Goal: Information Seeking & Learning: Learn about a topic

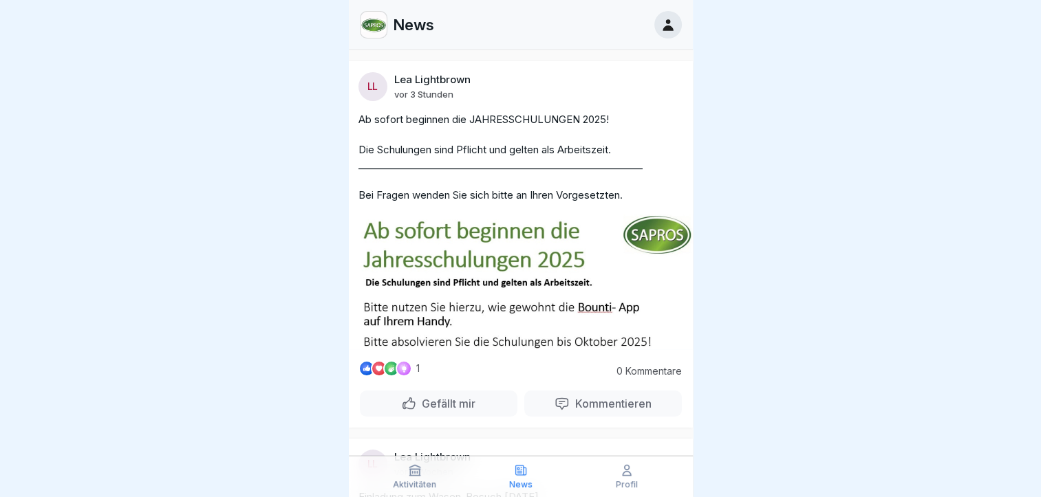
scroll to position [10, 0]
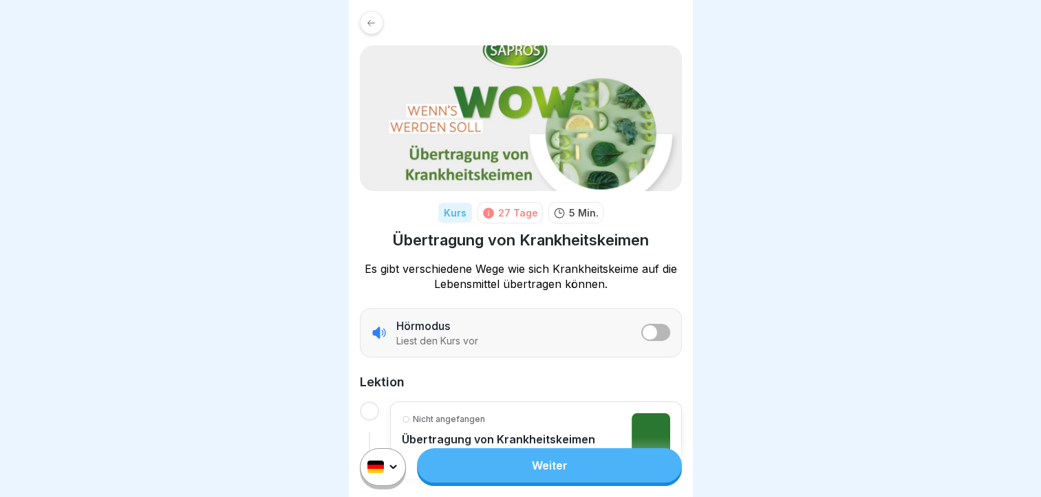
click at [528, 464] on link "Weiter" at bounding box center [549, 465] width 264 height 34
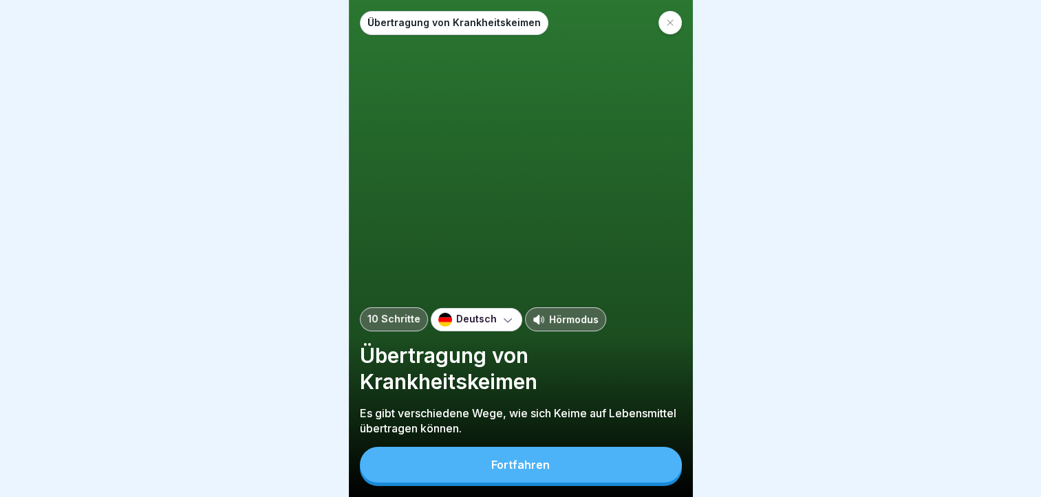
click at [536, 471] on div "Fortfahren" at bounding box center [520, 465] width 58 height 12
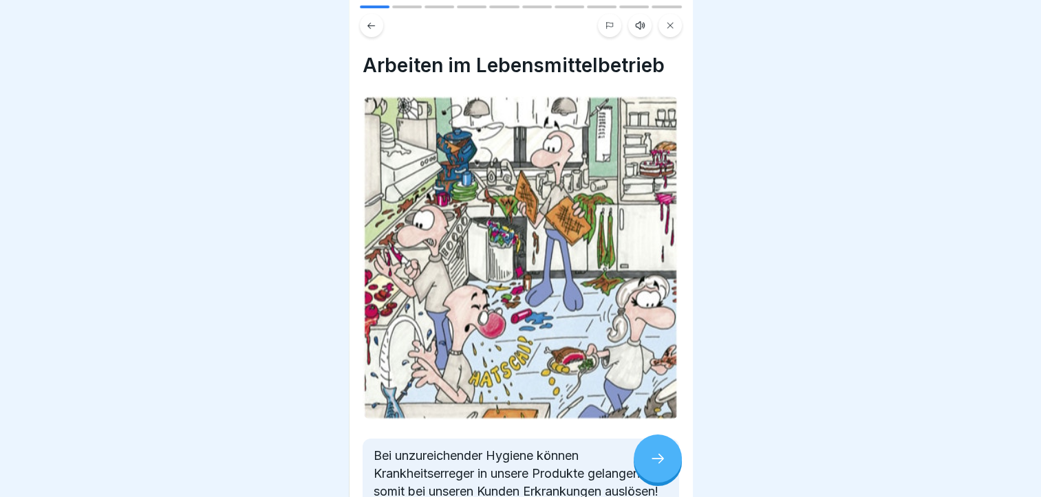
click at [668, 455] on div at bounding box center [657, 459] width 48 height 48
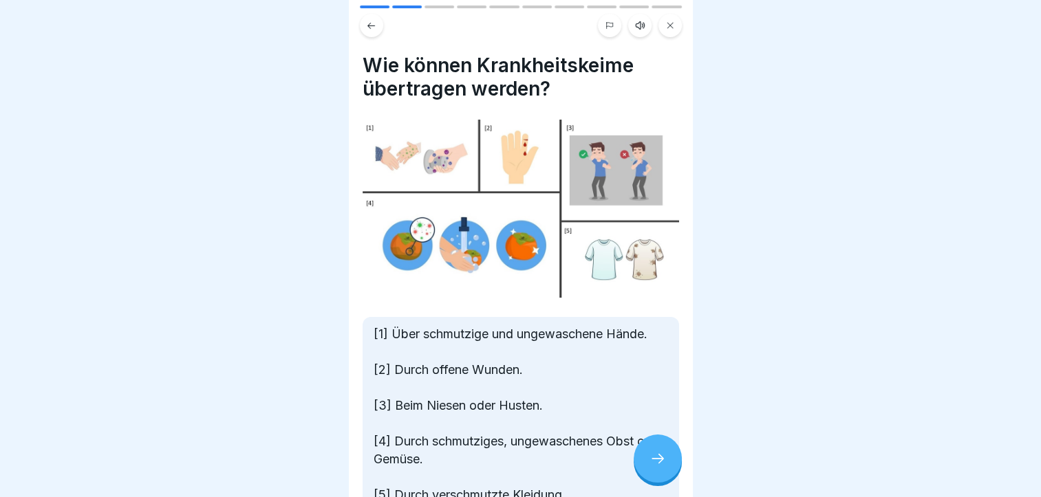
click at [666, 455] on div at bounding box center [657, 459] width 48 height 48
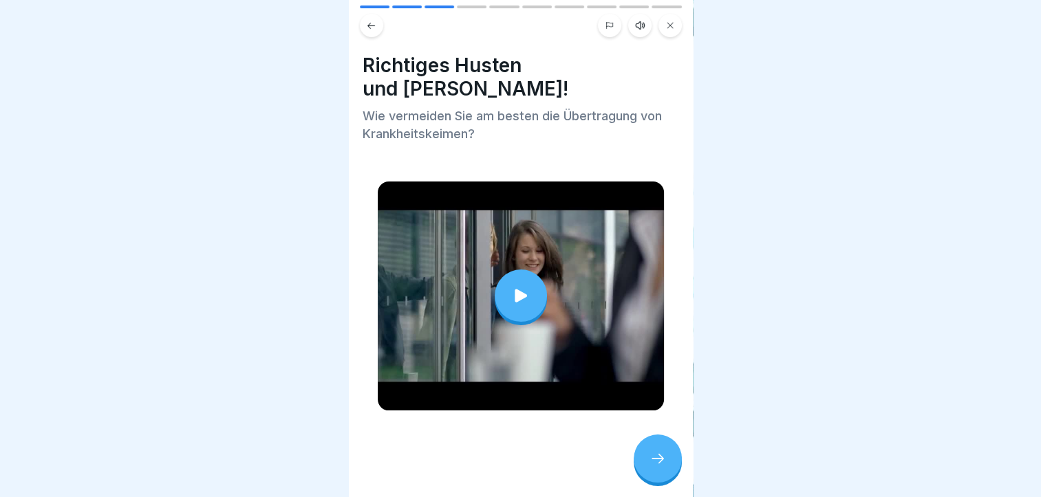
click at [666, 455] on div at bounding box center [657, 459] width 48 height 48
click at [663, 449] on div at bounding box center [657, 459] width 48 height 48
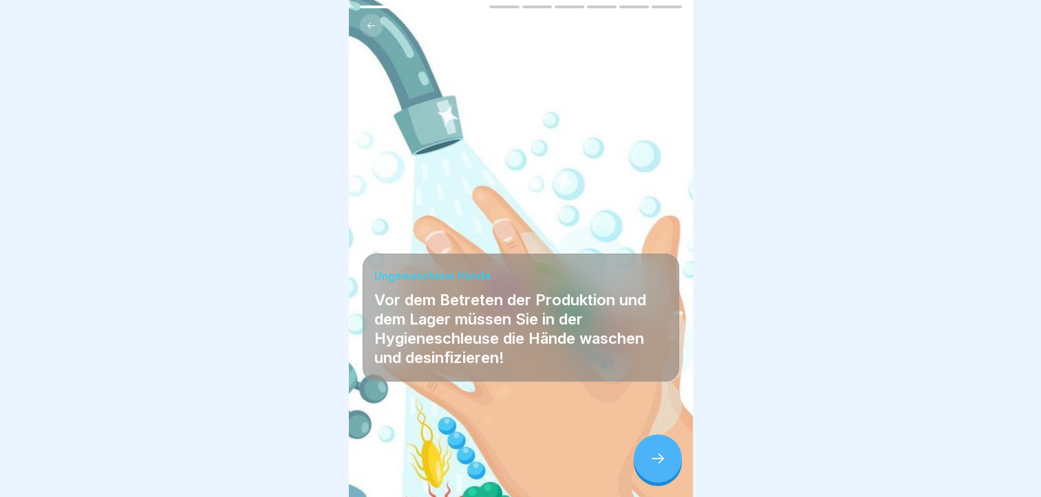
click at [655, 459] on div at bounding box center [657, 459] width 48 height 48
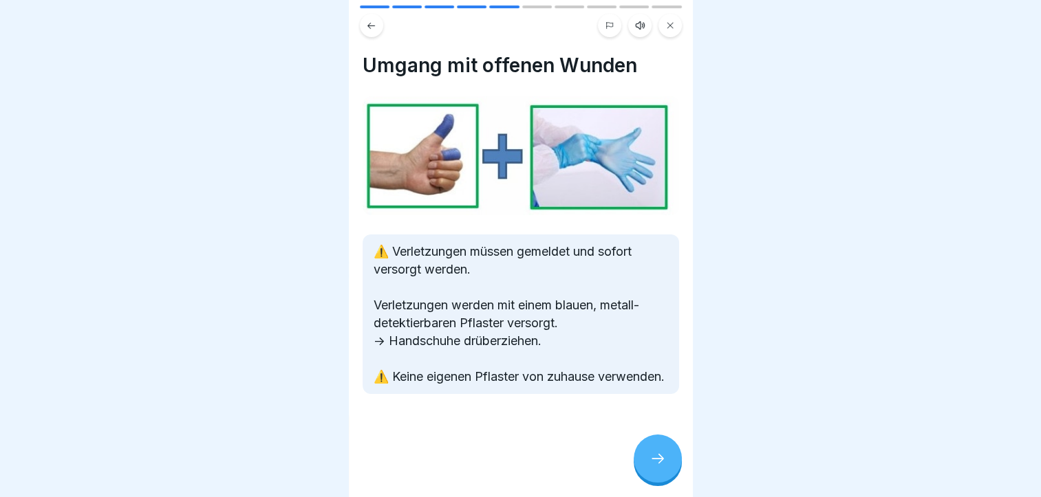
click at [655, 459] on div at bounding box center [657, 459] width 48 height 48
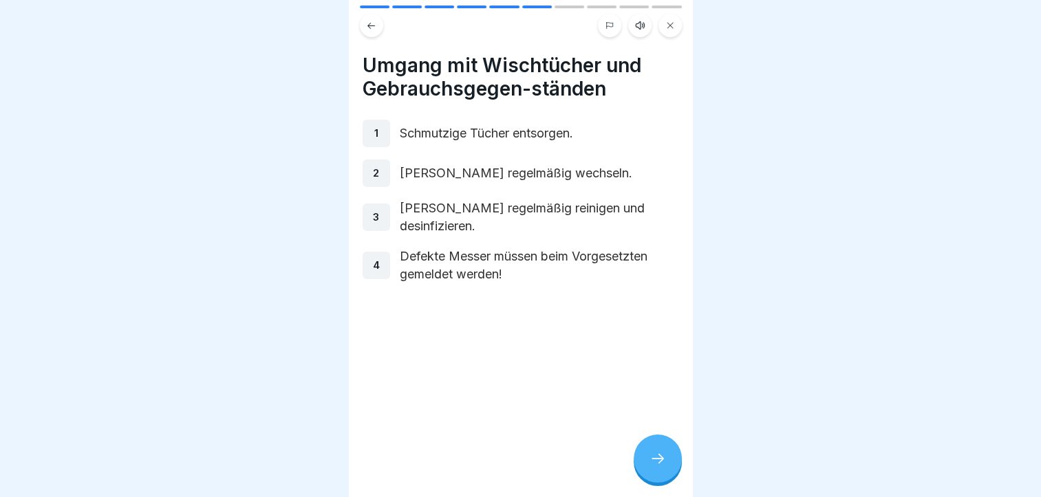
click at [655, 459] on div at bounding box center [657, 459] width 48 height 48
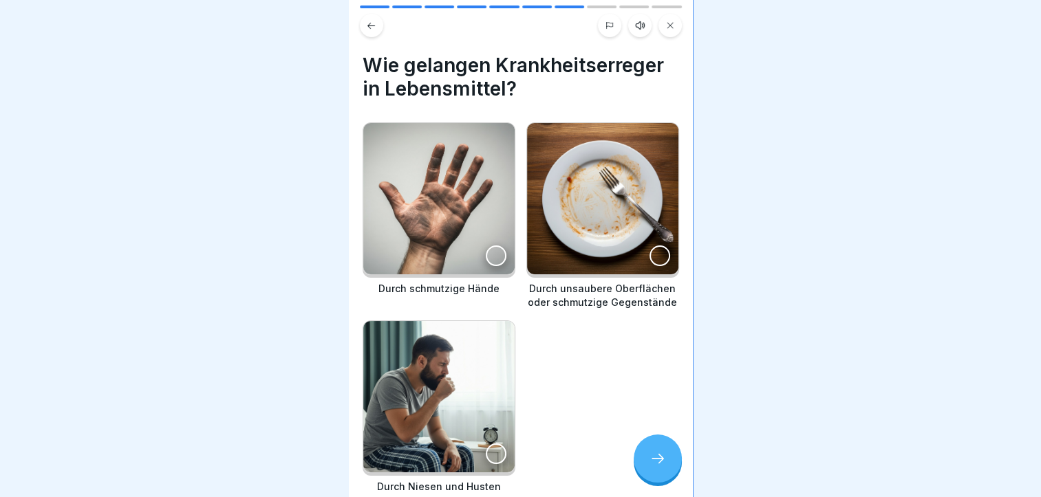
click at [655, 459] on div at bounding box center [657, 459] width 48 height 48
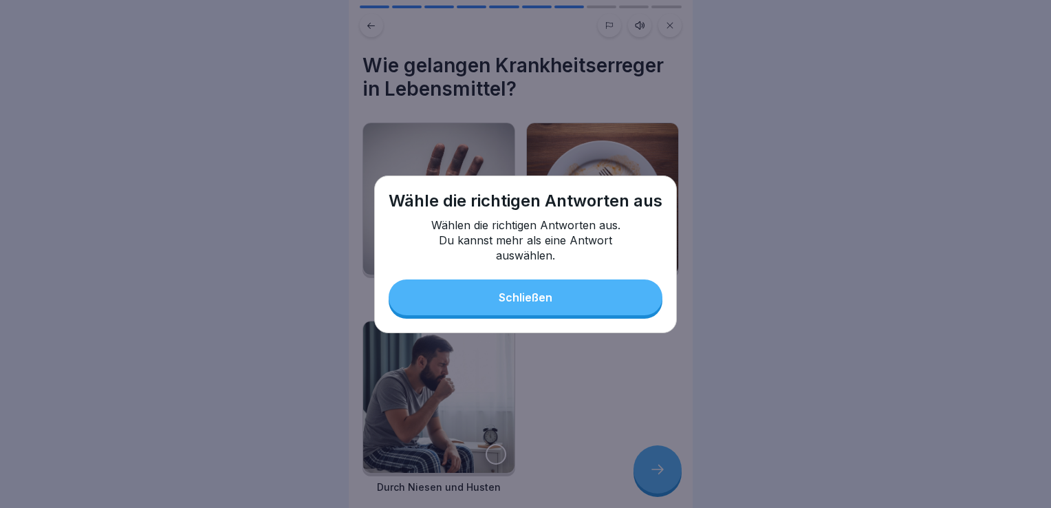
click at [572, 310] on button "Schließen" at bounding box center [526, 297] width 274 height 36
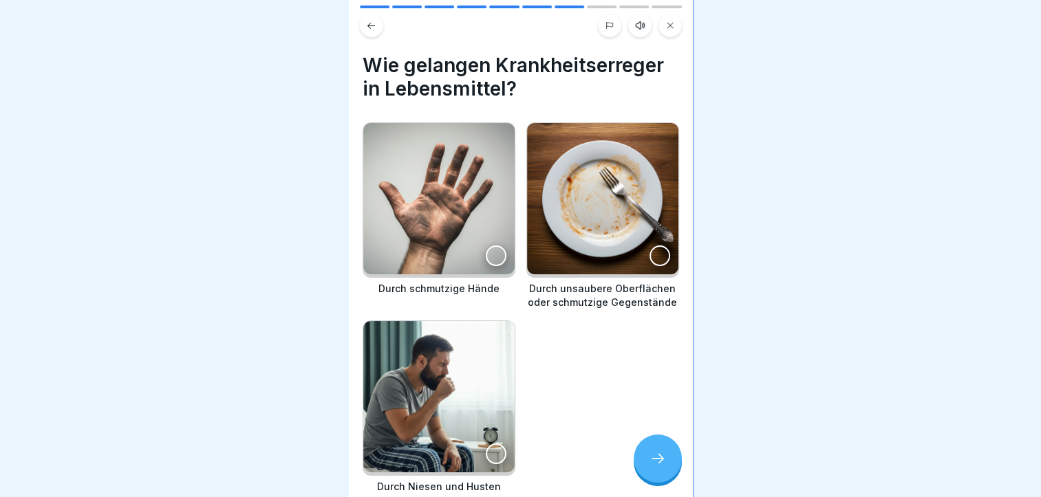
click at [459, 204] on img at bounding box center [438, 198] width 151 height 151
click at [575, 226] on img at bounding box center [602, 198] width 151 height 151
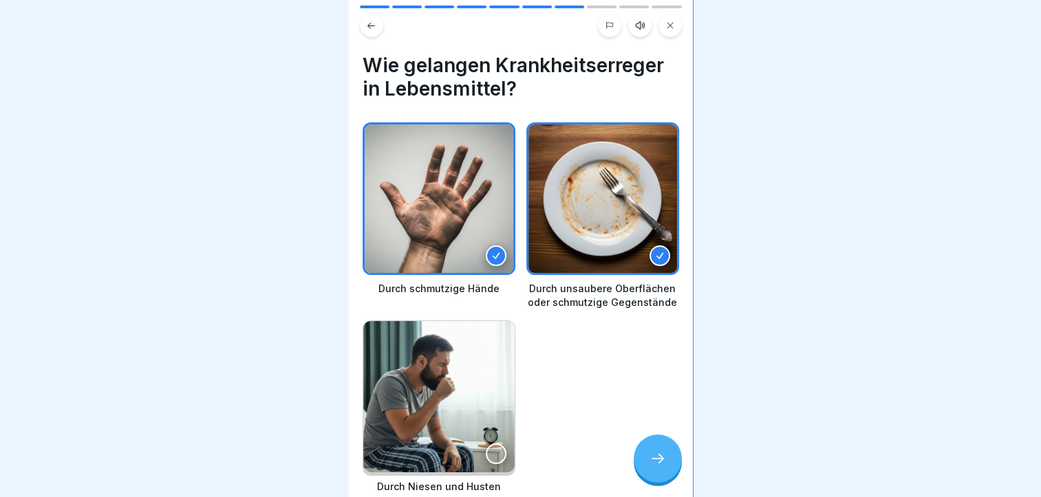
click at [479, 334] on img at bounding box center [438, 396] width 151 height 151
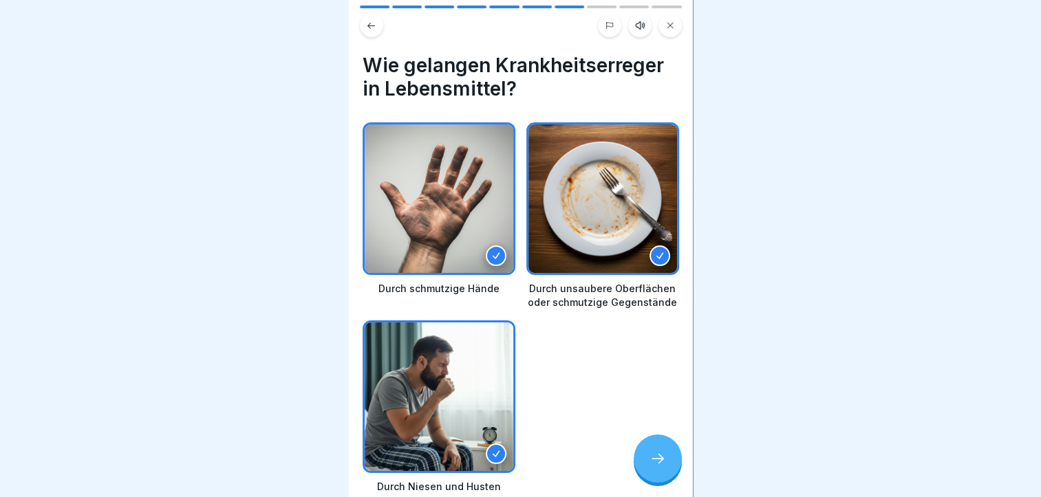
click at [653, 465] on icon at bounding box center [657, 458] width 17 height 17
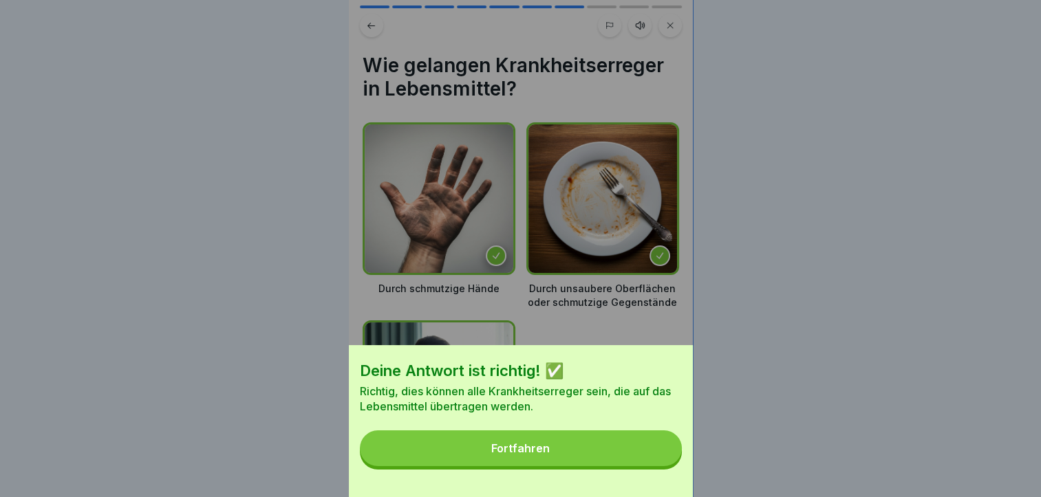
click at [625, 450] on button "Fortfahren" at bounding box center [521, 449] width 322 height 36
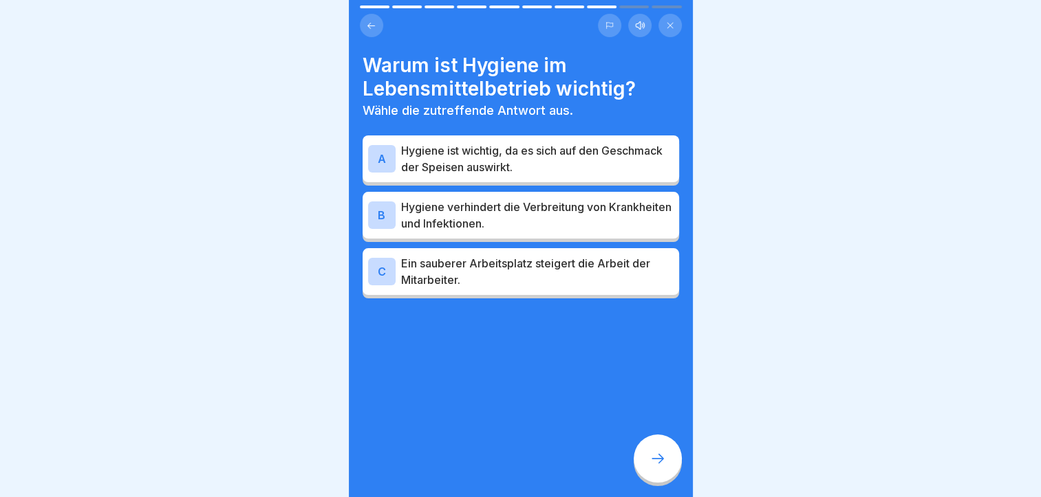
click at [552, 209] on p "Hygiene verhindert die Verbreitung von Krankheiten und Infektionen." at bounding box center [537, 215] width 272 height 33
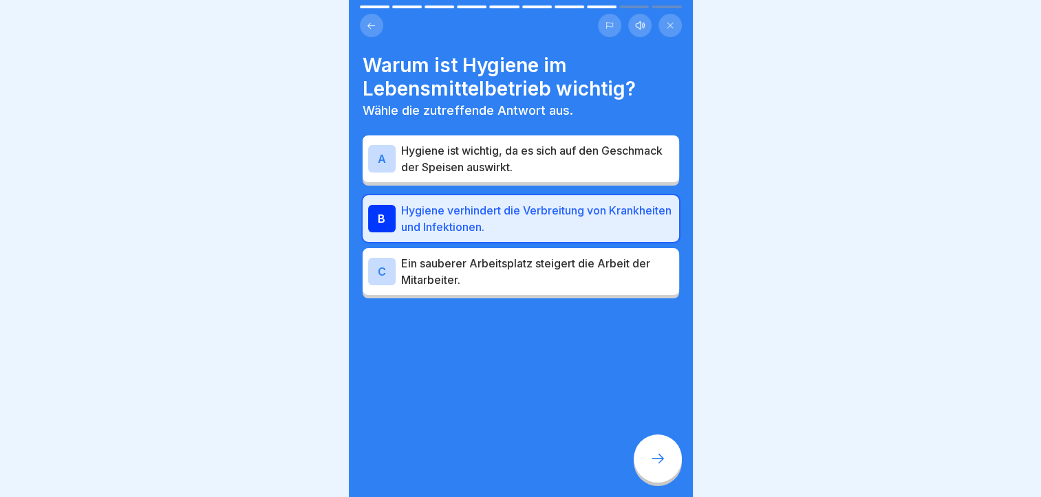
click at [543, 279] on p "Ein sauberer Arbeitsplatz steigert die Arbeit der Mitarbeiter." at bounding box center [537, 271] width 272 height 33
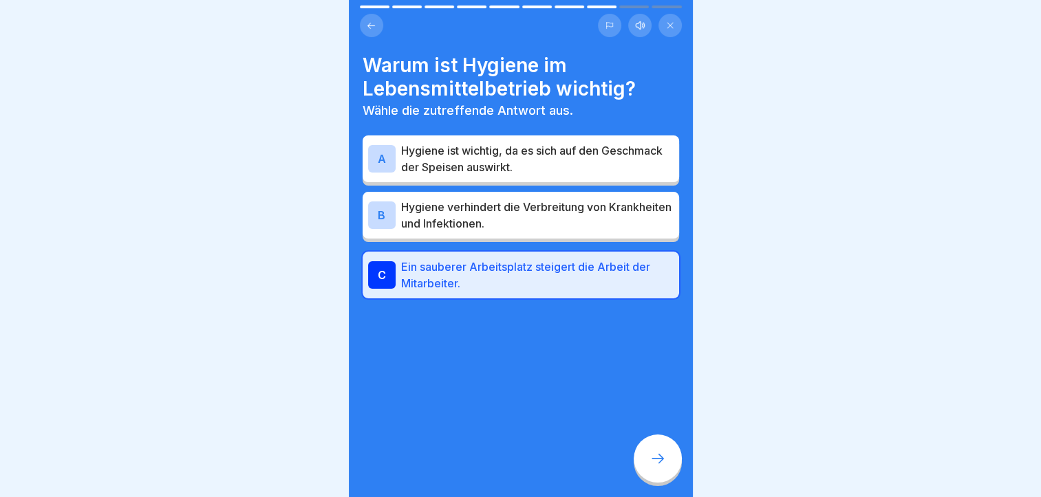
click at [545, 155] on p "Hygiene ist wichtig, da es sich auf den Geschmack der Speisen auswirkt." at bounding box center [537, 158] width 272 height 33
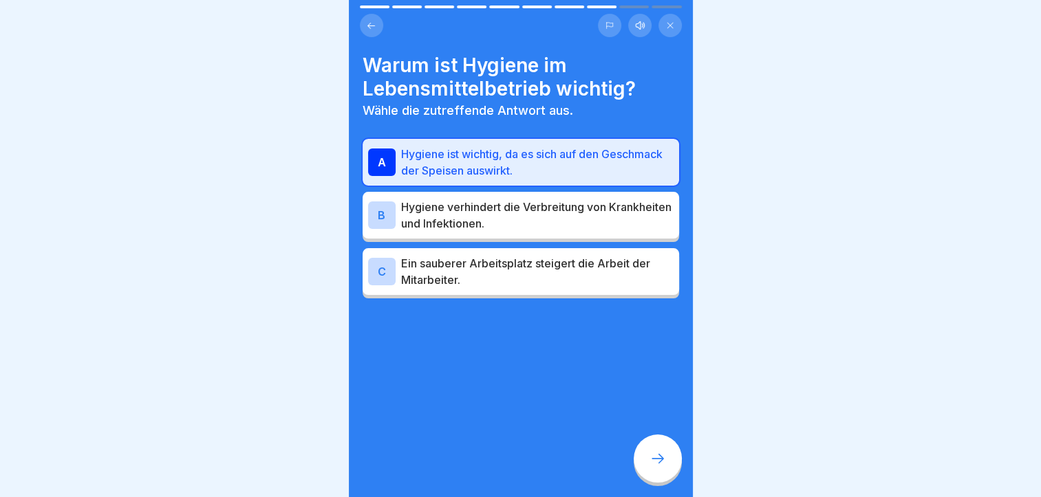
click at [517, 279] on p "Ein sauberer Arbeitsplatz steigert die Arbeit der Mitarbeiter." at bounding box center [537, 271] width 272 height 33
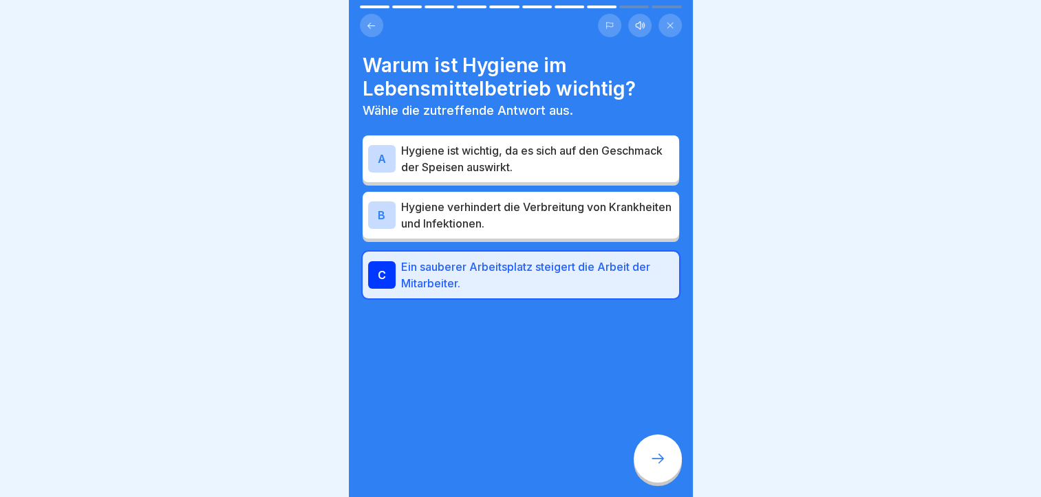
click at [520, 218] on p "Hygiene verhindert die Verbreitung von Krankheiten und Infektionen." at bounding box center [537, 215] width 272 height 33
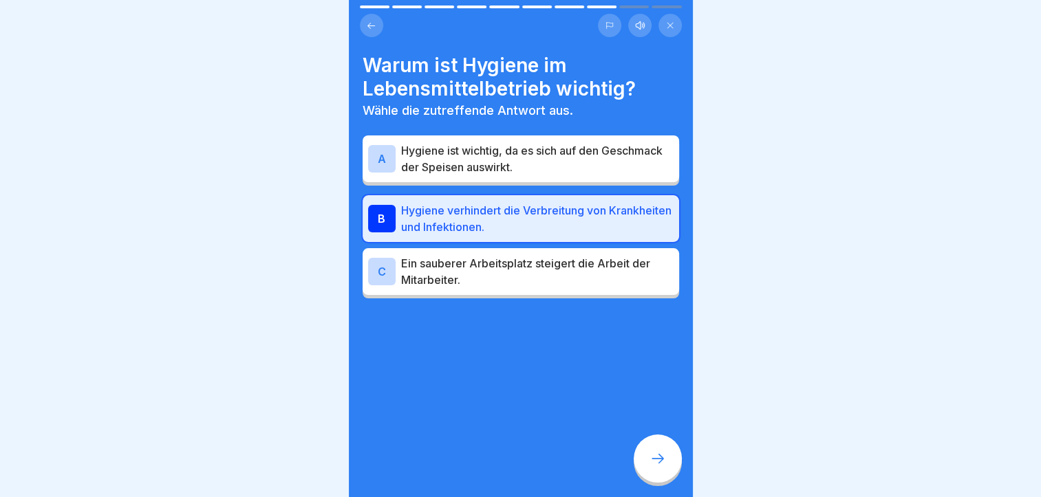
click at [649, 461] on div at bounding box center [657, 459] width 48 height 48
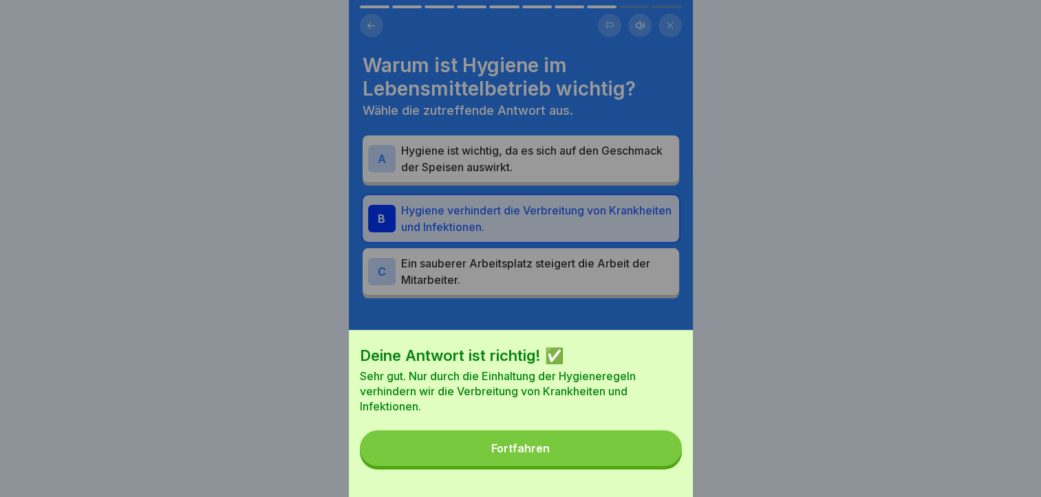
click at [587, 453] on button "Fortfahren" at bounding box center [521, 449] width 322 height 36
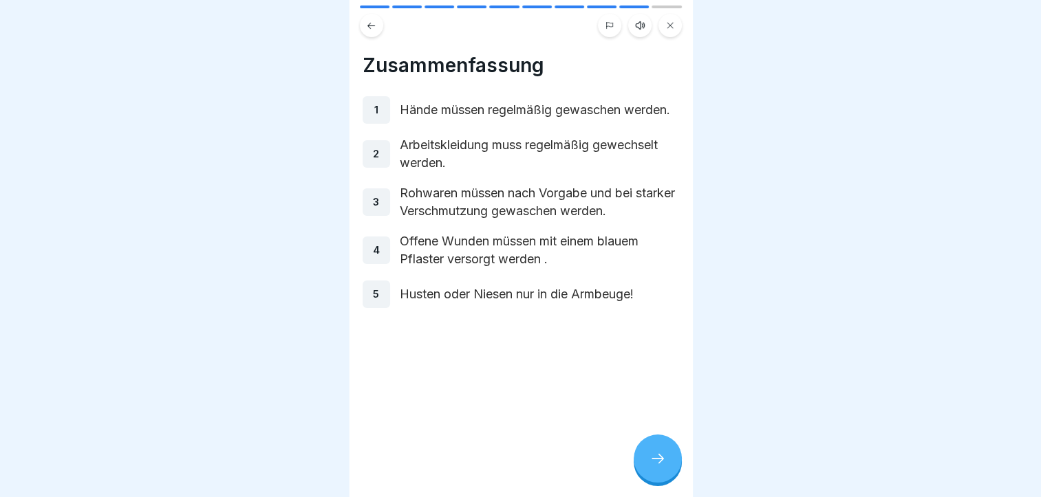
click at [653, 477] on div at bounding box center [657, 459] width 48 height 48
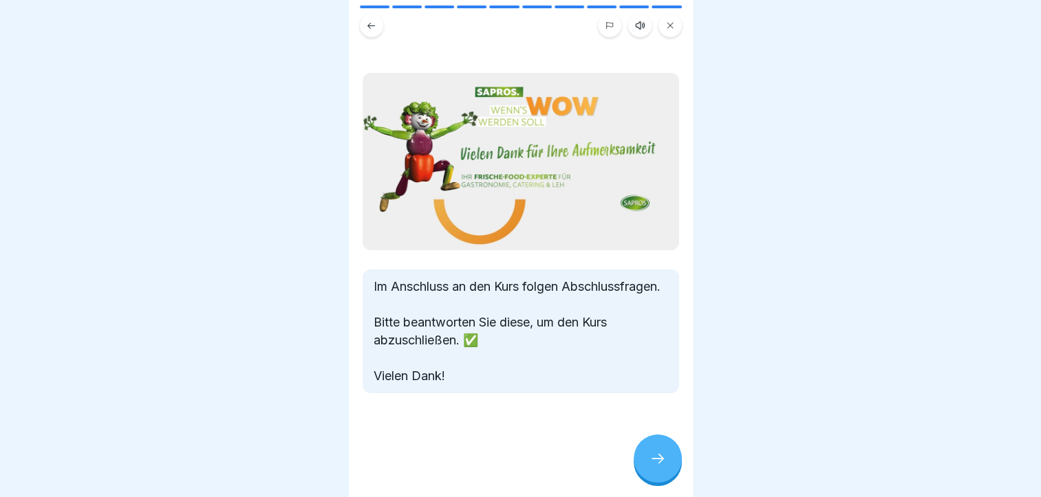
click at [653, 477] on div at bounding box center [657, 459] width 48 height 48
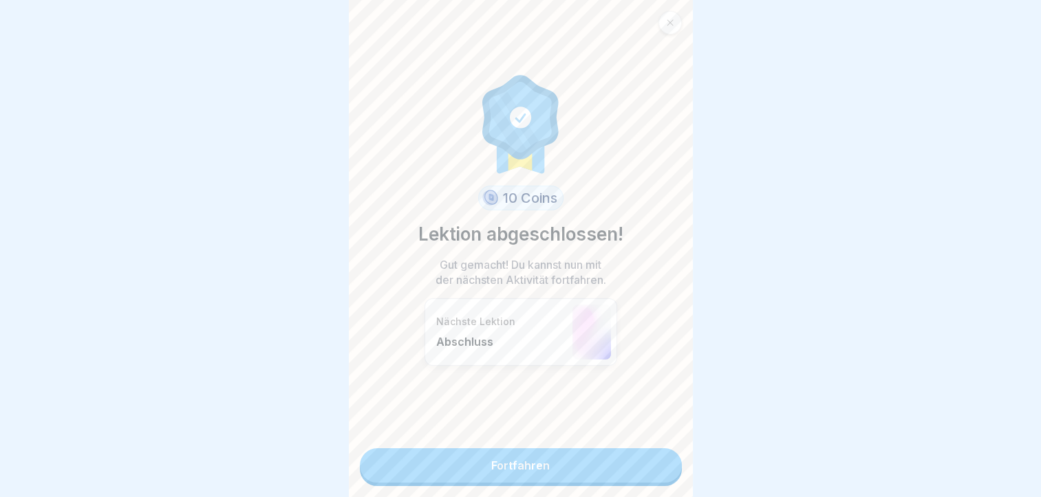
click at [653, 477] on link "Fortfahren" at bounding box center [521, 465] width 322 height 34
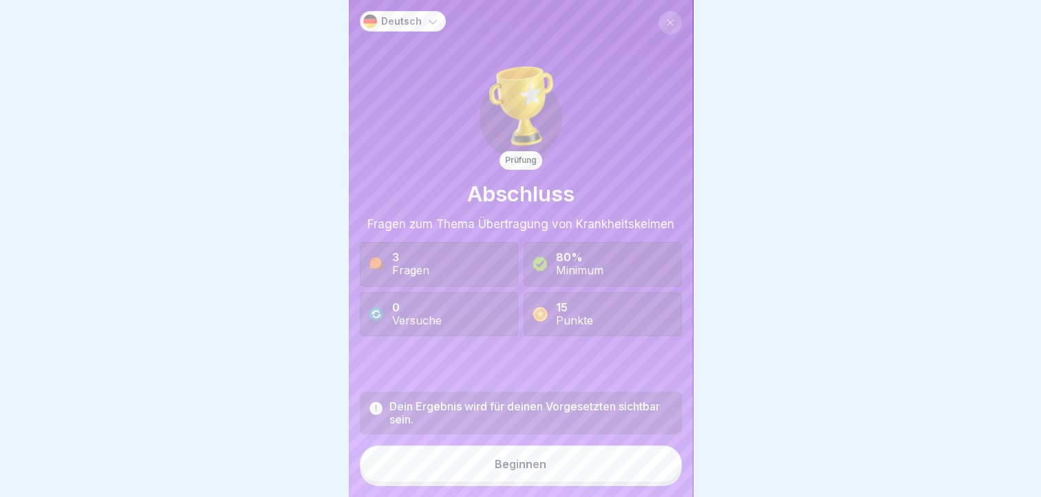
click at [638, 477] on button "Beginnen" at bounding box center [521, 464] width 322 height 37
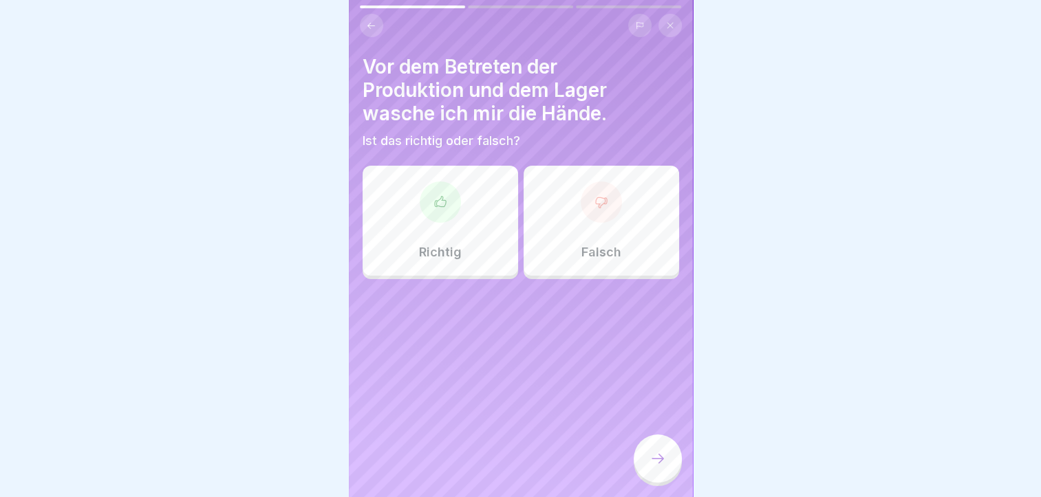
click at [445, 216] on div at bounding box center [440, 202] width 41 height 41
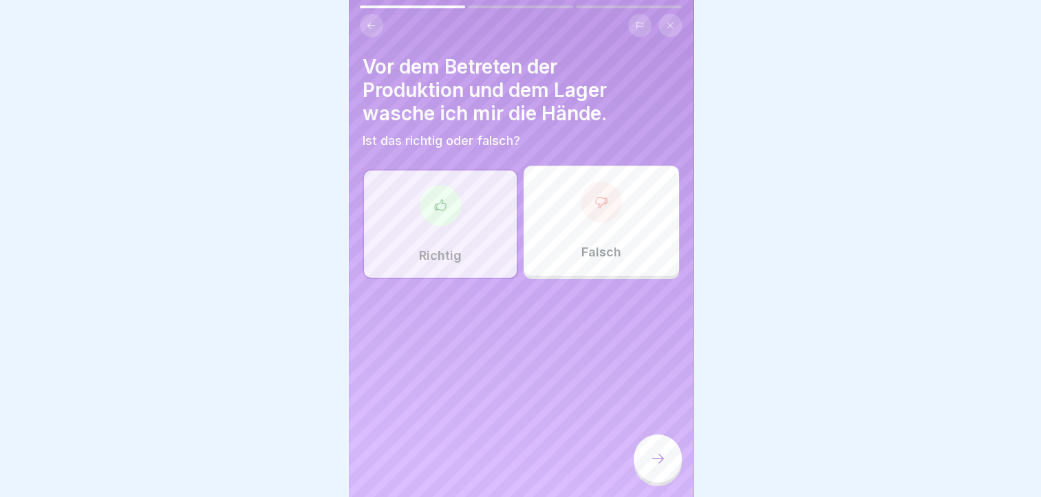
click at [660, 464] on icon at bounding box center [657, 458] width 17 height 17
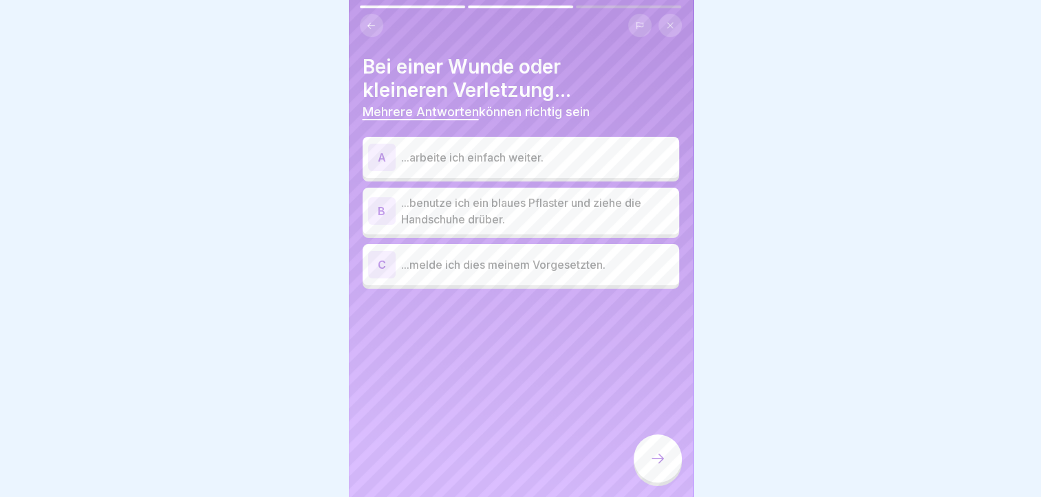
click at [528, 207] on p "...benutze ich ein blaues Pflaster und ziehe die Handschuhe drüber." at bounding box center [537, 211] width 272 height 33
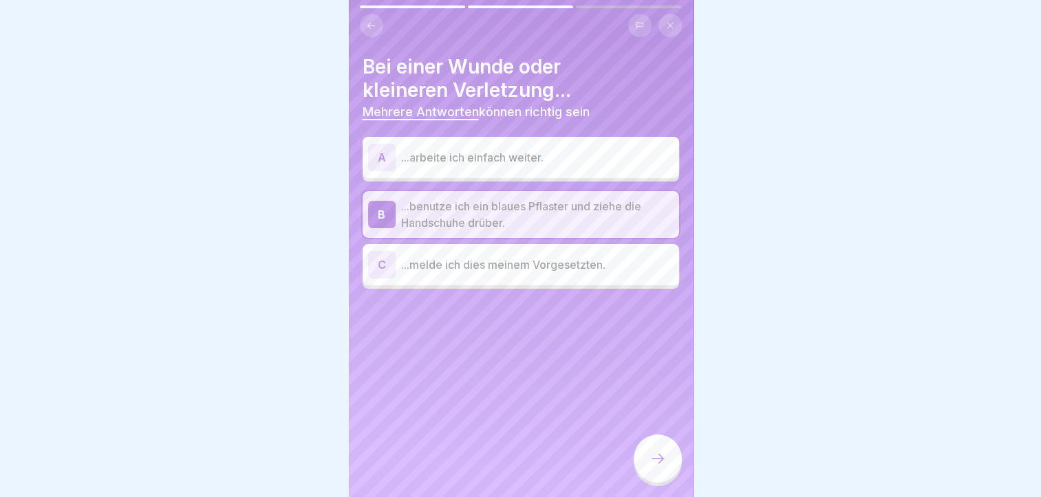
click at [590, 289] on div "Bei einer Wunde oder kleineren Verletzung... Mehrere Antworten können richtig s…" at bounding box center [521, 248] width 344 height 497
click at [591, 272] on p "...melde ich dies meinem Vorgesetzten." at bounding box center [537, 265] width 272 height 17
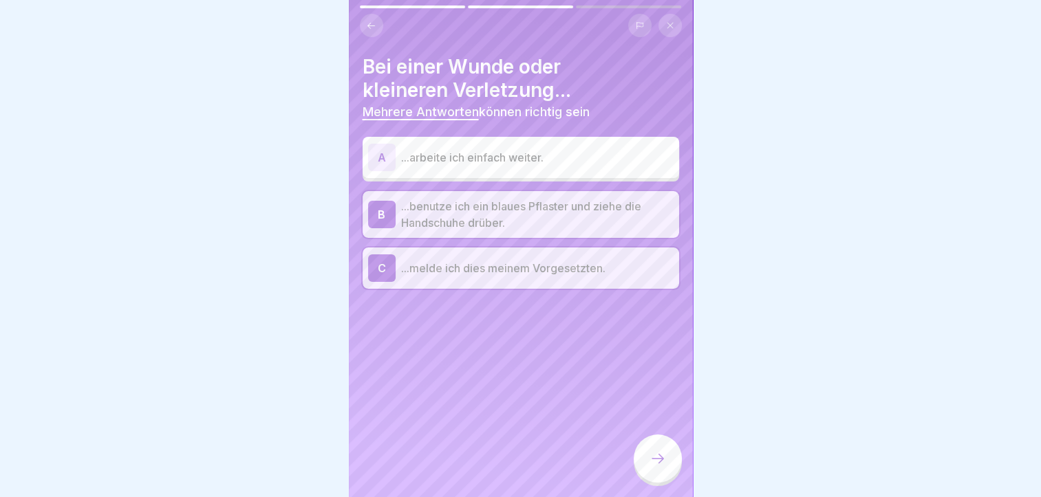
click at [658, 464] on icon at bounding box center [657, 458] width 17 height 17
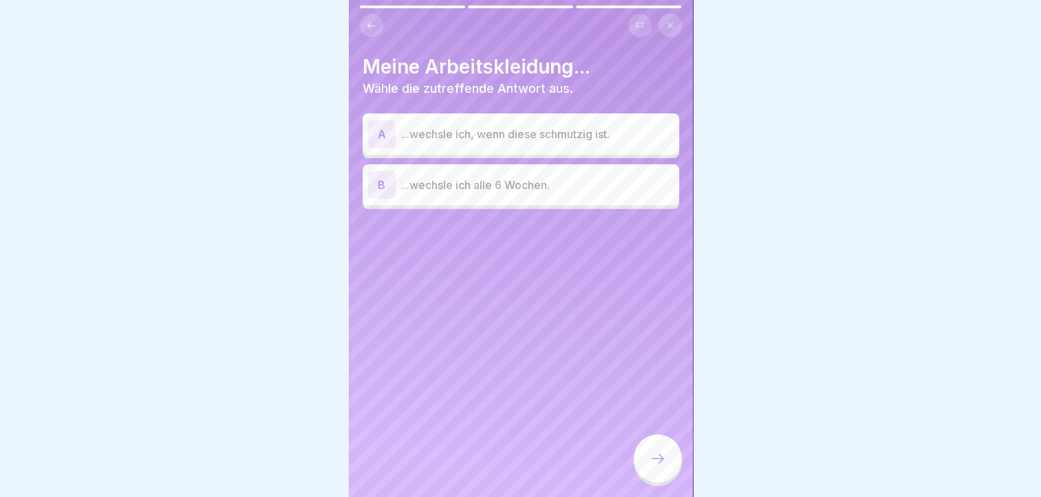
click at [509, 188] on p "...wechsle ich alle 6 Wochen." at bounding box center [537, 185] width 272 height 17
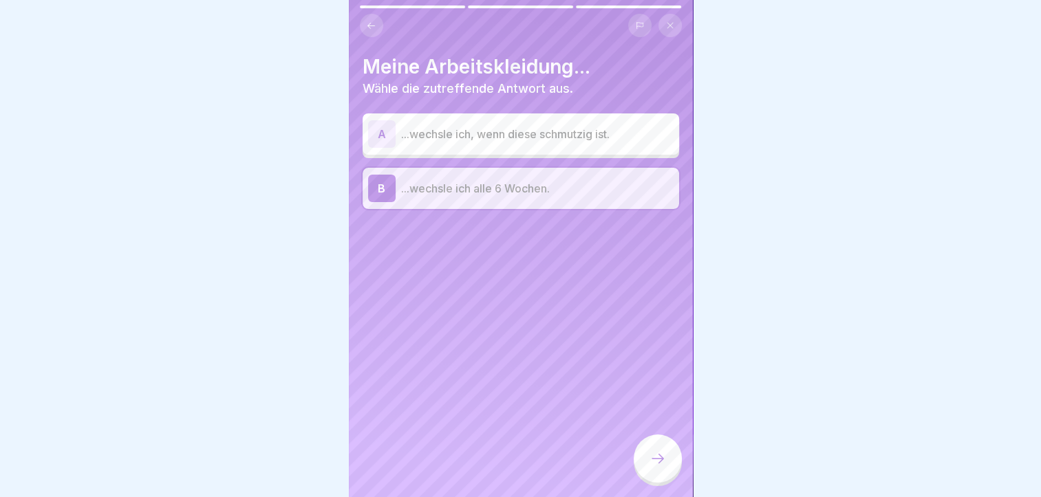
click at [521, 132] on p "...wechsle ich, wenn diese schmutzig ist." at bounding box center [537, 134] width 272 height 17
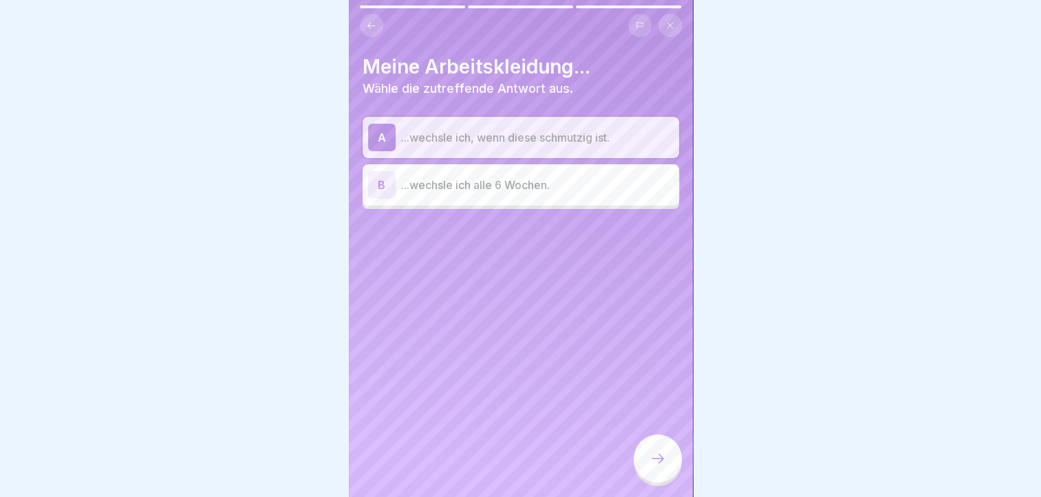
click at [652, 453] on div at bounding box center [657, 459] width 48 height 48
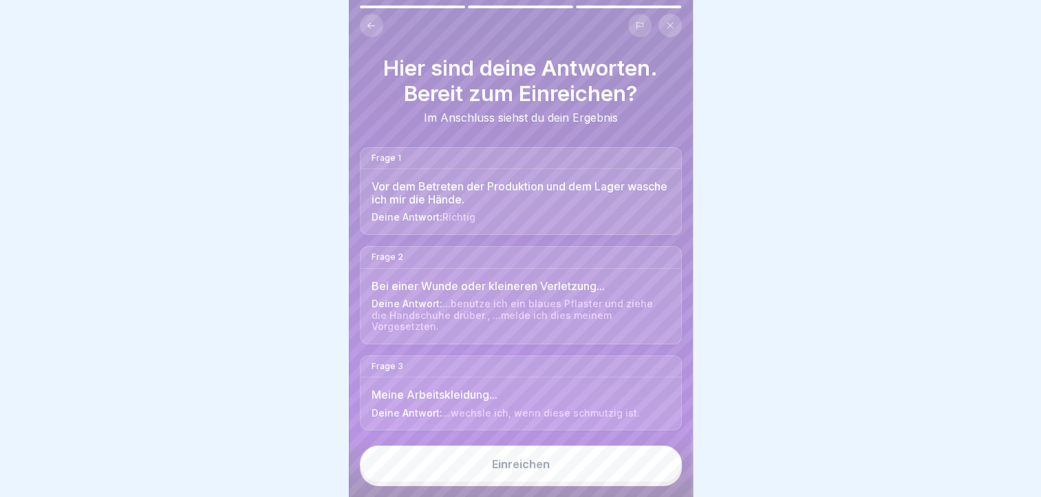
click at [569, 483] on button "Einreichen" at bounding box center [521, 464] width 322 height 37
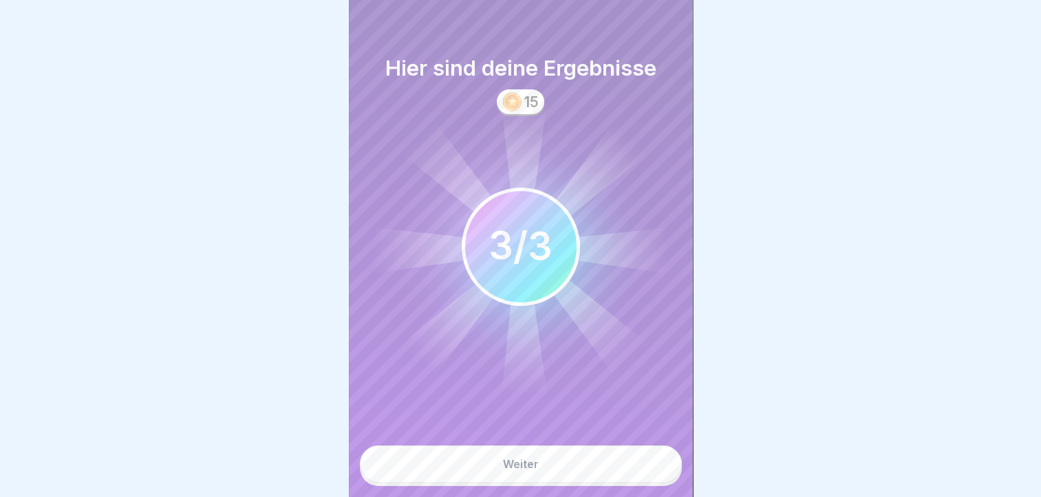
click at [566, 483] on button "Weiter" at bounding box center [521, 464] width 322 height 37
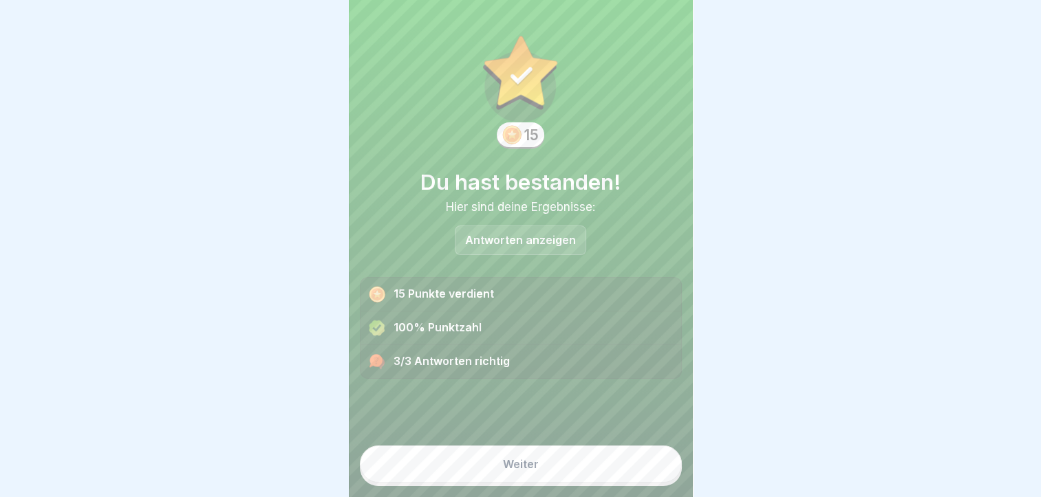
click at [567, 483] on button "Weiter" at bounding box center [521, 464] width 322 height 37
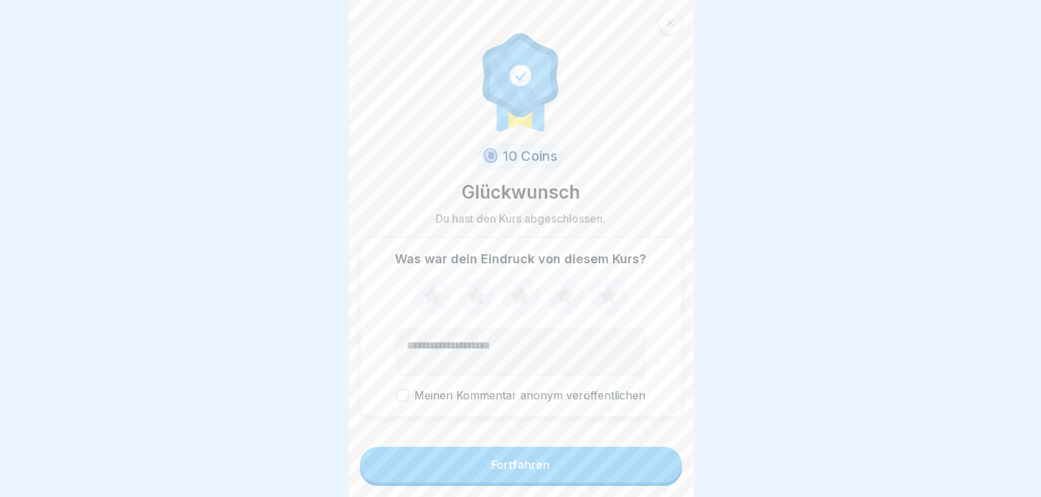
click at [568, 483] on button "Fortfahren" at bounding box center [521, 465] width 322 height 36
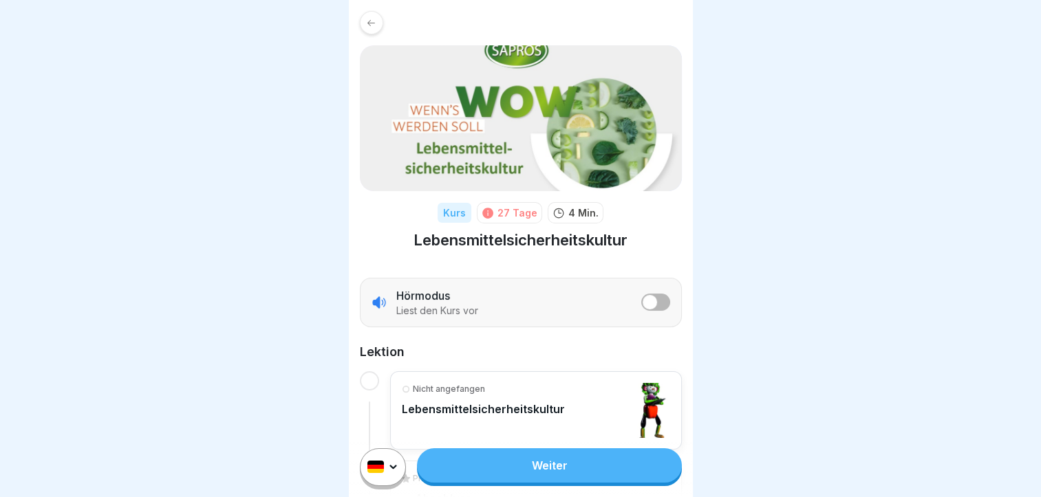
click at [547, 483] on link "Weiter" at bounding box center [549, 465] width 264 height 34
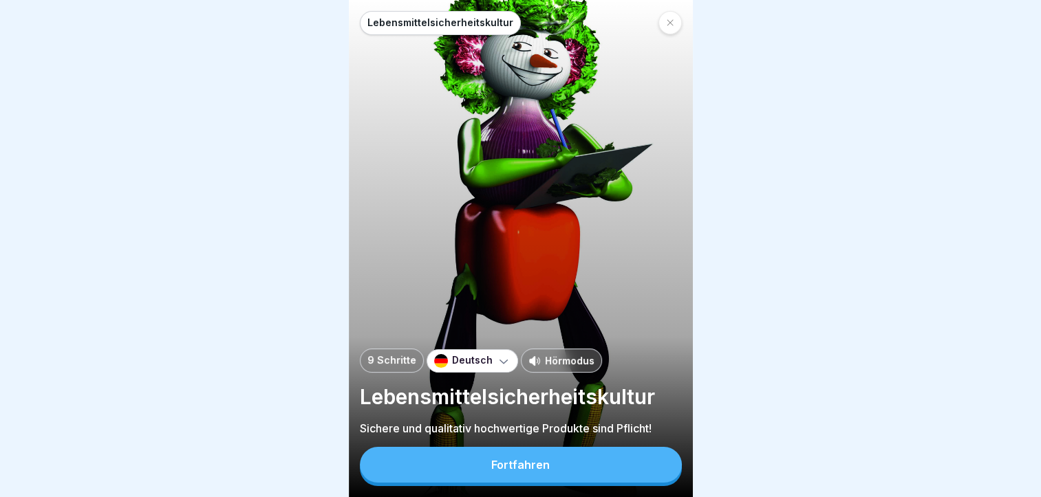
click at [547, 483] on button "Fortfahren" at bounding box center [521, 465] width 322 height 36
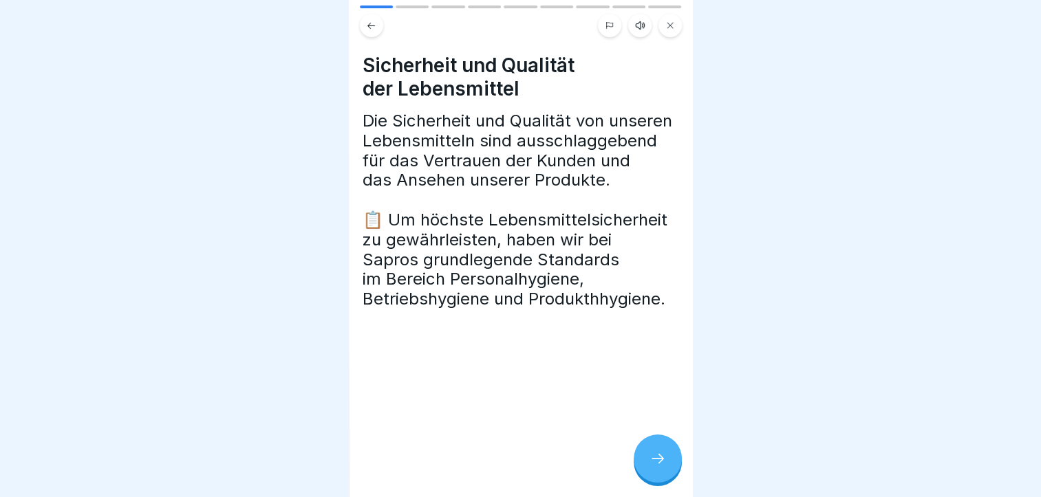
click at [646, 459] on div at bounding box center [657, 459] width 48 height 48
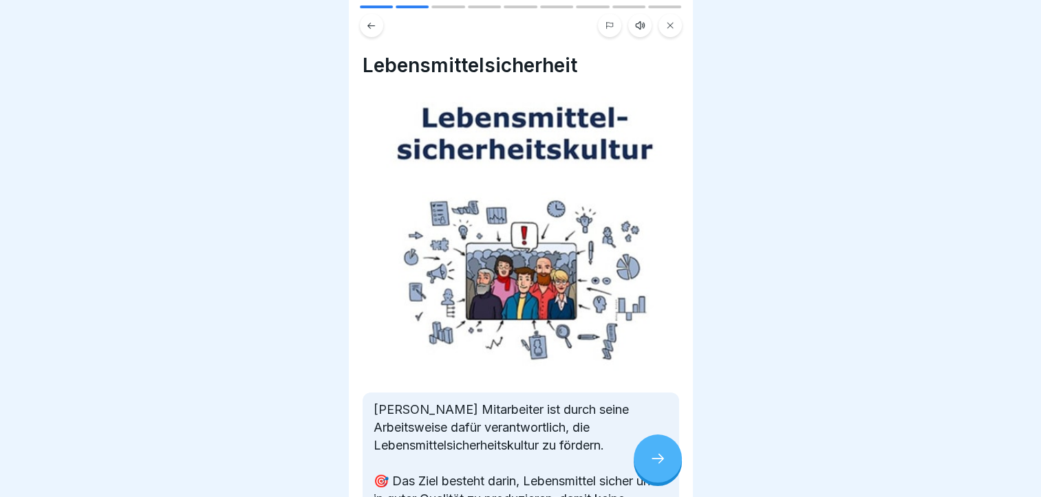
click at [646, 459] on div at bounding box center [657, 459] width 48 height 48
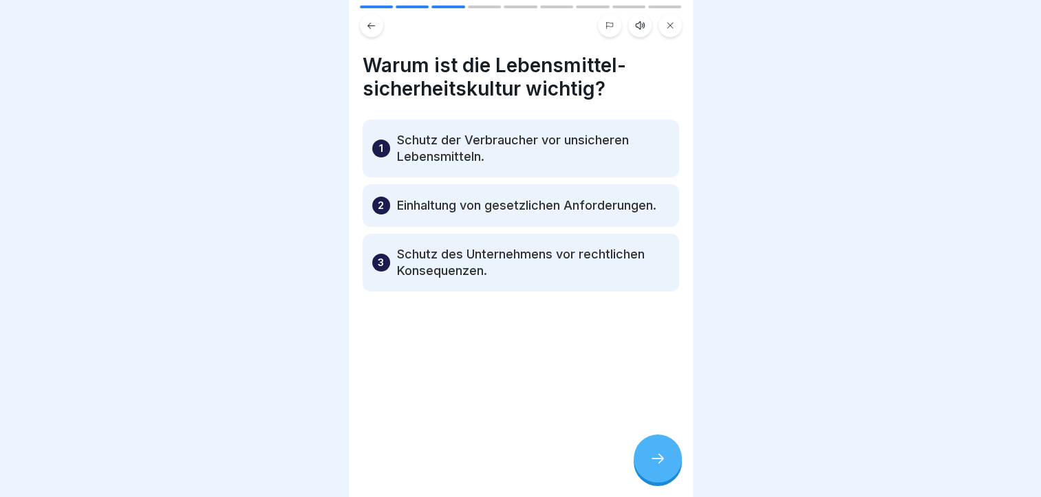
click at [646, 460] on div at bounding box center [657, 459] width 48 height 48
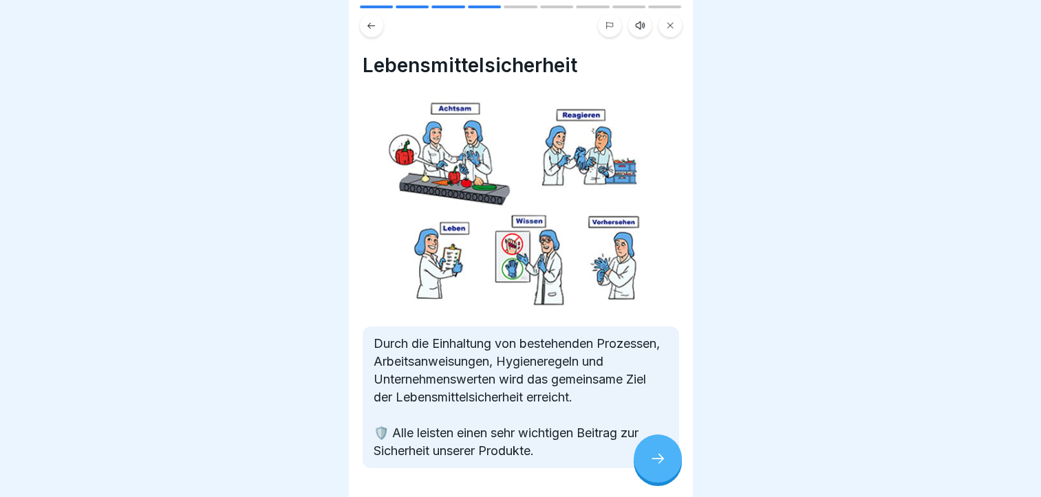
click at [646, 460] on div at bounding box center [657, 459] width 48 height 48
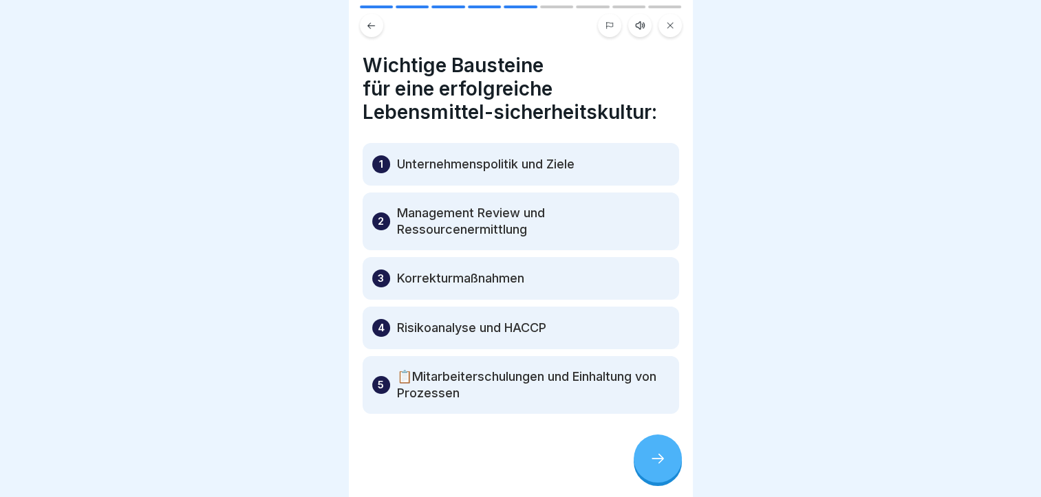
click at [646, 460] on div at bounding box center [657, 459] width 48 height 48
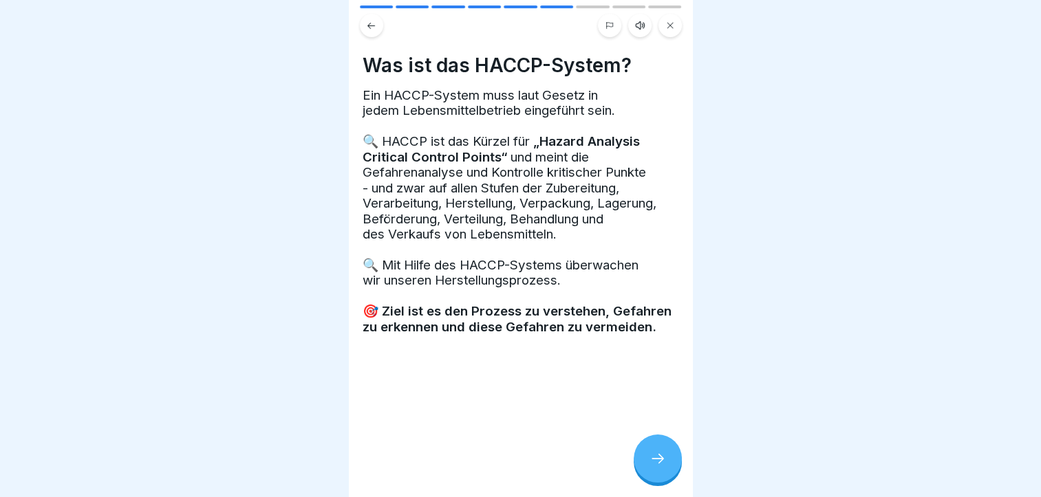
click at [646, 460] on div at bounding box center [657, 459] width 48 height 48
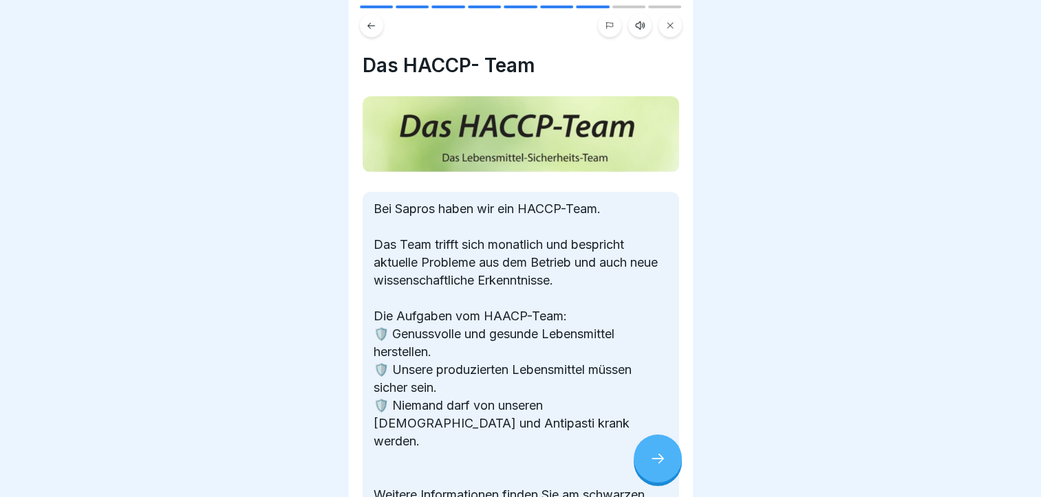
click at [646, 460] on div at bounding box center [657, 459] width 48 height 48
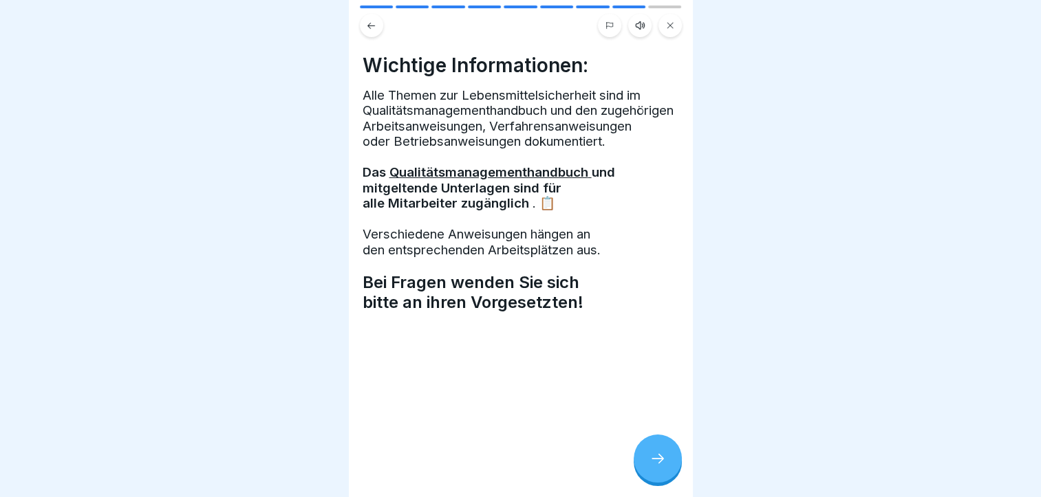
click at [646, 460] on div at bounding box center [657, 459] width 48 height 48
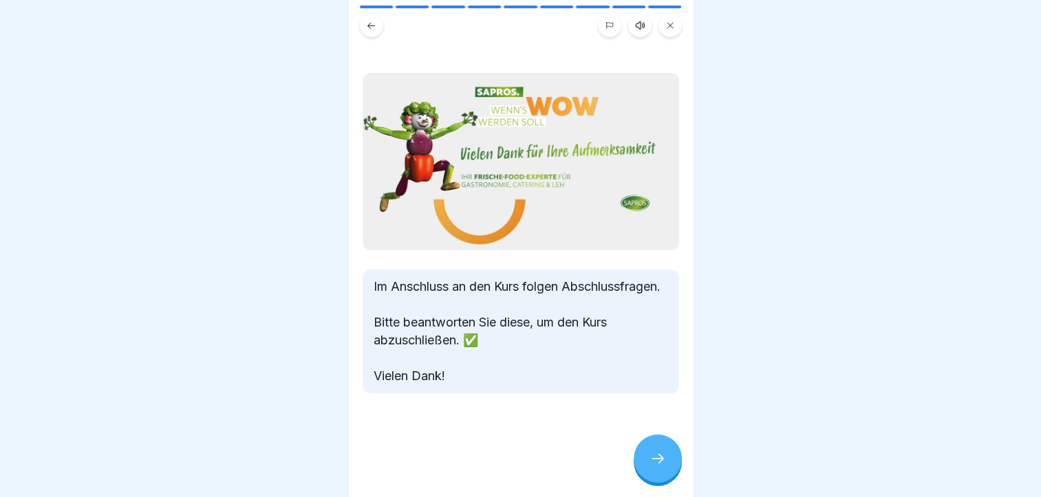
click at [646, 460] on div at bounding box center [657, 459] width 48 height 48
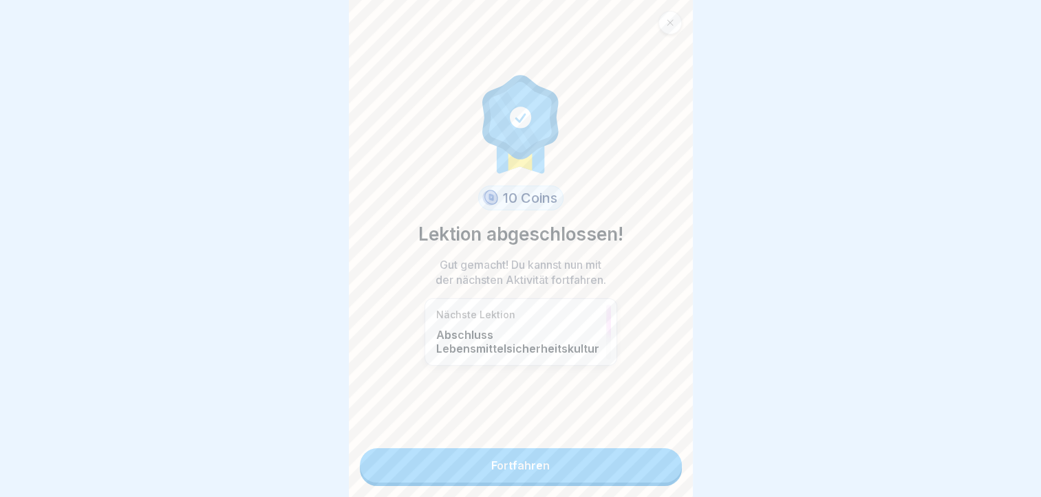
click at [646, 460] on link "Fortfahren" at bounding box center [521, 465] width 322 height 34
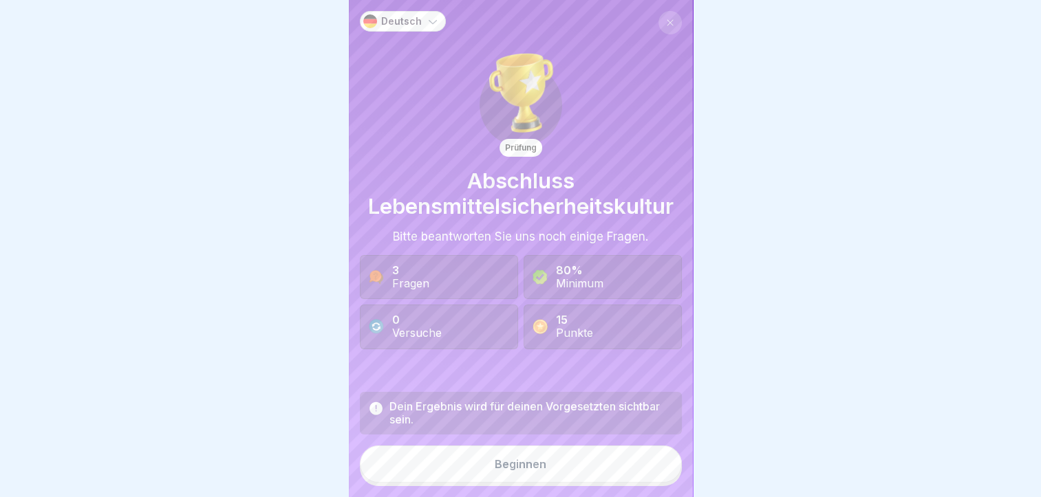
click at [646, 460] on button "Beginnen" at bounding box center [521, 464] width 322 height 37
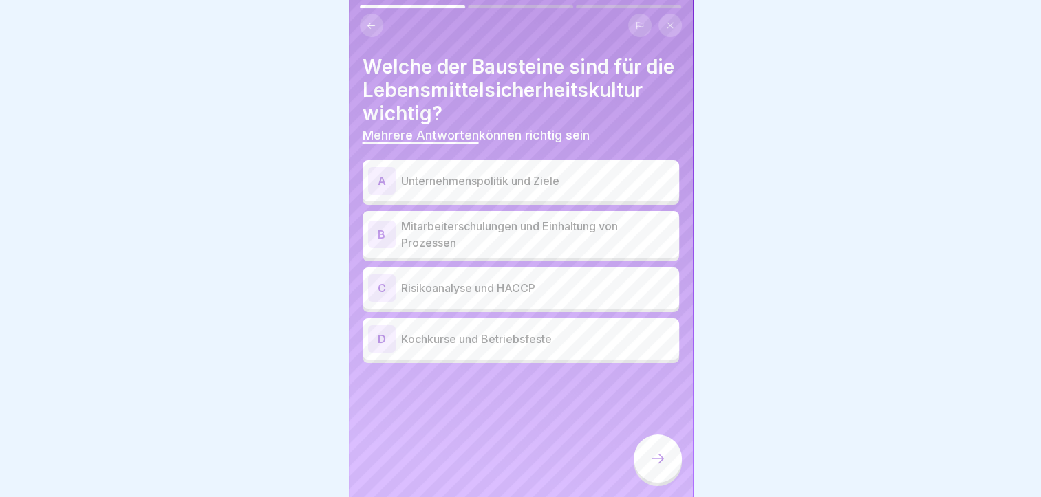
click at [490, 296] on p "Risikoanalyse und HACCP" at bounding box center [537, 288] width 272 height 17
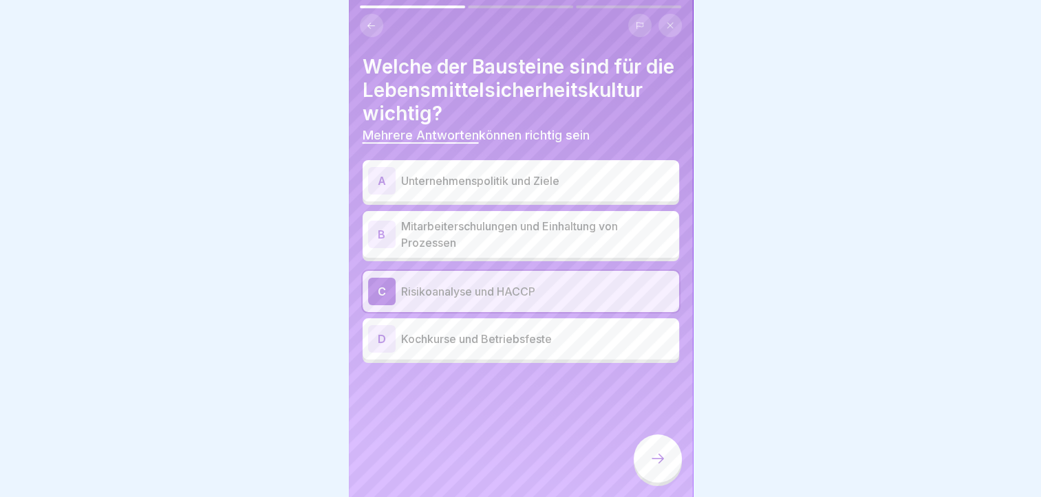
click at [492, 251] on p "Mitarbeiterschulungen und Einhaltung von Prozessen" at bounding box center [537, 234] width 272 height 33
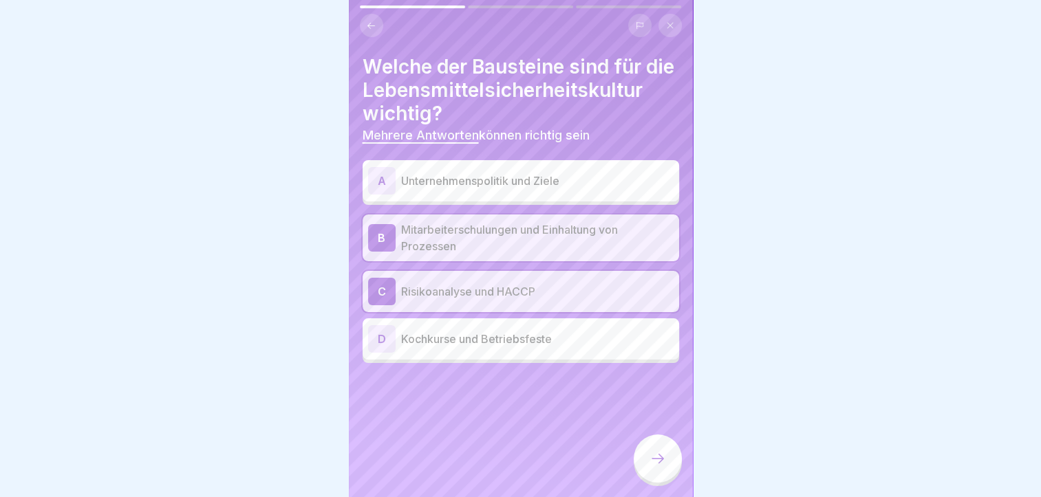
click at [501, 189] on p "Unternehmenspolitik und Ziele" at bounding box center [537, 181] width 272 height 17
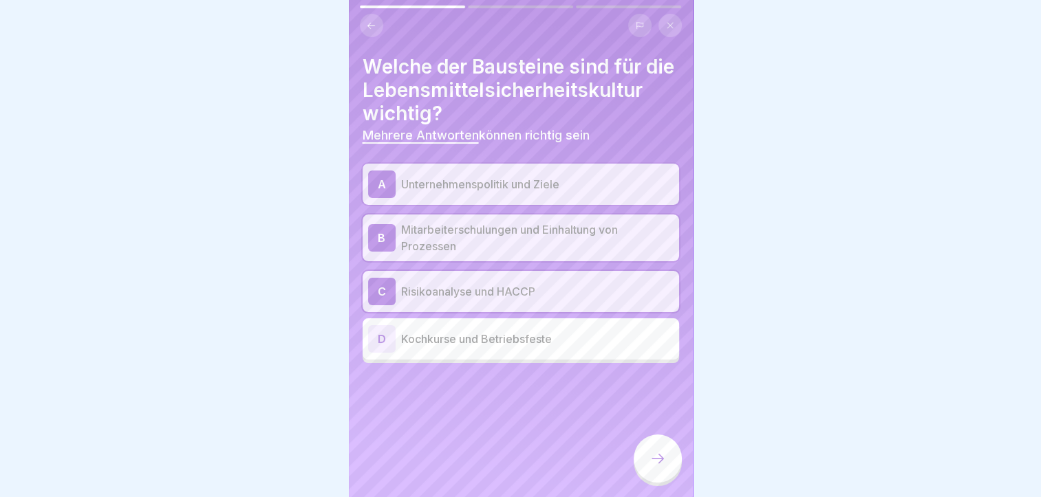
click at [651, 467] on icon at bounding box center [657, 458] width 17 height 17
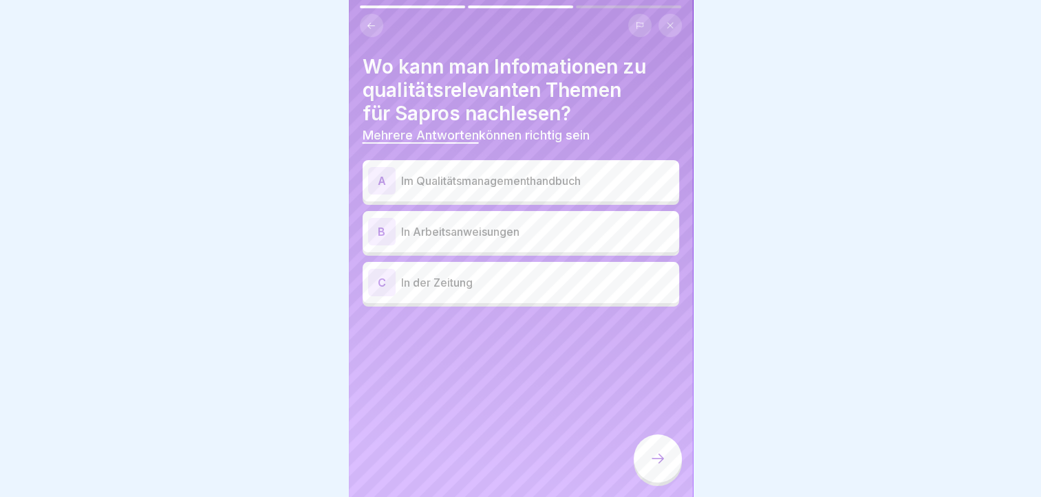
click at [565, 181] on p "Im Qualitätsmanagementhandbuch" at bounding box center [537, 181] width 272 height 17
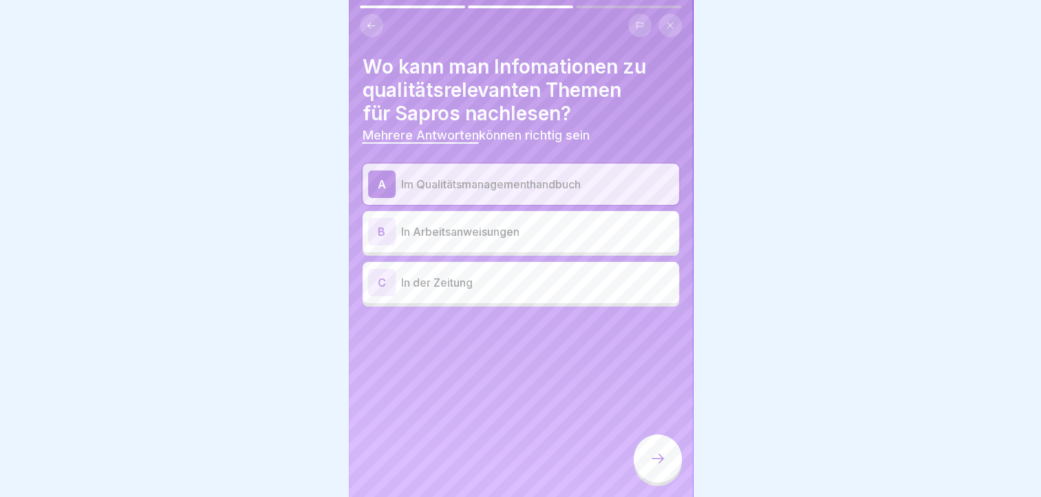
click at [664, 461] on div at bounding box center [657, 459] width 48 height 48
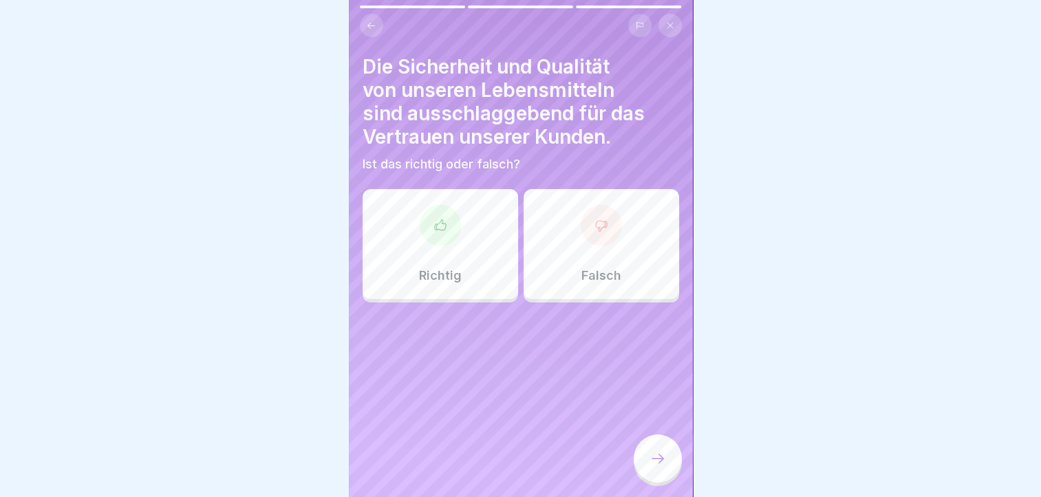
click at [460, 264] on div "Richtig" at bounding box center [439, 244] width 155 height 110
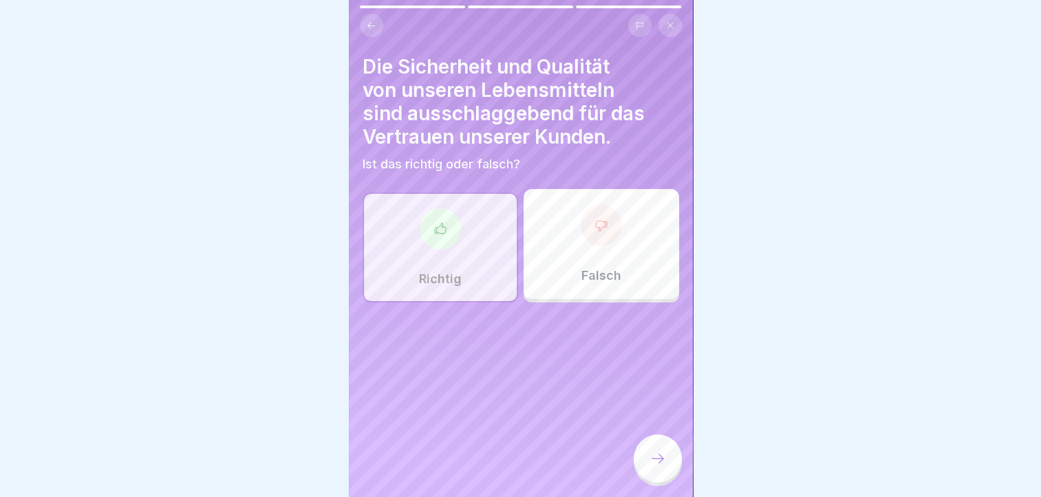
click at [663, 479] on div at bounding box center [657, 459] width 48 height 48
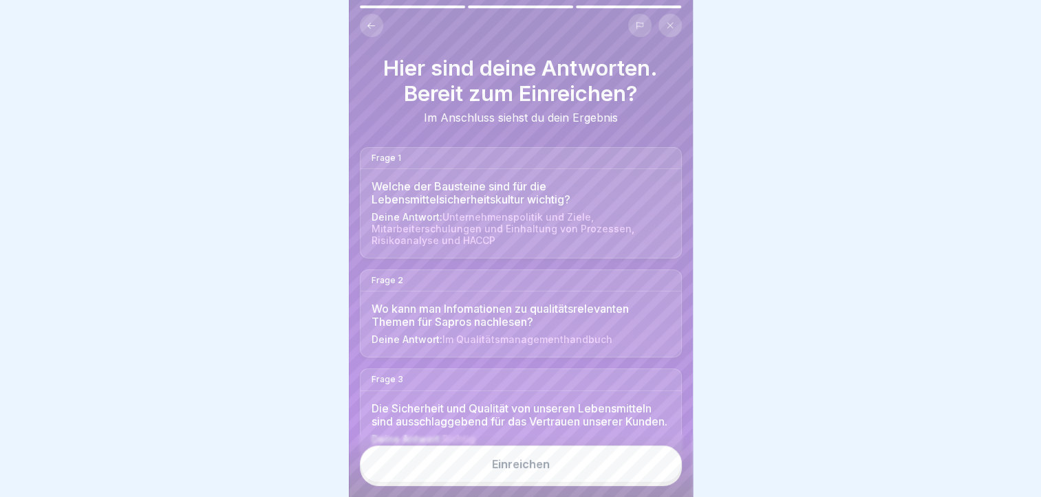
click at [610, 469] on button "Einreichen" at bounding box center [521, 464] width 322 height 37
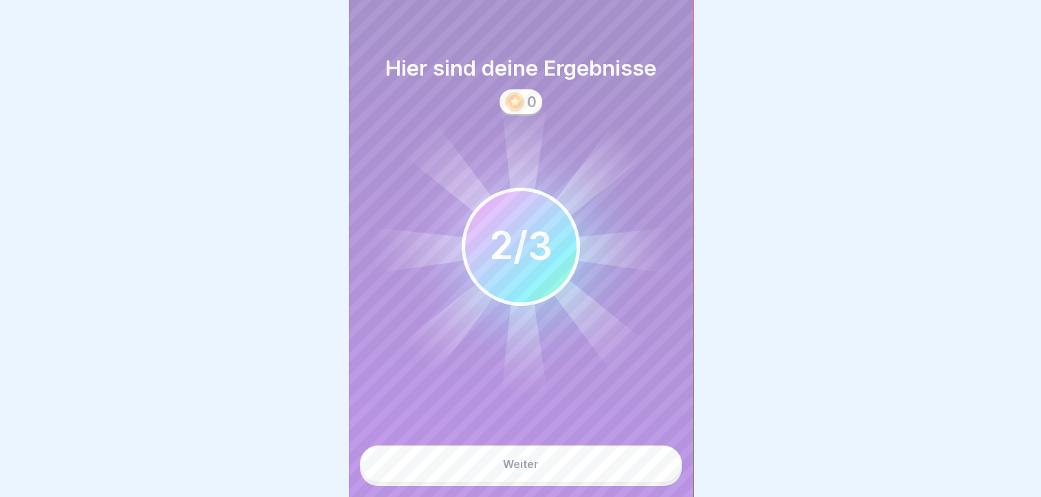
click at [595, 470] on button "Weiter" at bounding box center [521, 464] width 322 height 37
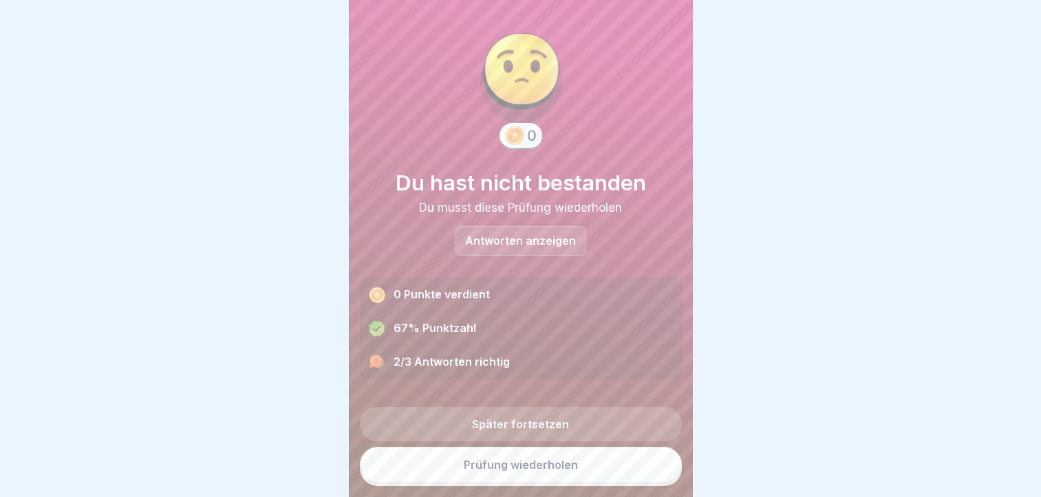
click at [521, 475] on link "Prüfung wiederholen" at bounding box center [521, 465] width 322 height 36
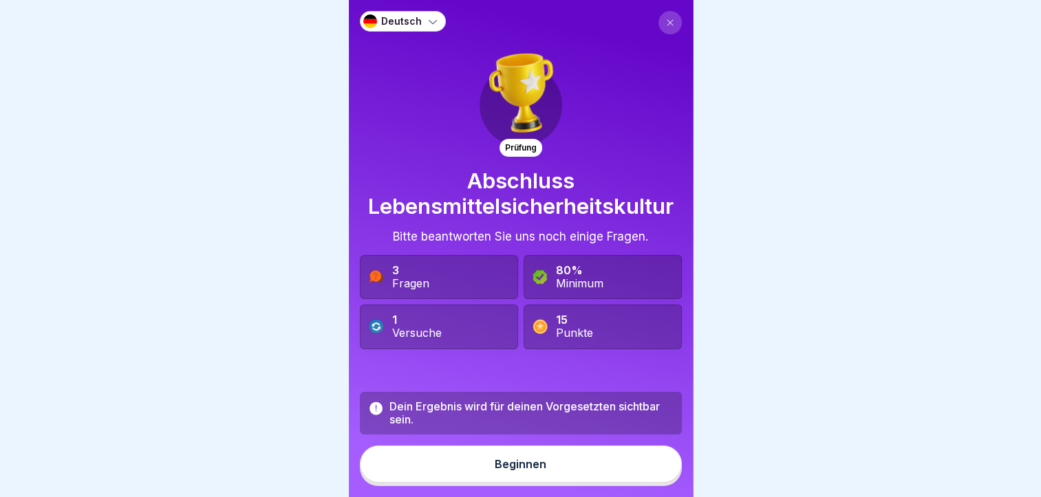
click at [521, 470] on div "Beginnen" at bounding box center [521, 464] width 52 height 12
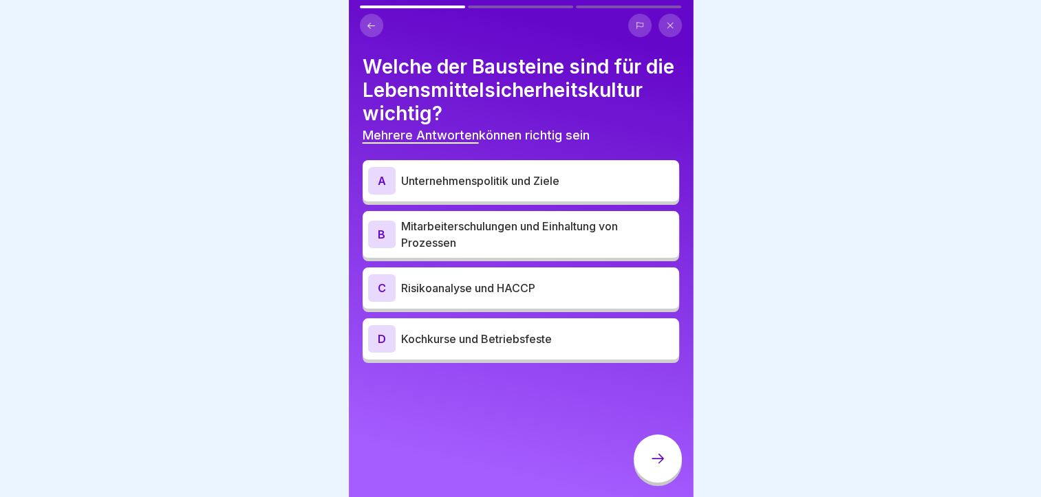
click at [506, 251] on p "Mitarbeiterschulungen und Einhaltung von Prozessen" at bounding box center [537, 234] width 272 height 33
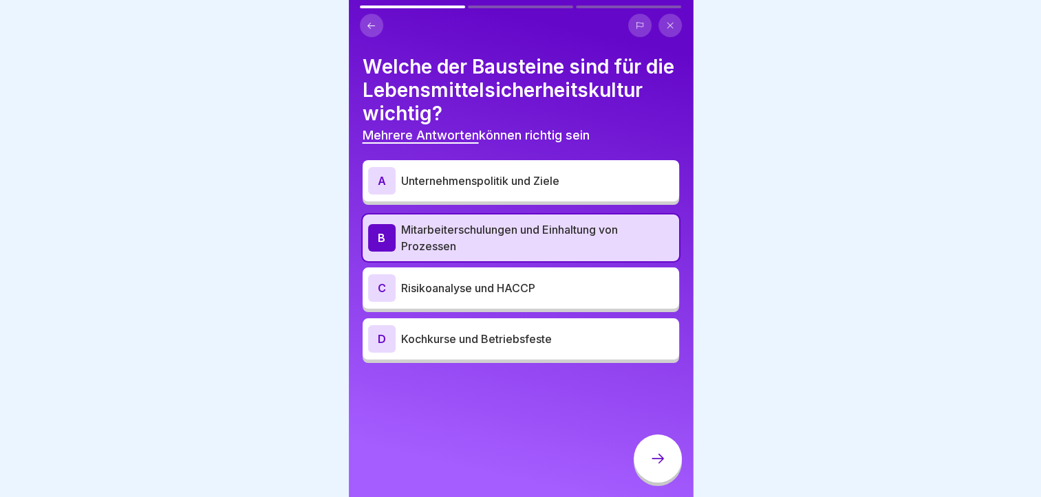
click at [498, 302] on div "C Risikoanalyse und HACCP" at bounding box center [520, 288] width 305 height 28
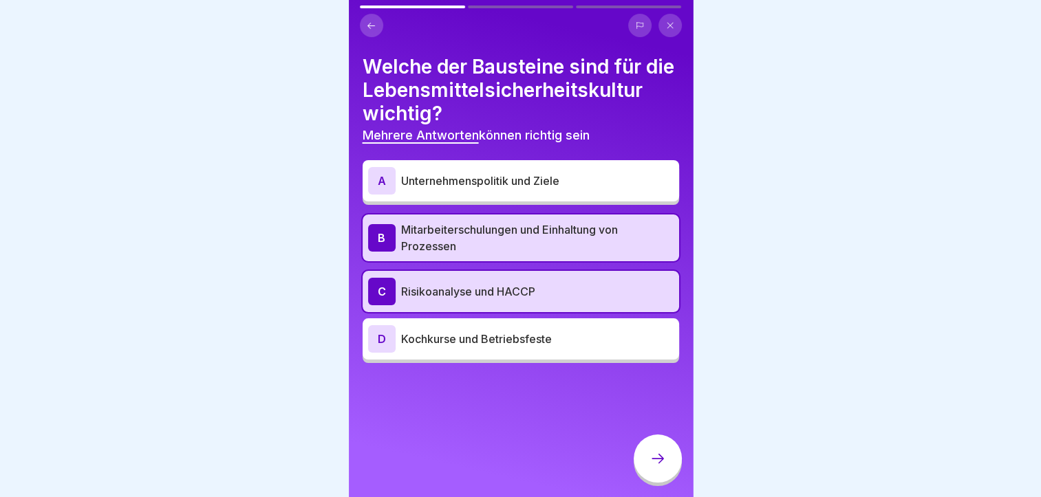
click at [649, 467] on icon at bounding box center [657, 458] width 17 height 17
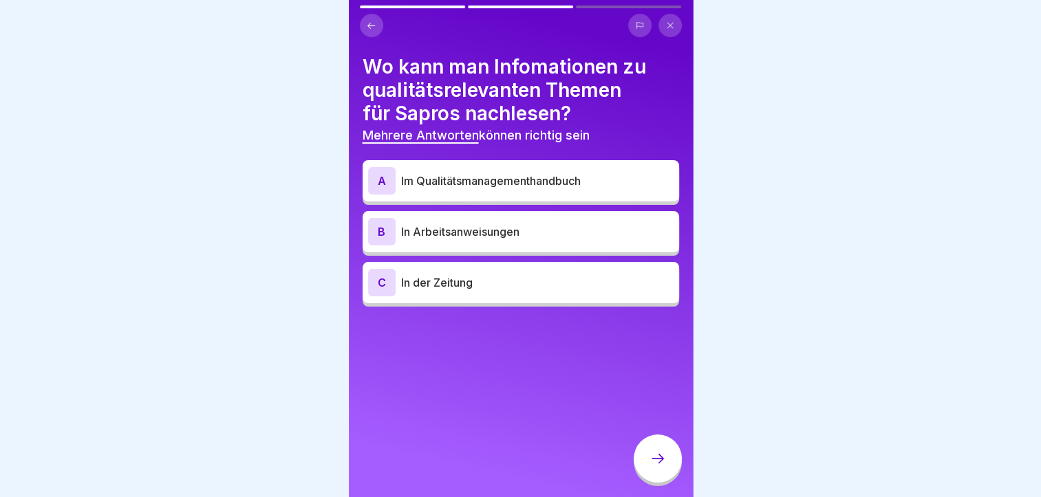
click at [539, 178] on p "Im Qualitätsmanagementhandbuch" at bounding box center [537, 181] width 272 height 17
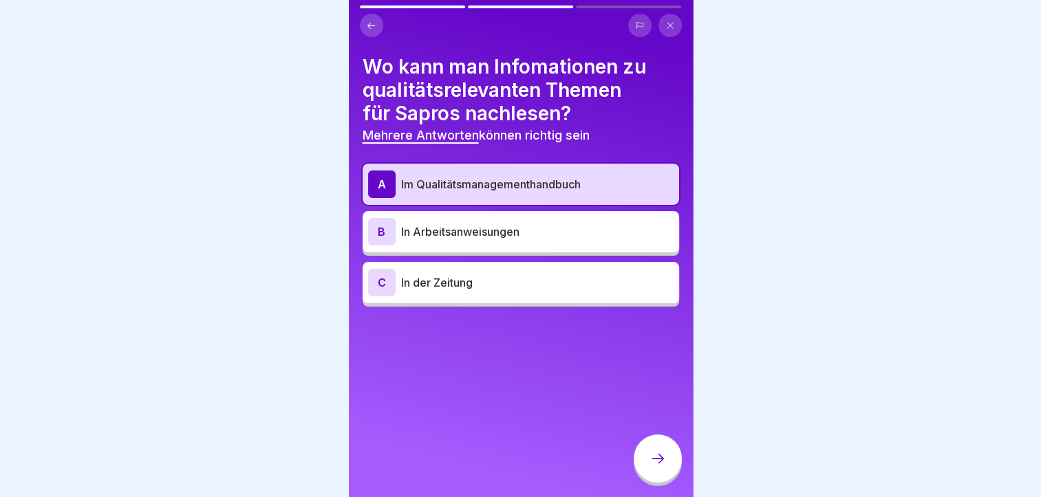
click at [654, 467] on icon at bounding box center [657, 458] width 17 height 17
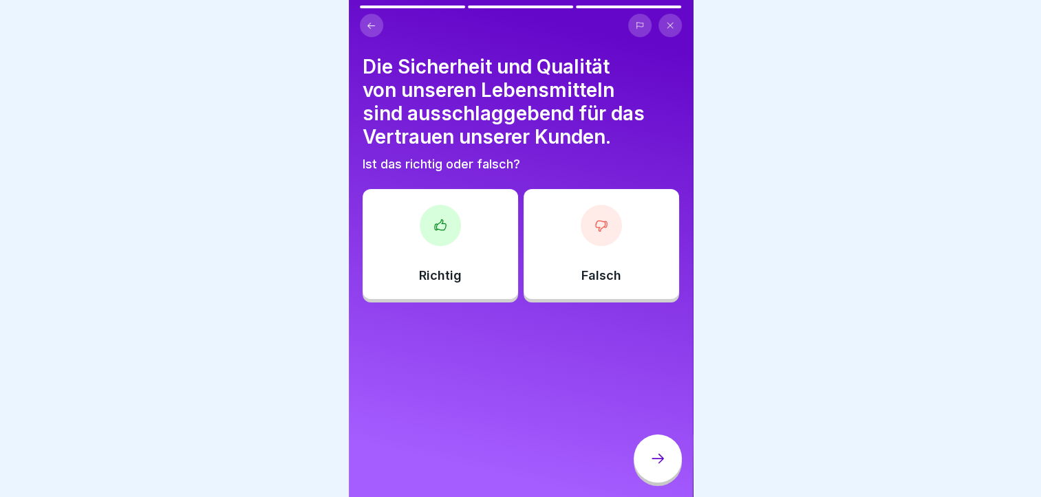
click at [481, 290] on div "Richtig" at bounding box center [439, 244] width 155 height 110
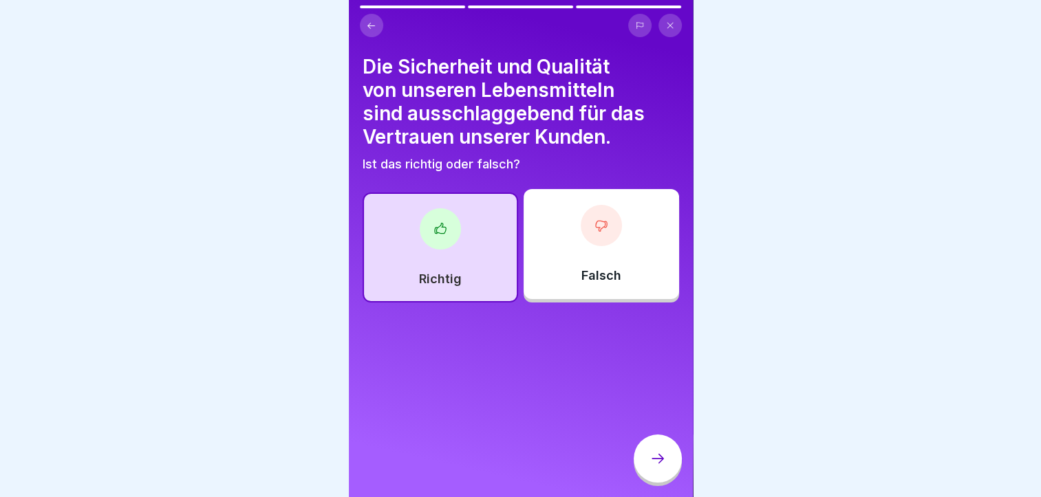
click at [678, 477] on div at bounding box center [657, 459] width 48 height 48
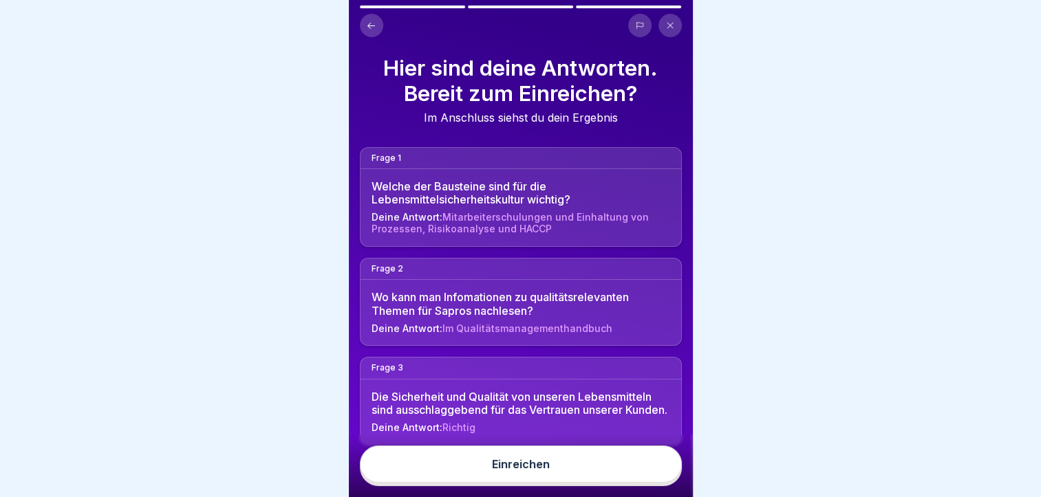
click at [647, 477] on button "Einreichen" at bounding box center [521, 464] width 322 height 37
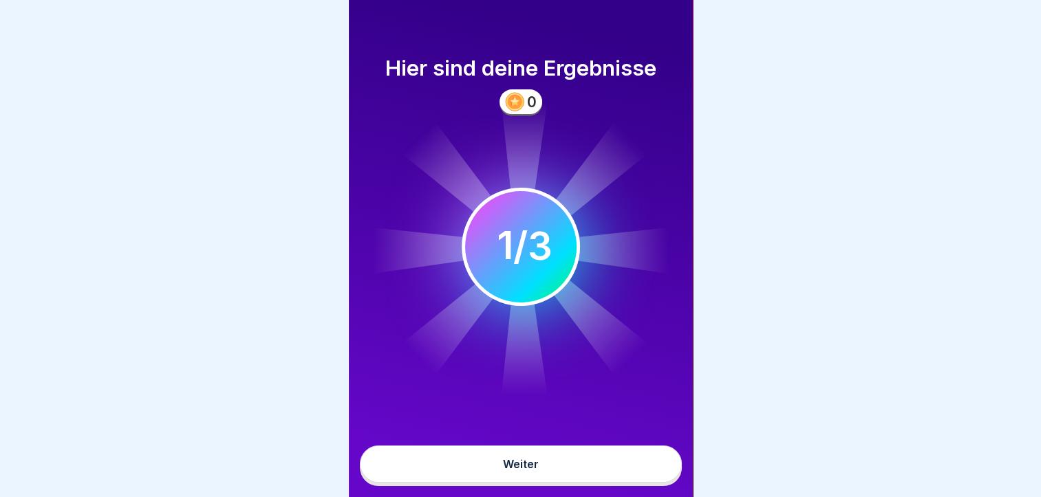
click at [569, 483] on button "Weiter" at bounding box center [521, 464] width 322 height 37
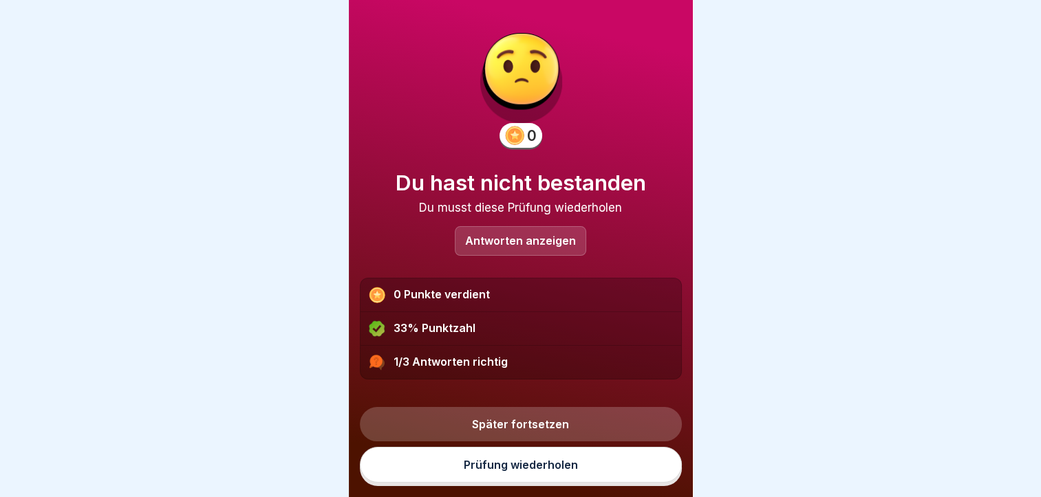
click at [519, 244] on p "Antworten anzeigen" at bounding box center [520, 241] width 111 height 12
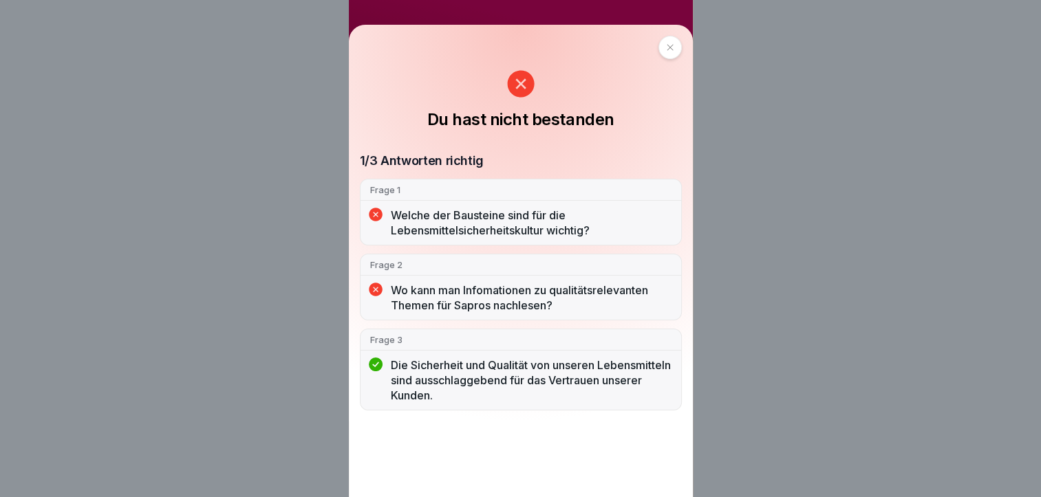
click at [674, 45] on icon at bounding box center [670, 47] width 8 height 8
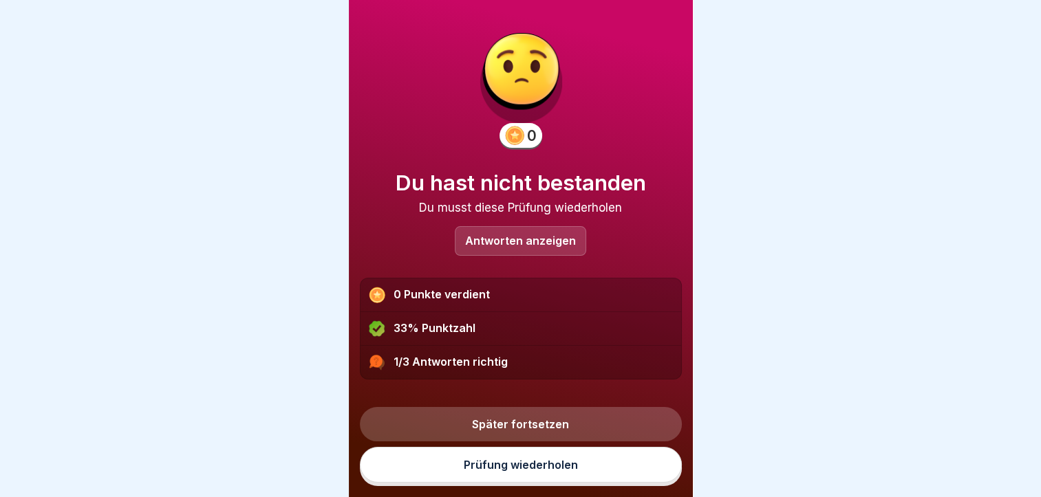
click at [580, 473] on link "Prüfung wiederholen" at bounding box center [521, 465] width 322 height 36
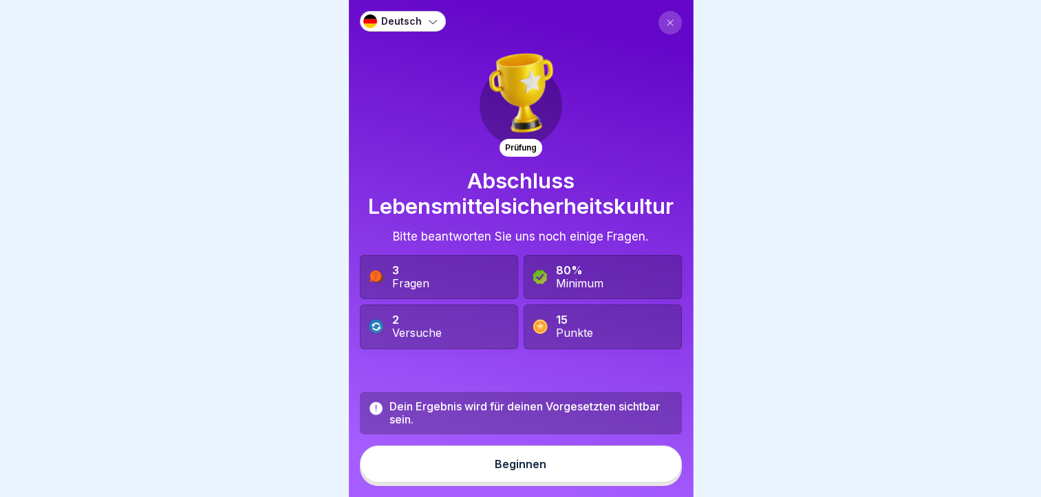
click at [532, 486] on div "Dein Ergebnis wird für deinen Vorgesetzten sichtbar sein. Beginnen" at bounding box center [521, 439] width 322 height 94
click at [528, 483] on button "Beginnen" at bounding box center [521, 464] width 322 height 37
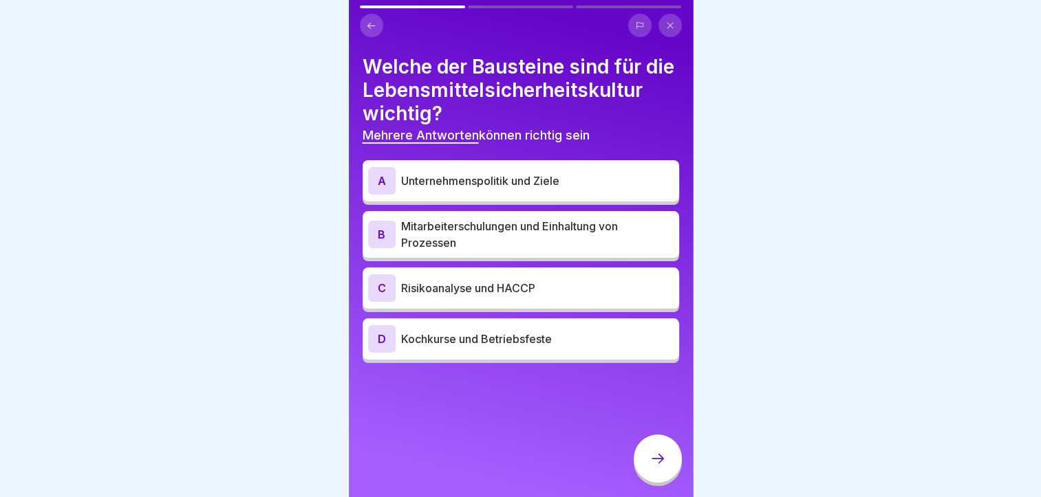
click at [492, 251] on p "Mitarbeiterschulungen und Einhaltung von Prozessen" at bounding box center [537, 234] width 272 height 33
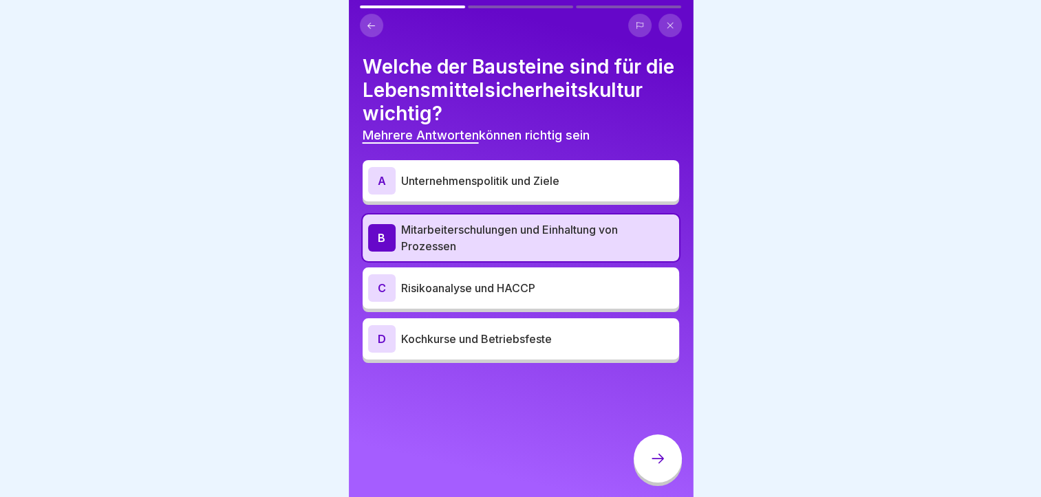
click at [482, 189] on p "Unternehmenspolitik und Ziele" at bounding box center [537, 181] width 272 height 17
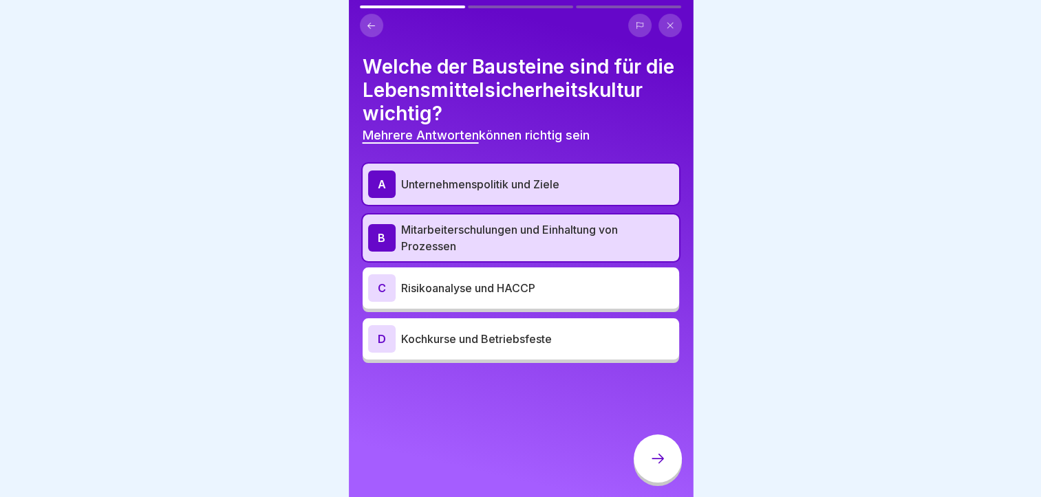
click at [664, 466] on icon at bounding box center [657, 458] width 17 height 17
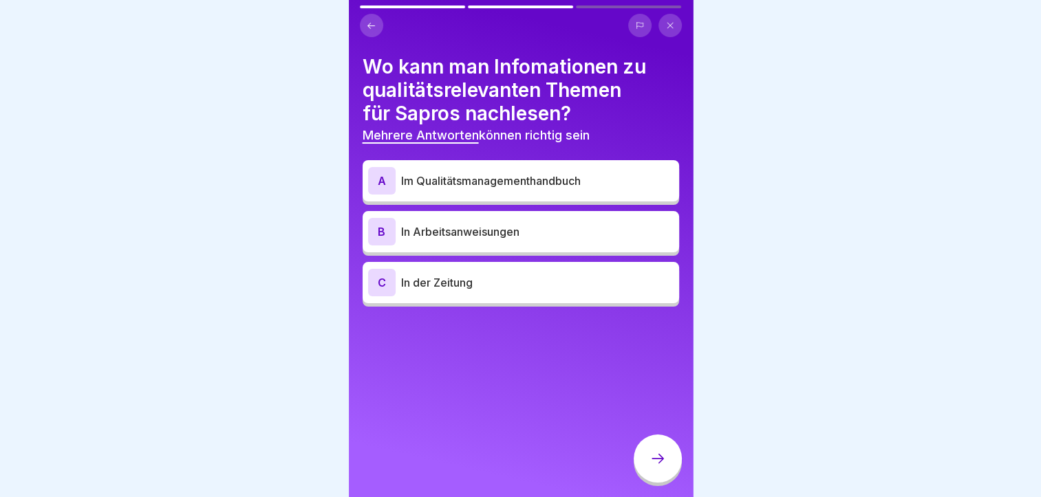
click at [545, 184] on p "Im Qualitätsmanagementhandbuch" at bounding box center [537, 181] width 272 height 17
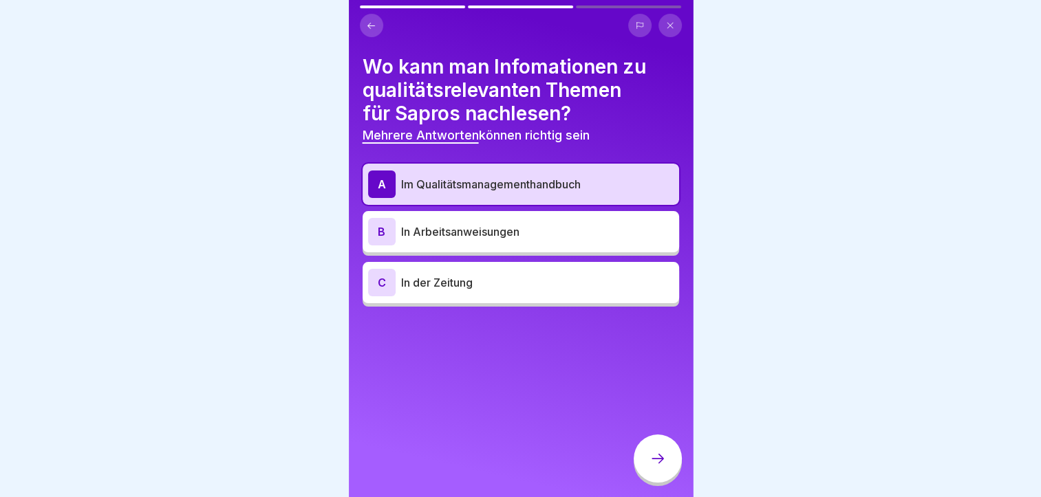
click at [538, 232] on p "In Arbeitsanweisungen" at bounding box center [537, 232] width 272 height 17
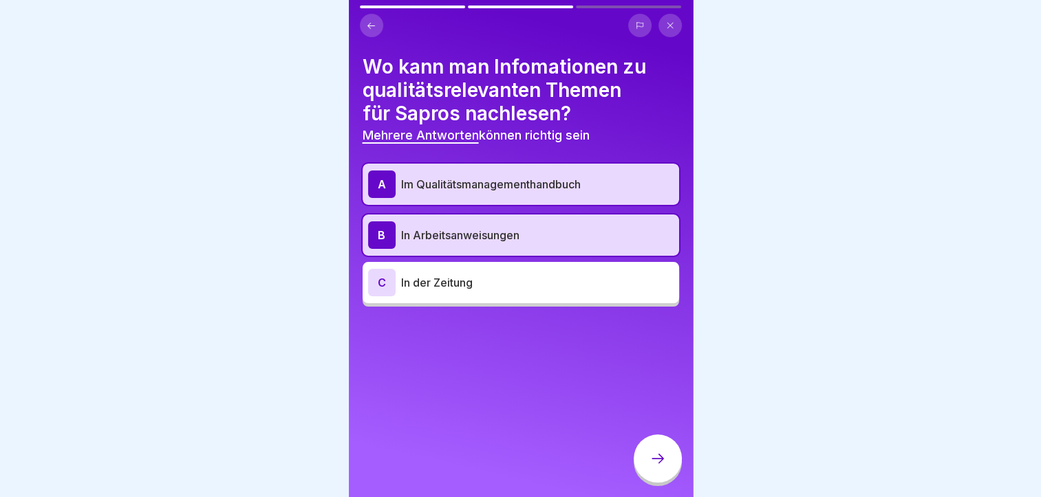
click at [650, 455] on div at bounding box center [657, 459] width 48 height 48
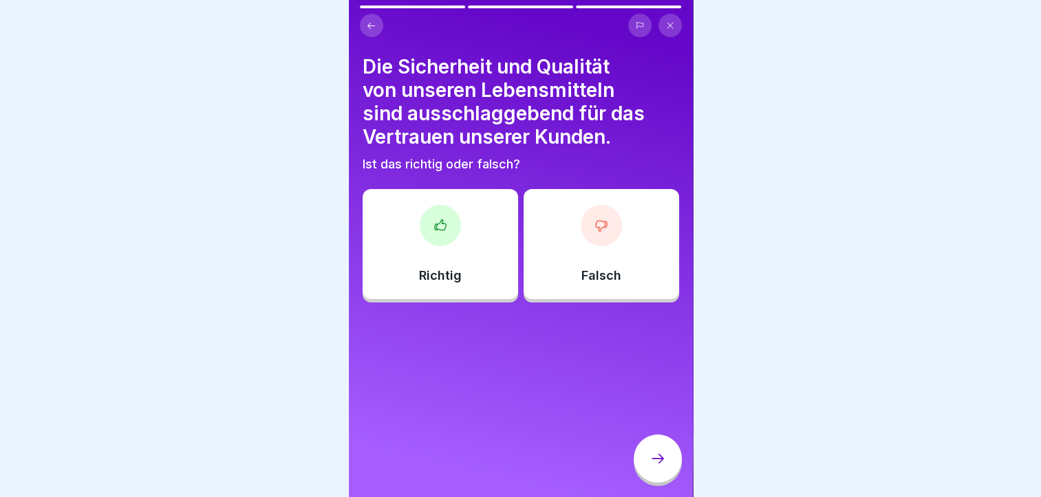
click at [455, 238] on div "Richtig" at bounding box center [439, 244] width 155 height 110
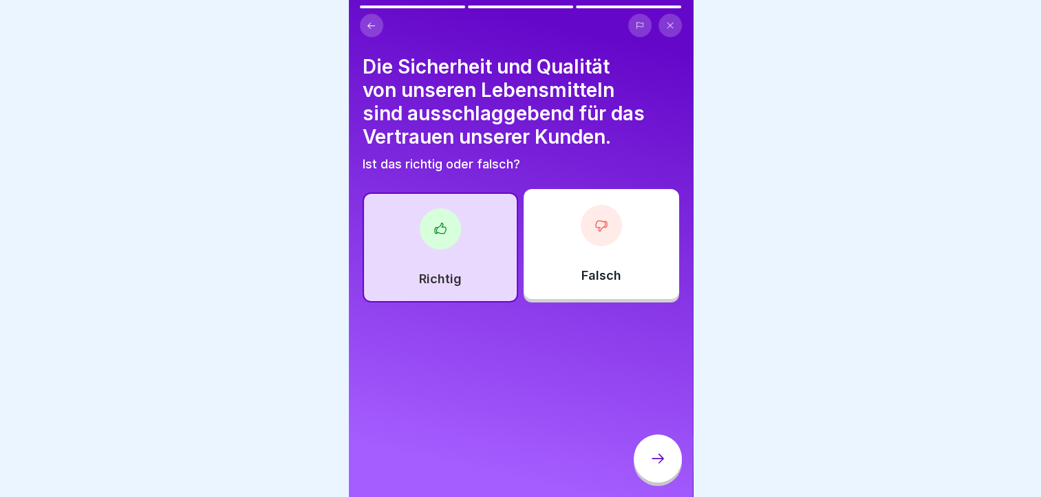
click at [667, 479] on div at bounding box center [657, 459] width 48 height 48
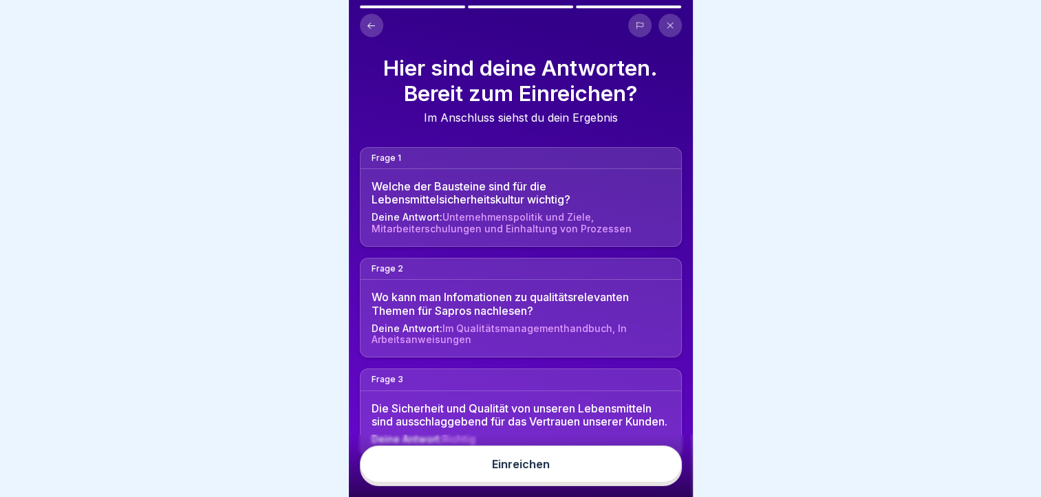
click at [649, 479] on button "Einreichen" at bounding box center [521, 464] width 322 height 37
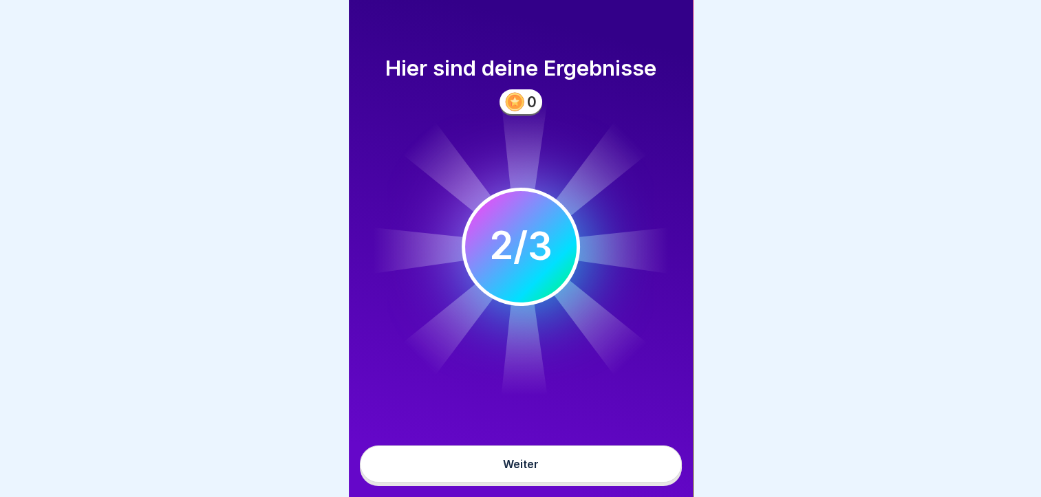
click at [580, 477] on button "Weiter" at bounding box center [521, 464] width 322 height 37
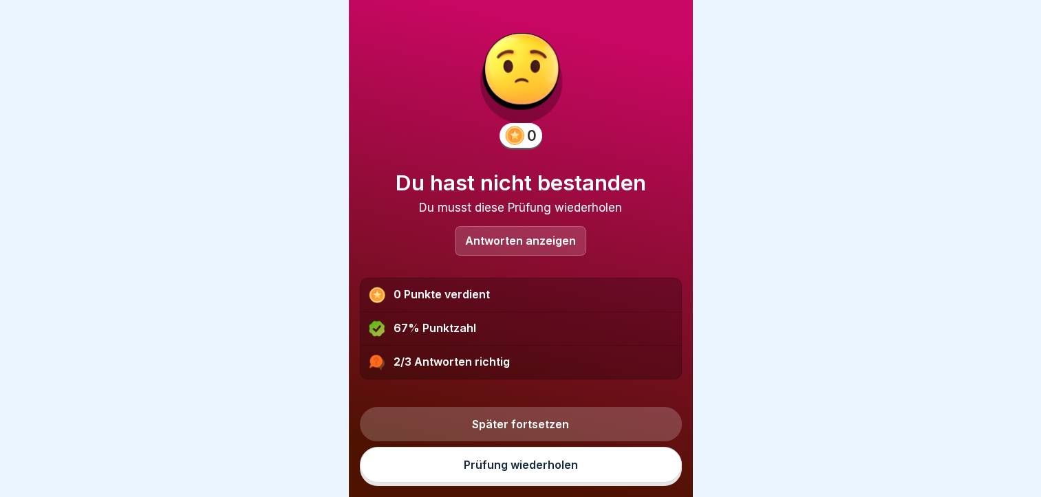
click at [520, 243] on p "Antworten anzeigen" at bounding box center [520, 241] width 111 height 12
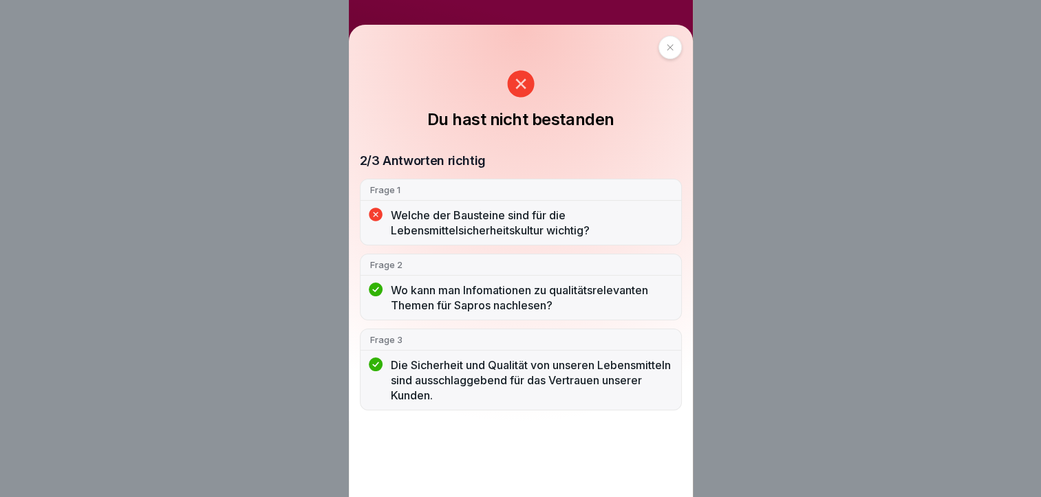
click at [682, 45] on div at bounding box center [669, 47] width 23 height 23
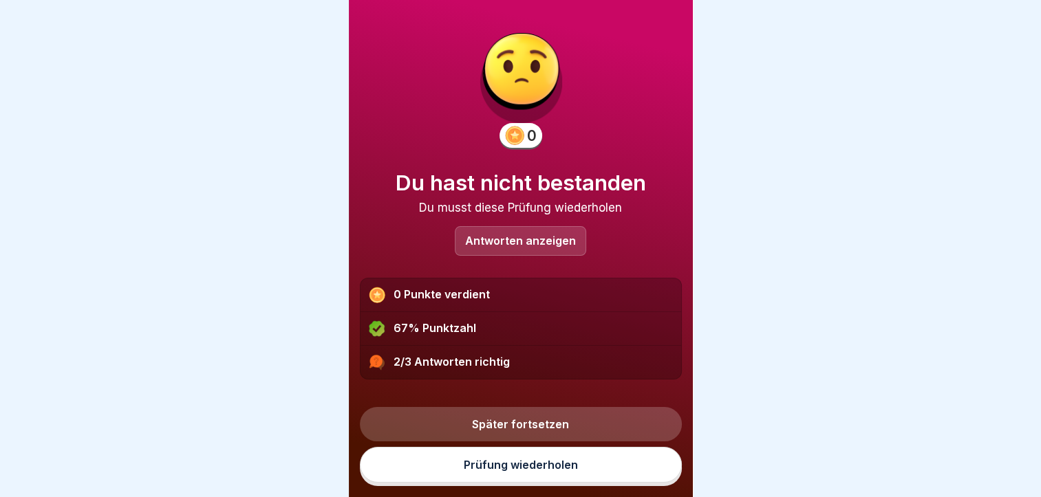
click at [626, 477] on link "Prüfung wiederholen" at bounding box center [521, 465] width 322 height 36
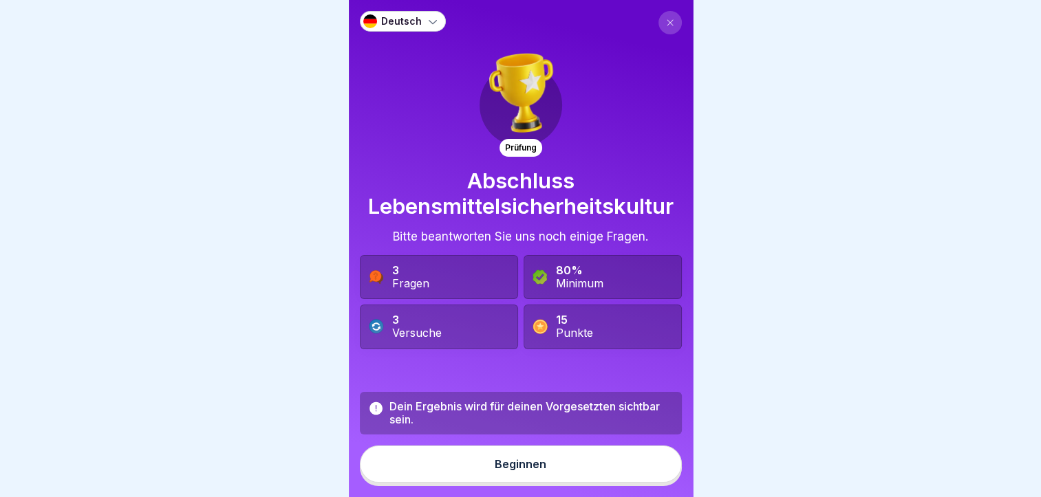
click at [544, 483] on button "Beginnen" at bounding box center [521, 464] width 322 height 37
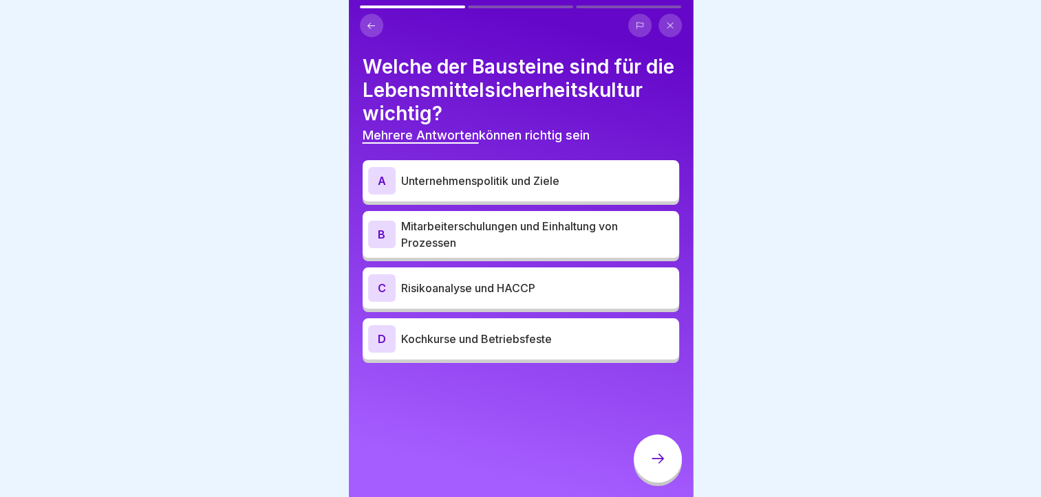
click at [517, 189] on p "Unternehmenspolitik und Ziele" at bounding box center [537, 181] width 272 height 17
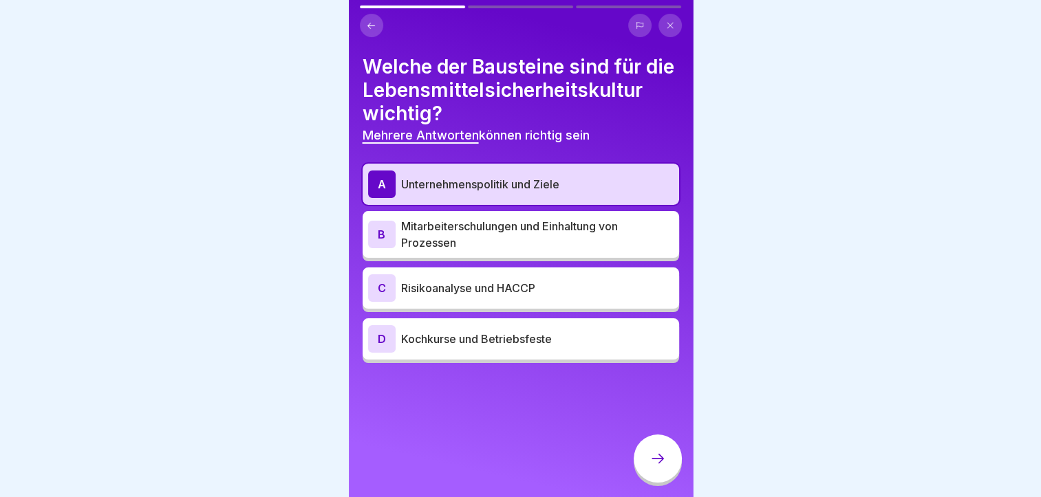
click at [521, 251] on p "Mitarbeiterschulungen und Einhaltung von Prozessen" at bounding box center [537, 234] width 272 height 33
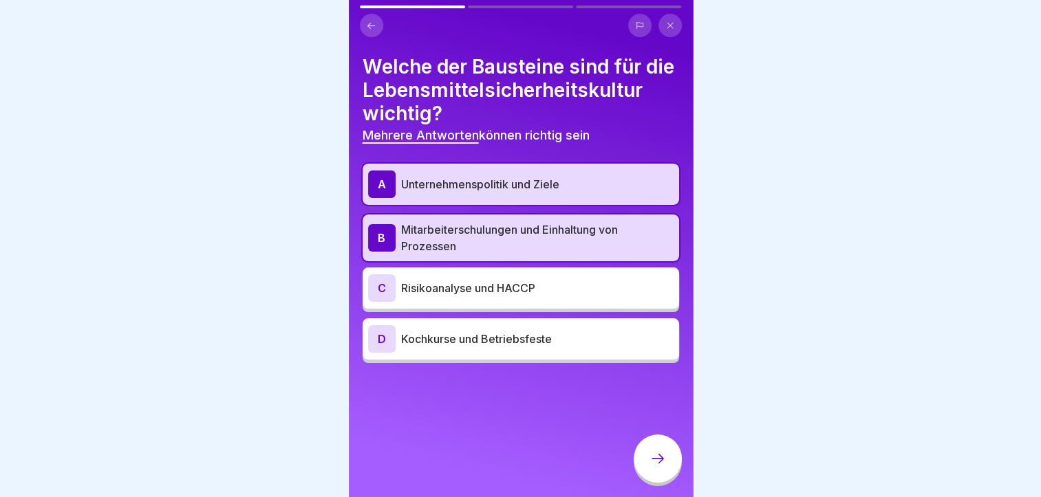
click at [497, 296] on p "Risikoanalyse und HACCP" at bounding box center [537, 288] width 272 height 17
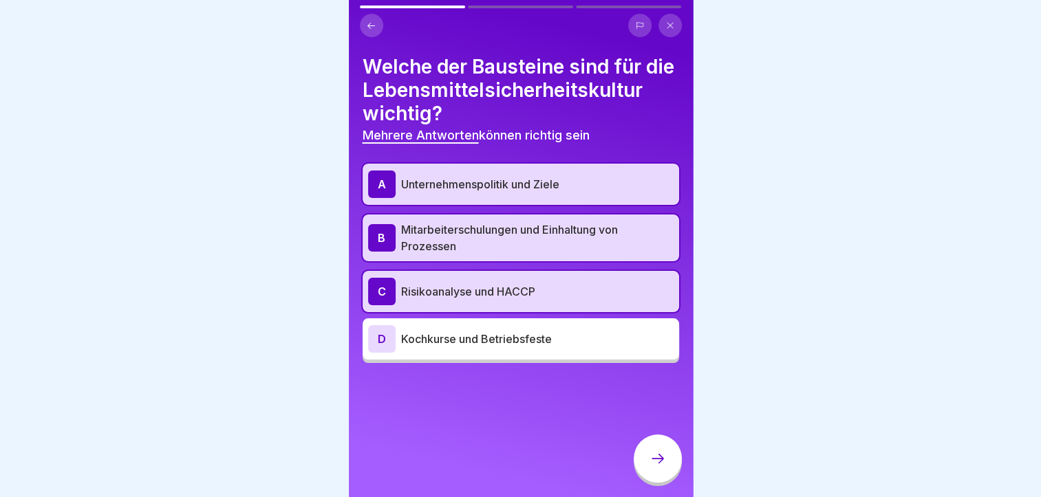
click at [661, 467] on icon at bounding box center [657, 458] width 17 height 17
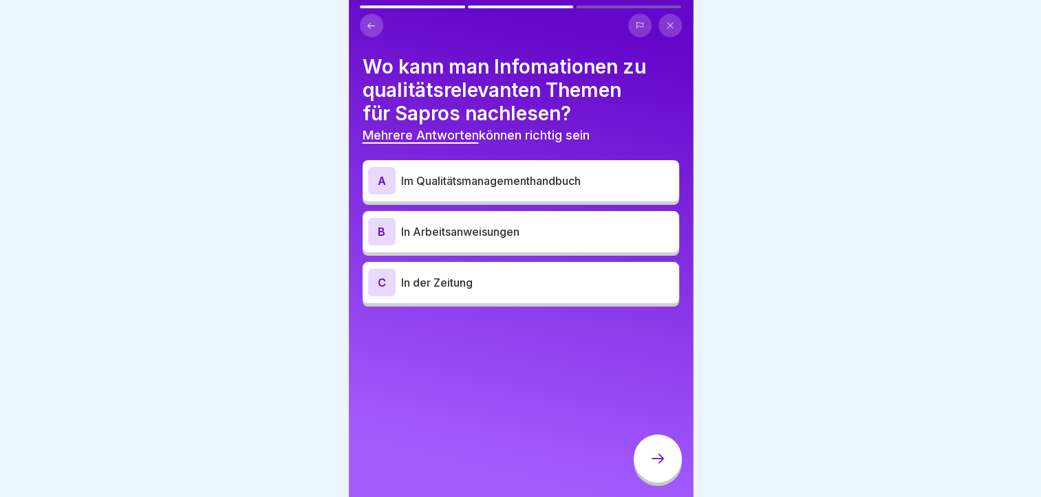
click at [547, 191] on div "A Im Qualitätsmanagementhandbuch" at bounding box center [520, 181] width 305 height 28
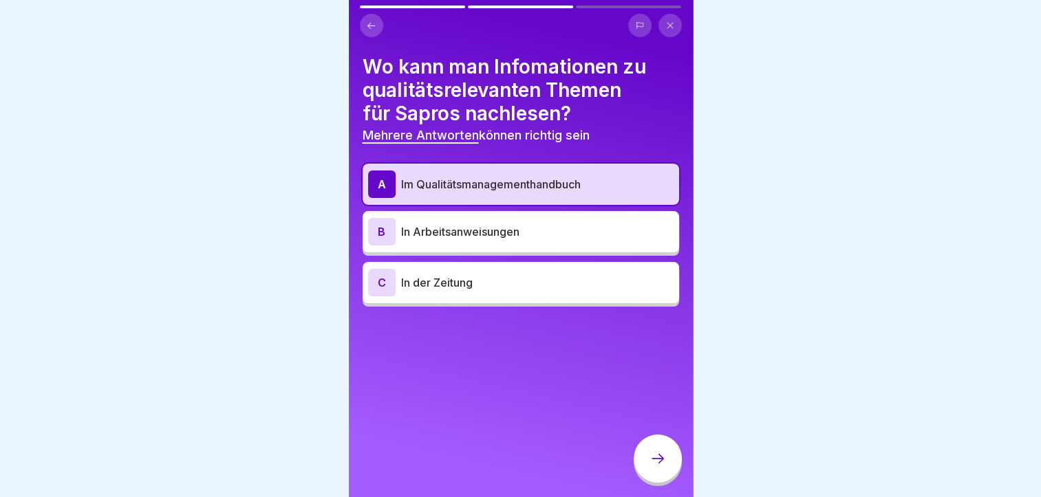
click at [539, 237] on p "In Arbeitsanweisungen" at bounding box center [537, 232] width 272 height 17
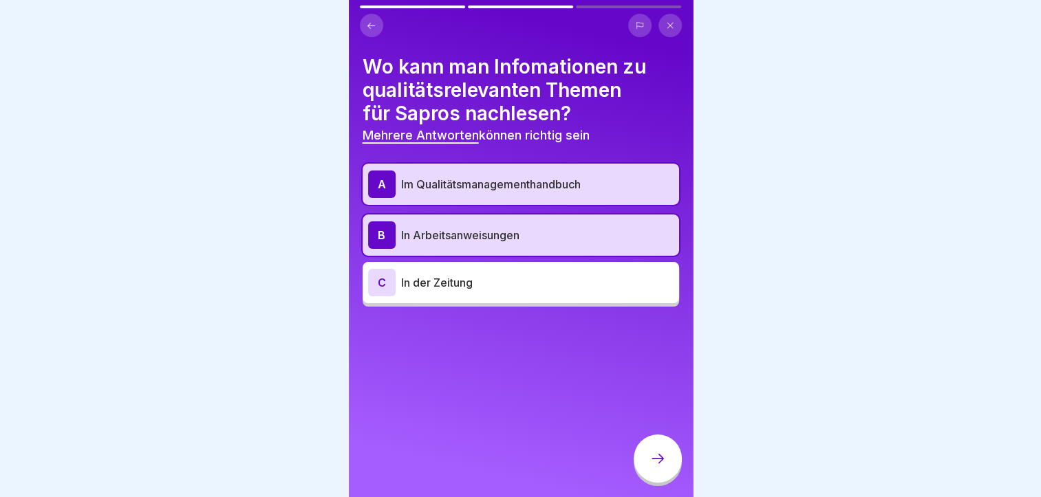
click at [650, 464] on icon at bounding box center [657, 458] width 17 height 17
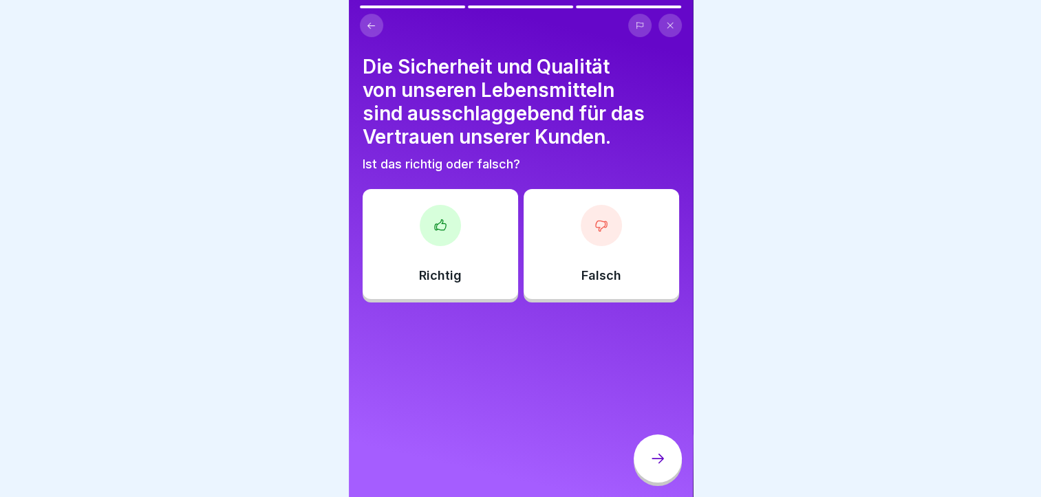
click at [472, 260] on div "Richtig" at bounding box center [439, 244] width 155 height 110
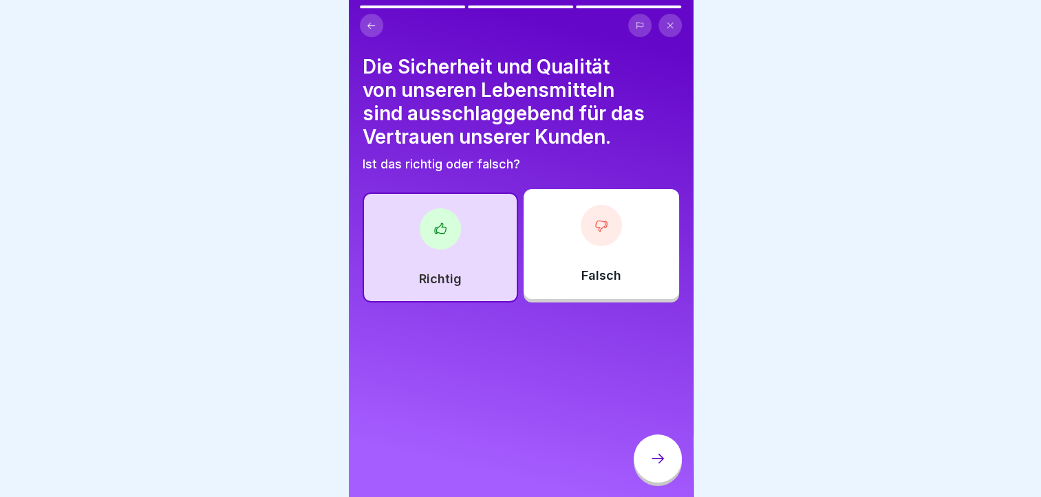
click at [649, 460] on div at bounding box center [657, 459] width 48 height 48
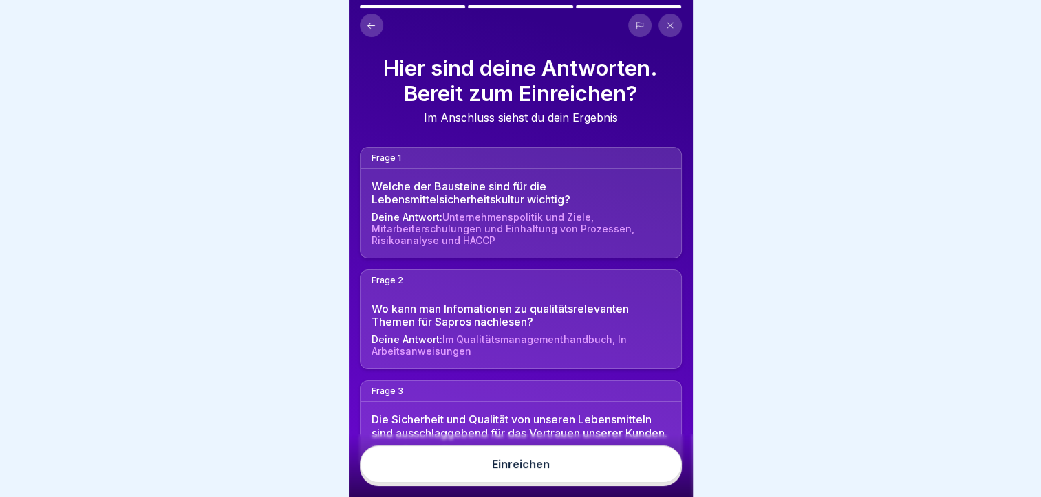
click at [649, 460] on button "Einreichen" at bounding box center [521, 464] width 322 height 37
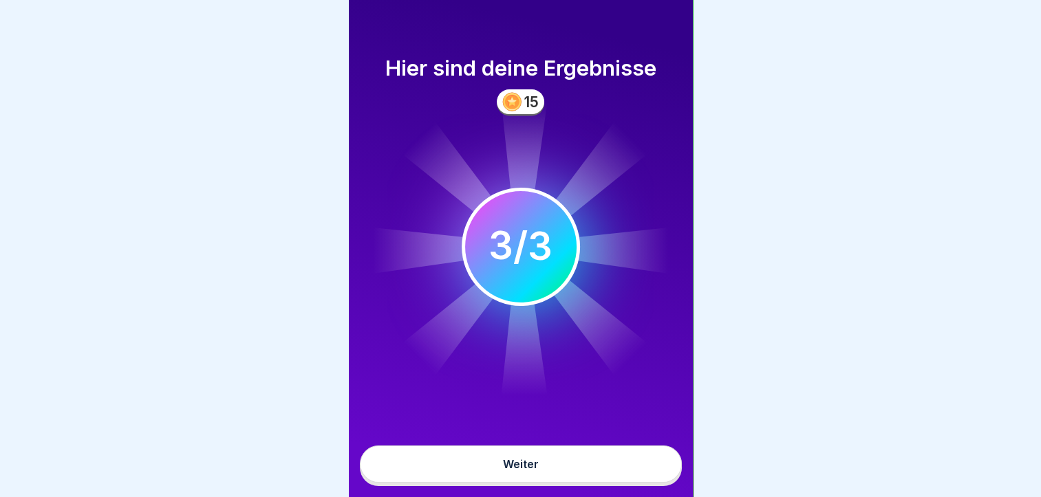
click at [620, 466] on button "Weiter" at bounding box center [521, 464] width 322 height 37
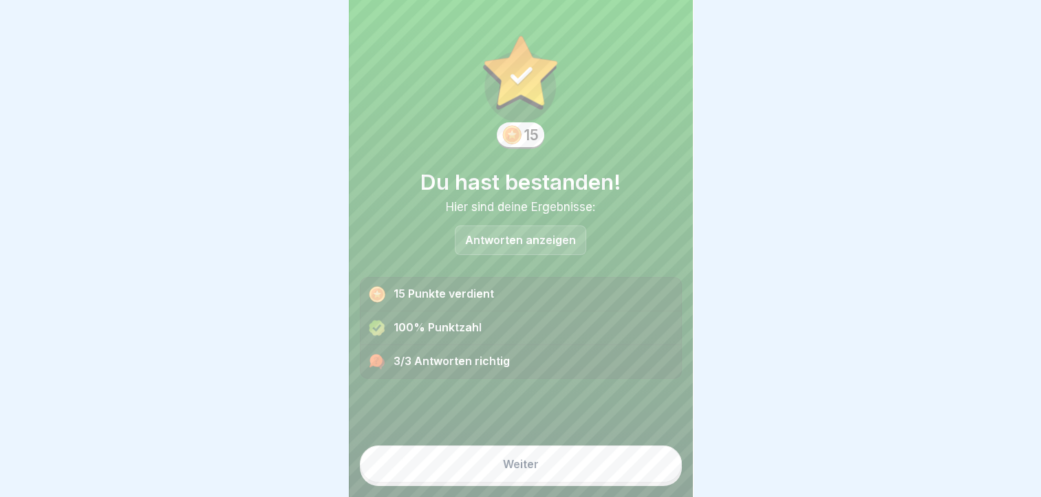
click at [618, 469] on button "Weiter" at bounding box center [521, 464] width 322 height 37
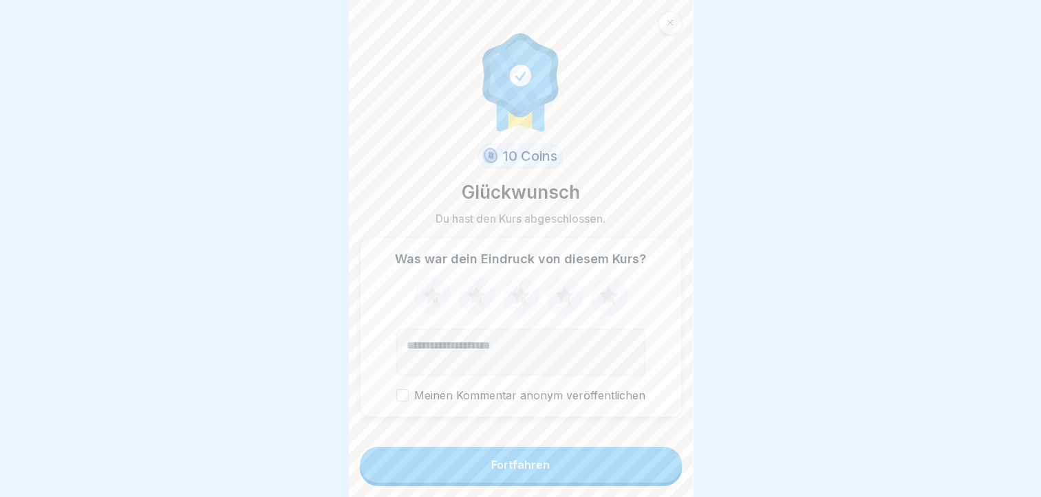
click at [619, 472] on button "Fortfahren" at bounding box center [521, 465] width 322 height 36
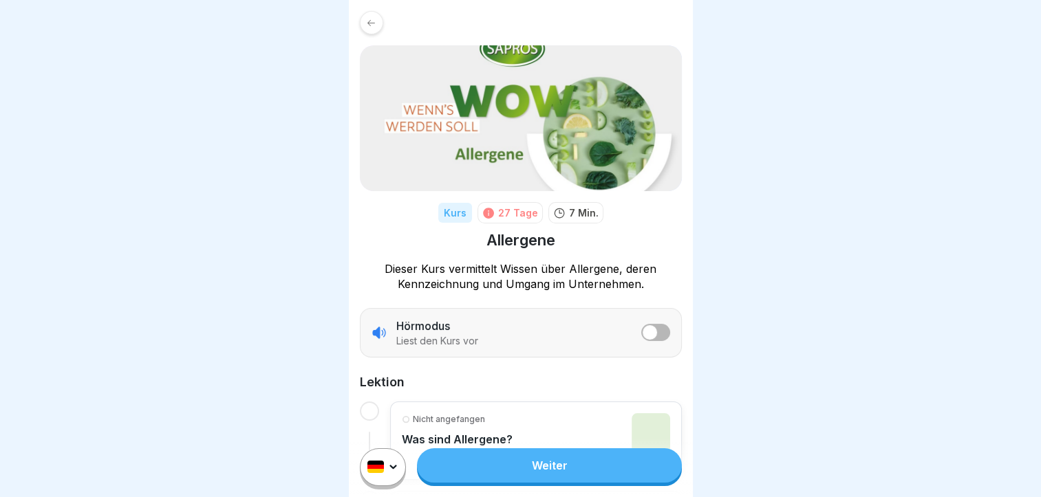
click at [556, 480] on link "Weiter" at bounding box center [549, 465] width 264 height 34
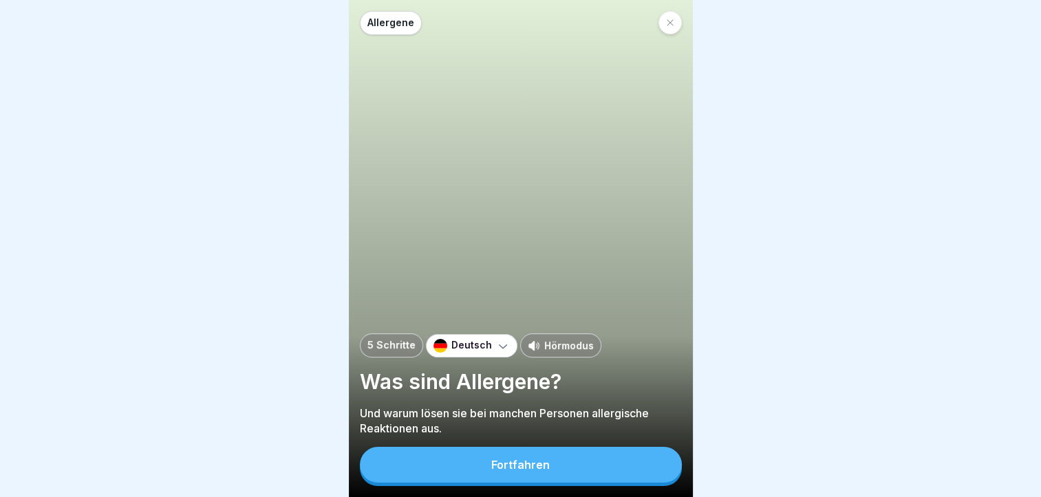
click at [559, 480] on button "Fortfahren" at bounding box center [521, 465] width 322 height 36
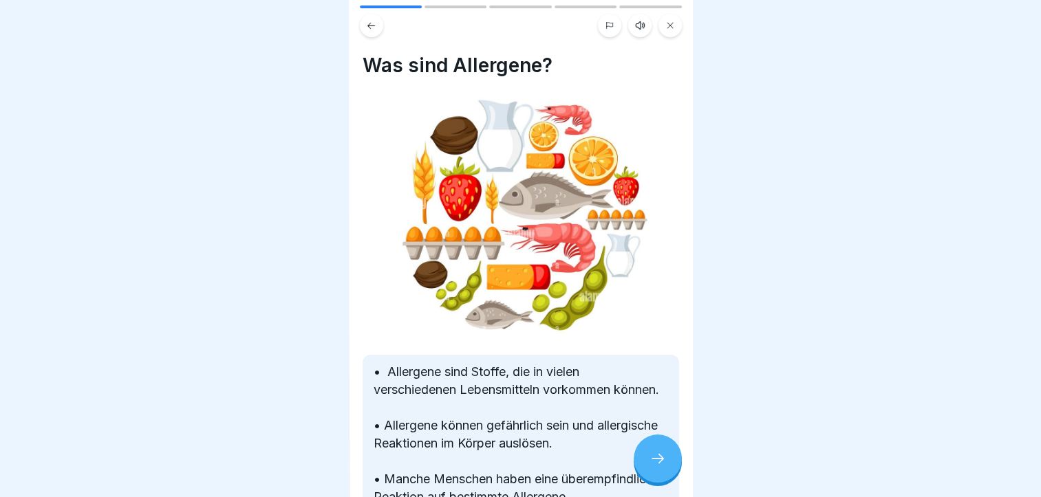
click at [667, 466] on div at bounding box center [657, 459] width 48 height 48
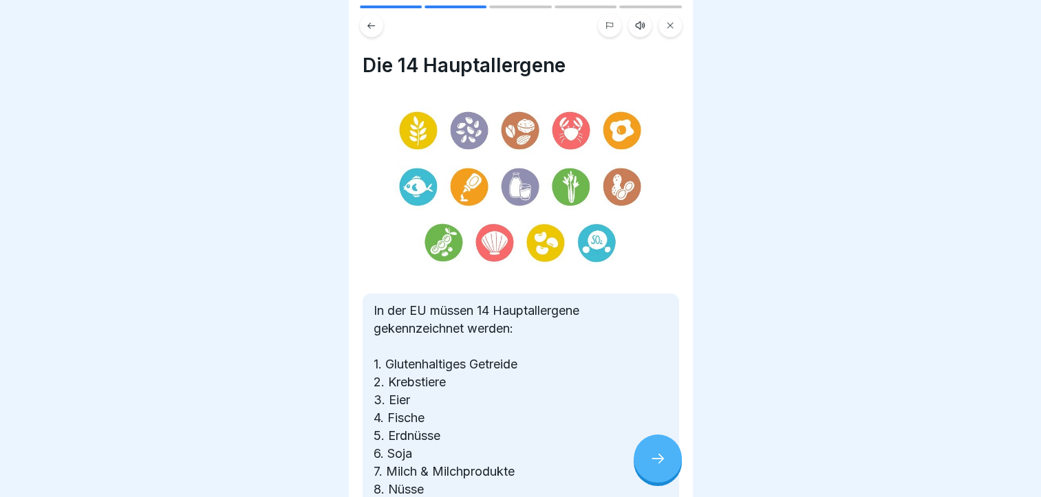
click at [665, 467] on icon at bounding box center [657, 458] width 17 height 17
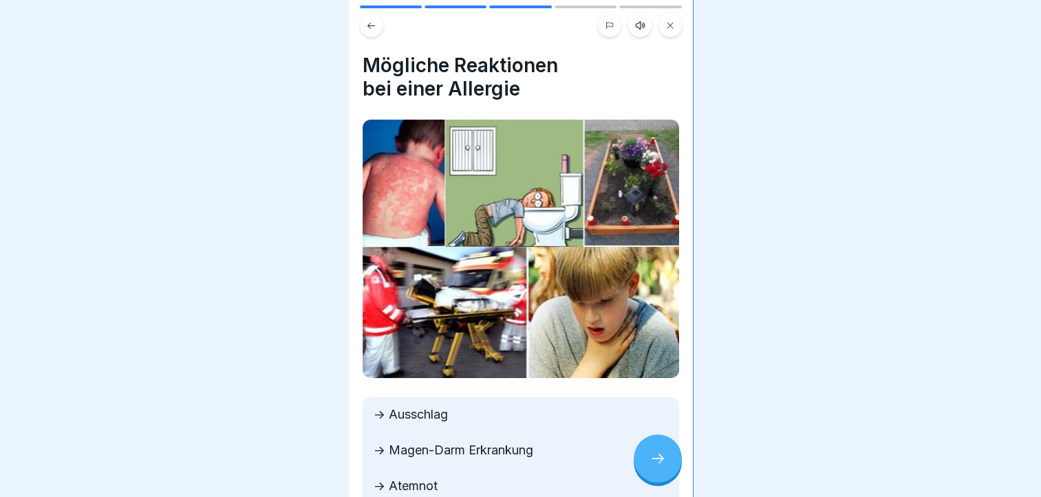
click at [665, 467] on icon at bounding box center [657, 458] width 17 height 17
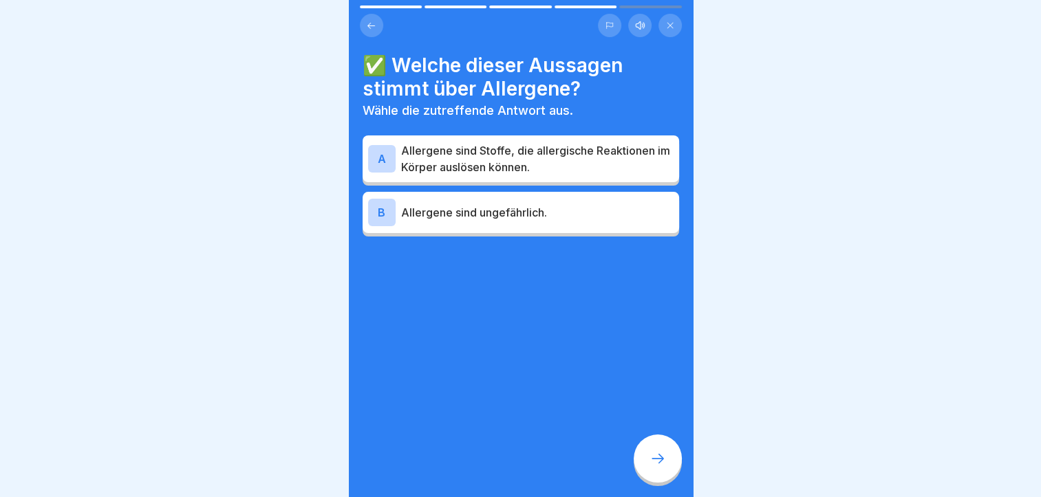
click at [506, 155] on p "Allergene sind Stoffe, die allergische Reaktionen im Körper auslösen können." at bounding box center [537, 158] width 272 height 33
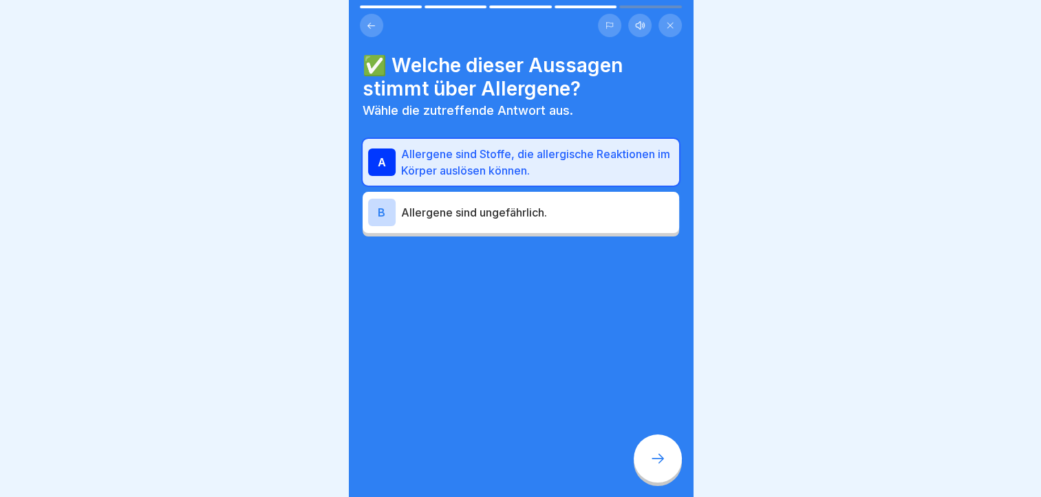
click at [648, 470] on div at bounding box center [657, 459] width 48 height 48
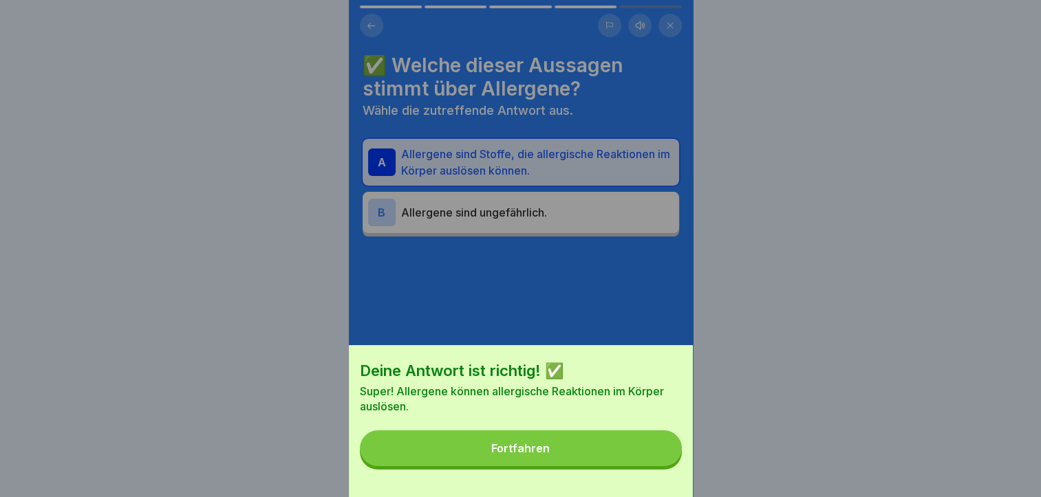
click at [651, 466] on button "Fortfahren" at bounding box center [521, 449] width 322 height 36
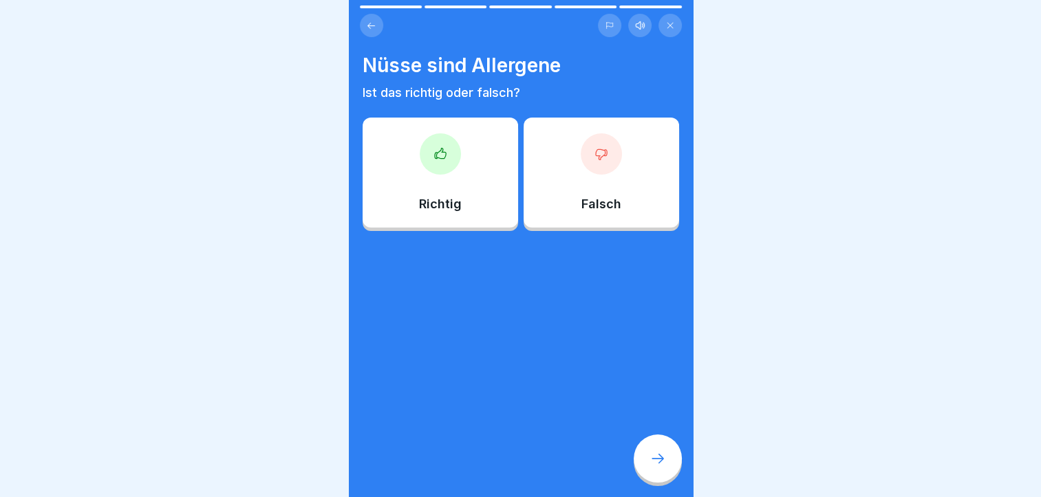
click at [472, 194] on div "Richtig" at bounding box center [439, 173] width 155 height 110
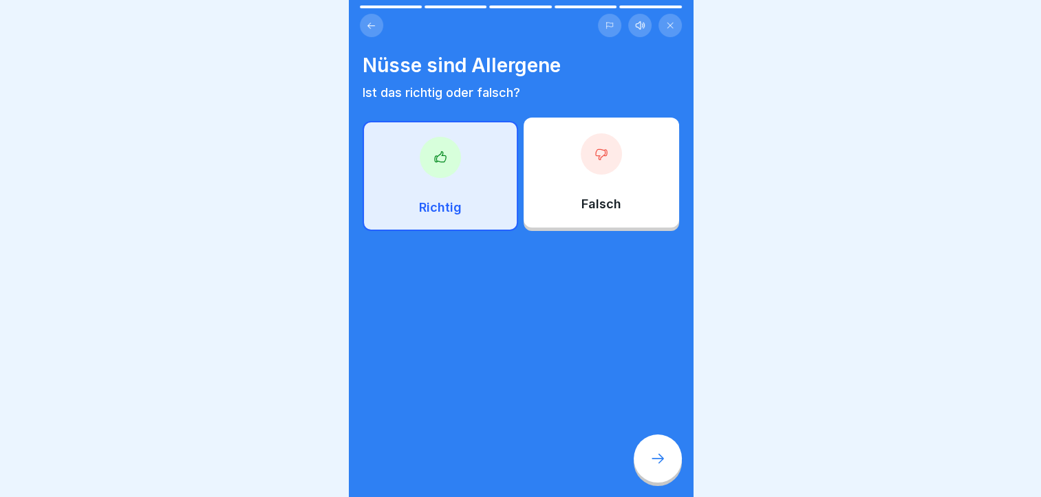
click at [675, 462] on div at bounding box center [657, 459] width 48 height 48
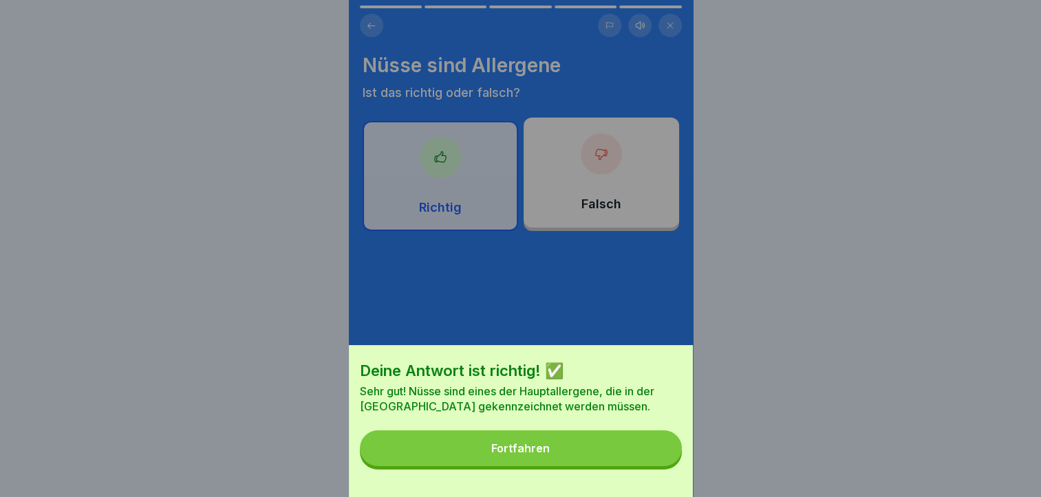
click at [617, 455] on button "Fortfahren" at bounding box center [521, 449] width 322 height 36
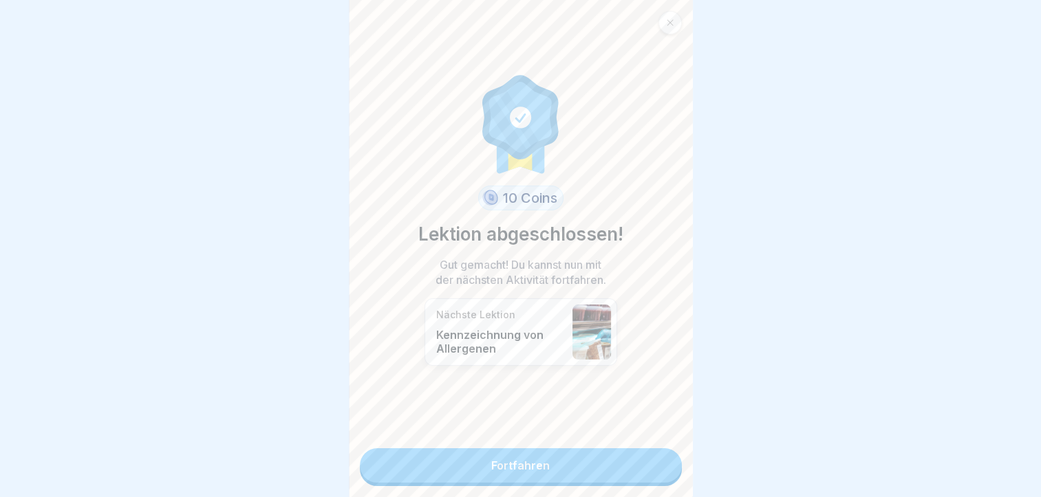
click at [626, 454] on link "Fortfahren" at bounding box center [521, 465] width 322 height 34
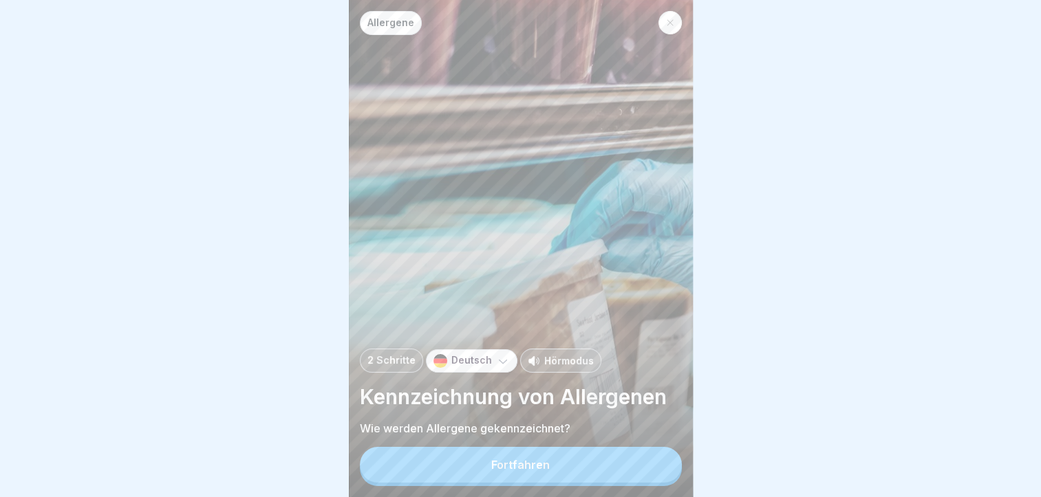
click at [626, 454] on div "Allergene 2 Schritte Deutsch Hörmodus Kennzeichnung von Allergenen Wie werden A…" at bounding box center [521, 248] width 344 height 497
click at [628, 455] on div "Allergene 2 Schritte Deutsch Hörmodus Kennzeichnung von Allergenen Wie werden A…" at bounding box center [521, 248] width 344 height 497
click at [638, 470] on button "Fortfahren" at bounding box center [521, 465] width 322 height 36
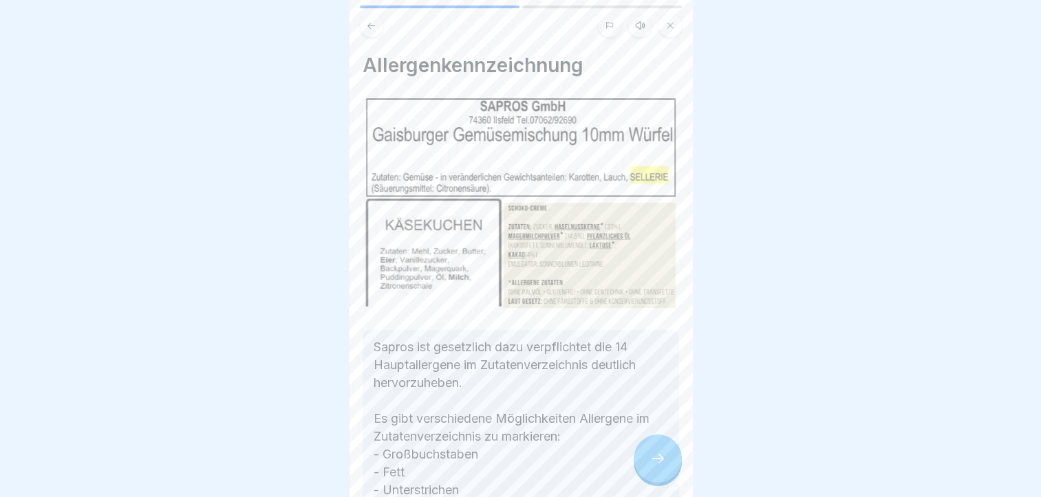
click at [664, 467] on icon at bounding box center [657, 458] width 17 height 17
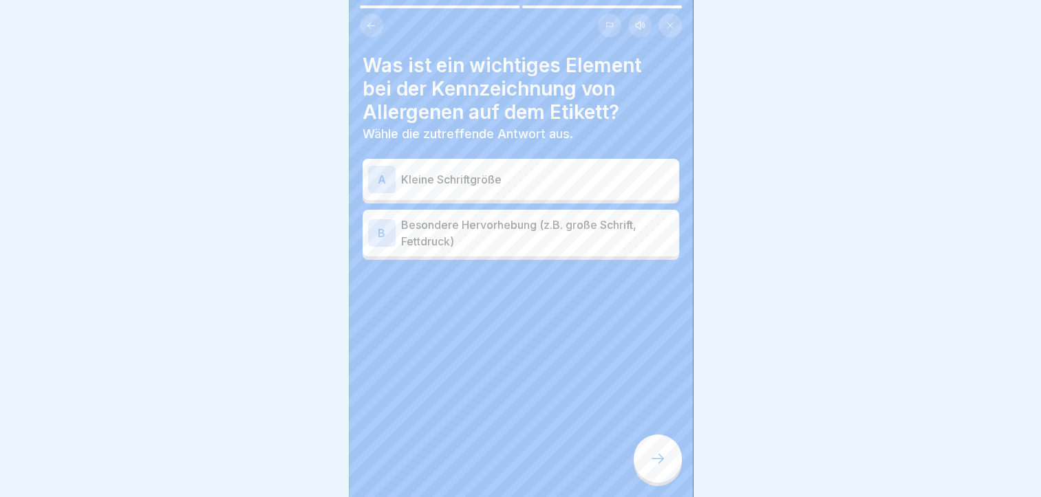
click at [530, 231] on p "Besondere Hervorhebung (z.B. große Schrift, Fettdruck)" at bounding box center [537, 233] width 272 height 33
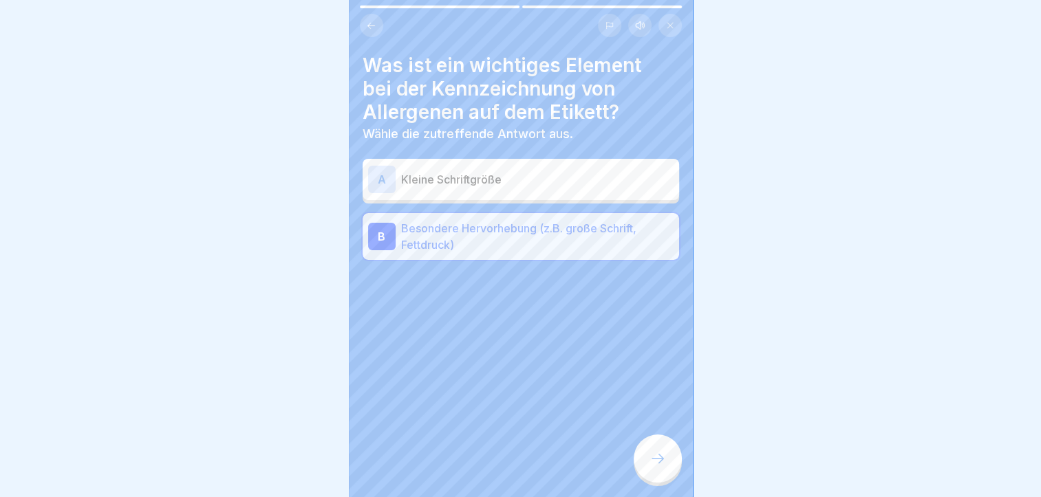
click at [652, 448] on div at bounding box center [657, 459] width 48 height 48
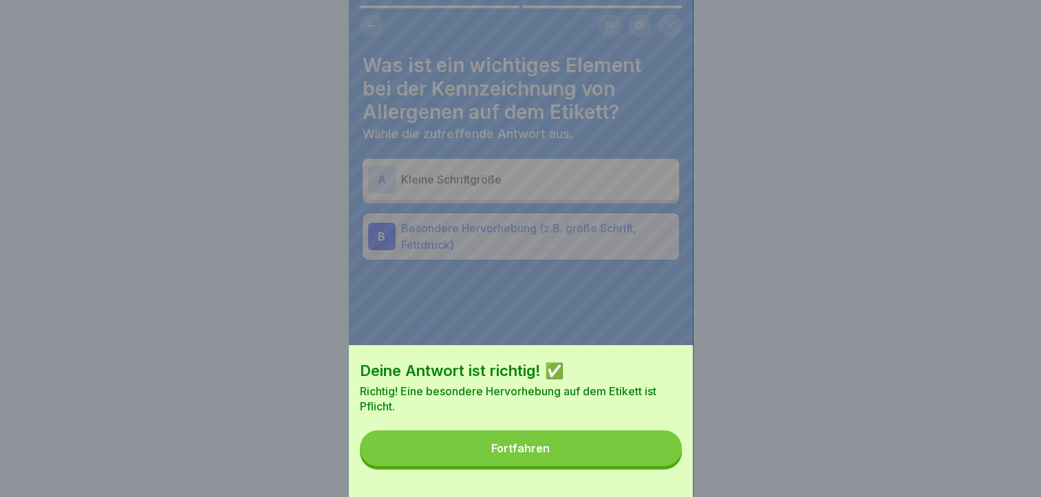
click at [656, 448] on button "Fortfahren" at bounding box center [521, 449] width 322 height 36
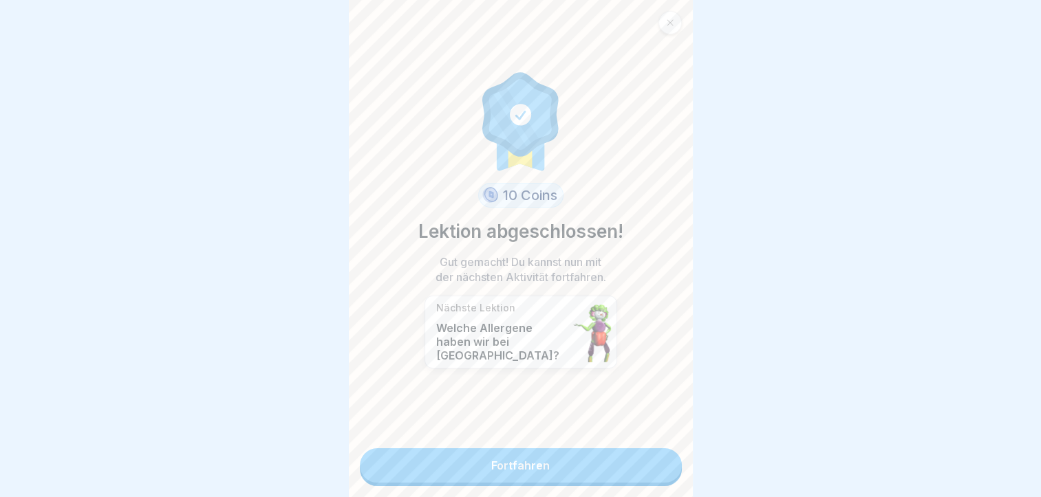
click at [646, 458] on link "Fortfahren" at bounding box center [521, 465] width 322 height 34
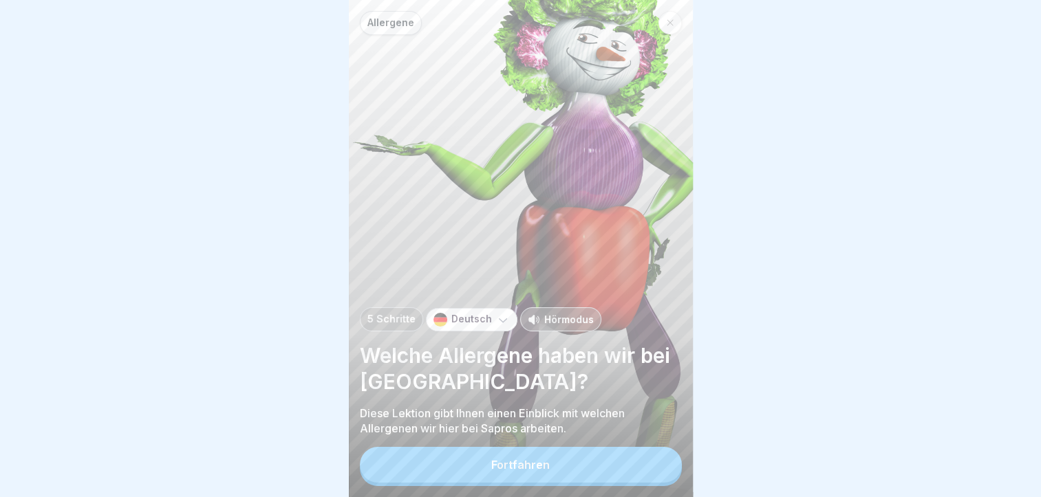
click at [646, 458] on div "Fortfahren" at bounding box center [521, 466] width 322 height 39
click at [584, 477] on button "Fortfahren" at bounding box center [521, 465] width 322 height 36
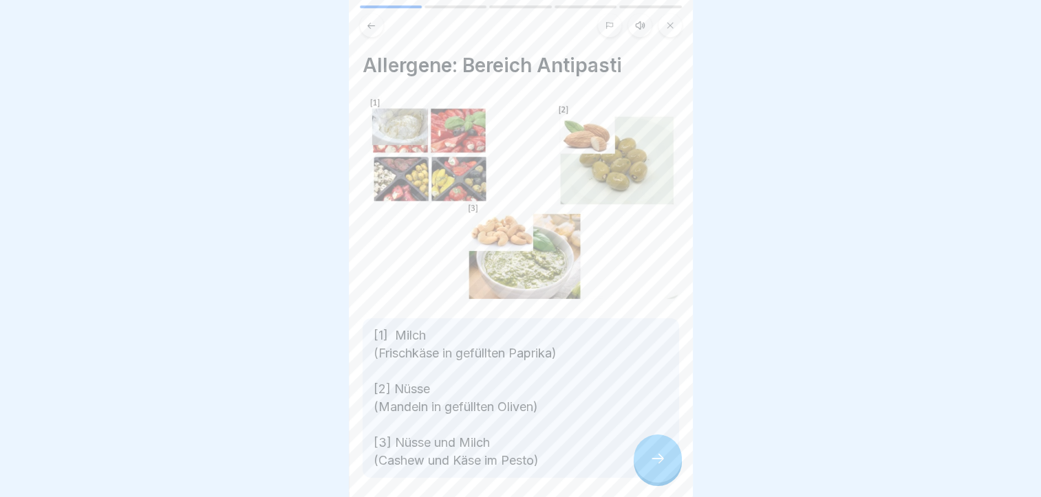
click at [656, 467] on icon at bounding box center [657, 458] width 17 height 17
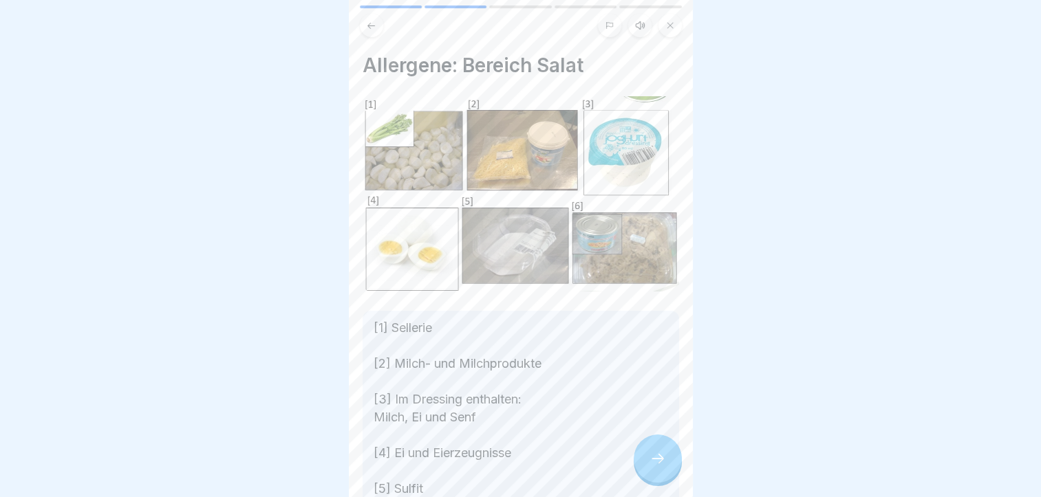
click at [658, 467] on icon at bounding box center [657, 458] width 17 height 17
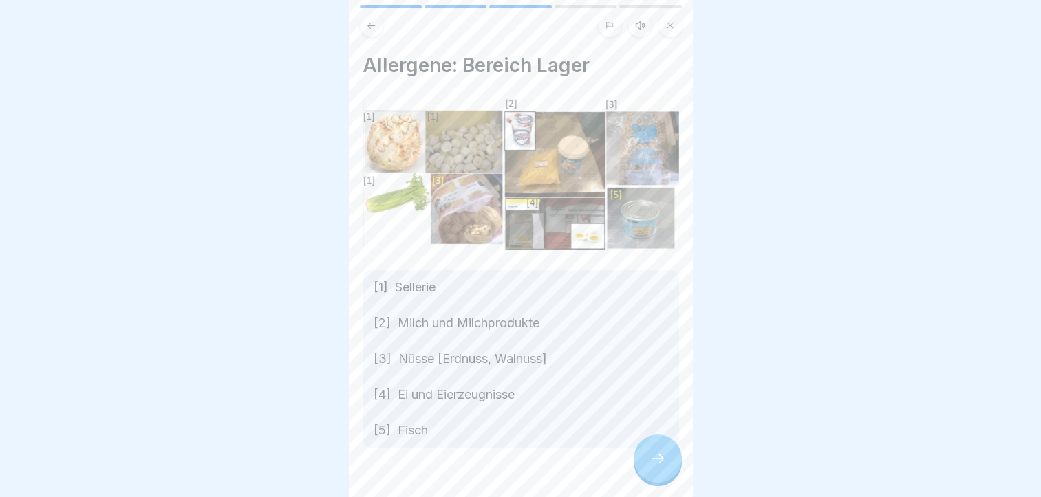
click at [658, 467] on icon at bounding box center [657, 458] width 17 height 17
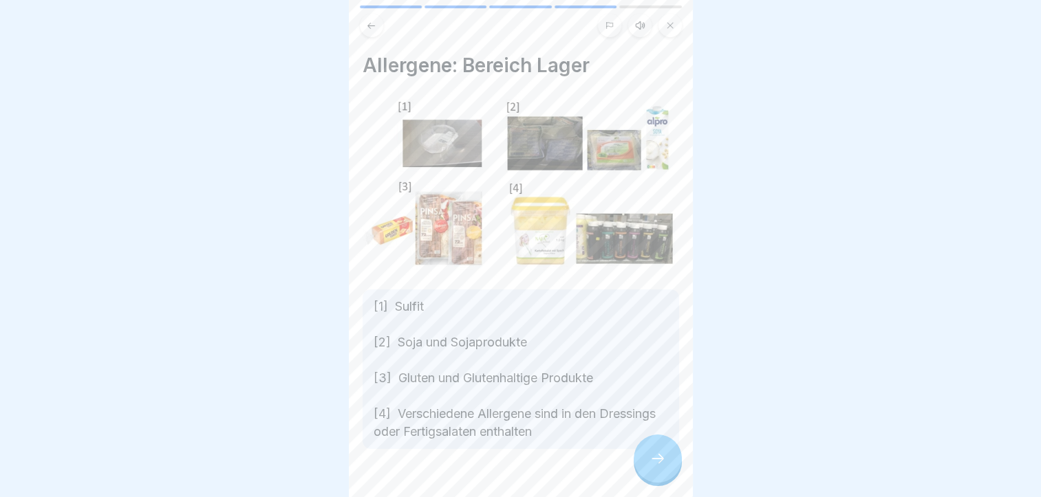
click at [659, 467] on icon at bounding box center [657, 458] width 17 height 17
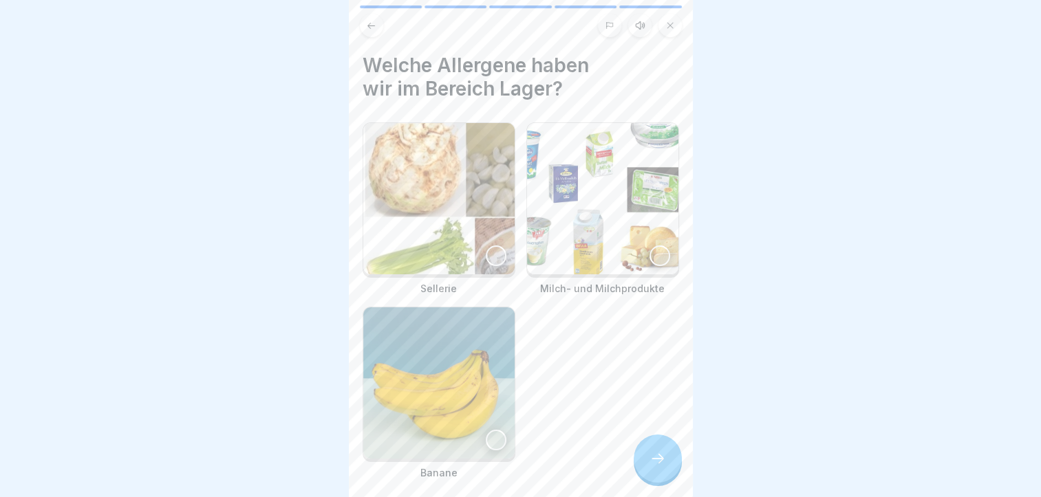
click at [659, 467] on icon at bounding box center [657, 458] width 17 height 17
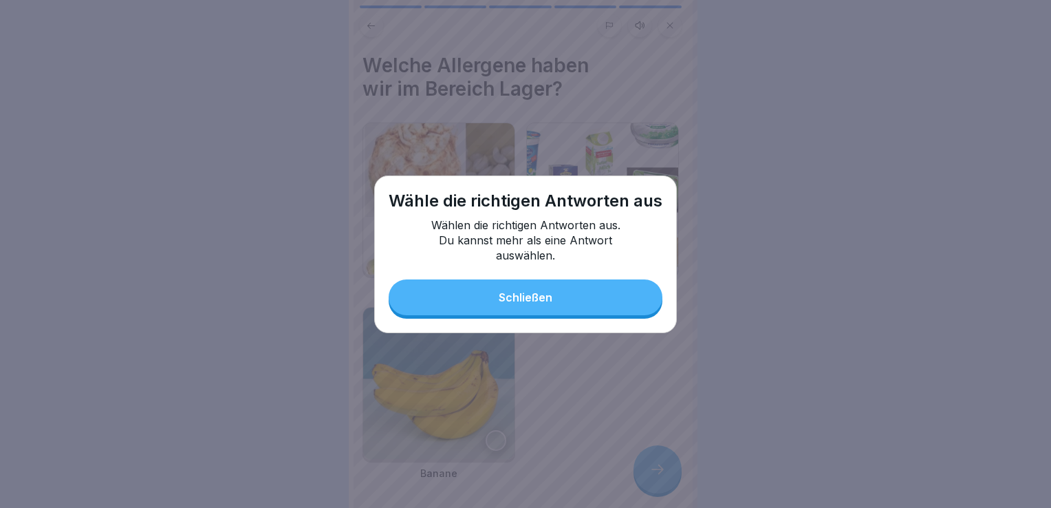
click at [598, 309] on button "Schließen" at bounding box center [526, 297] width 274 height 36
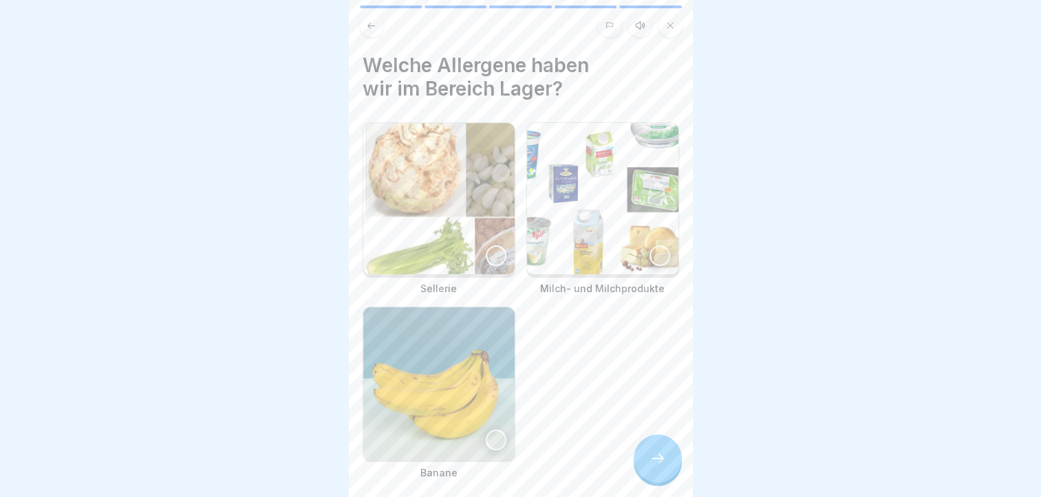
click at [371, 30] on button at bounding box center [371, 25] width 23 height 23
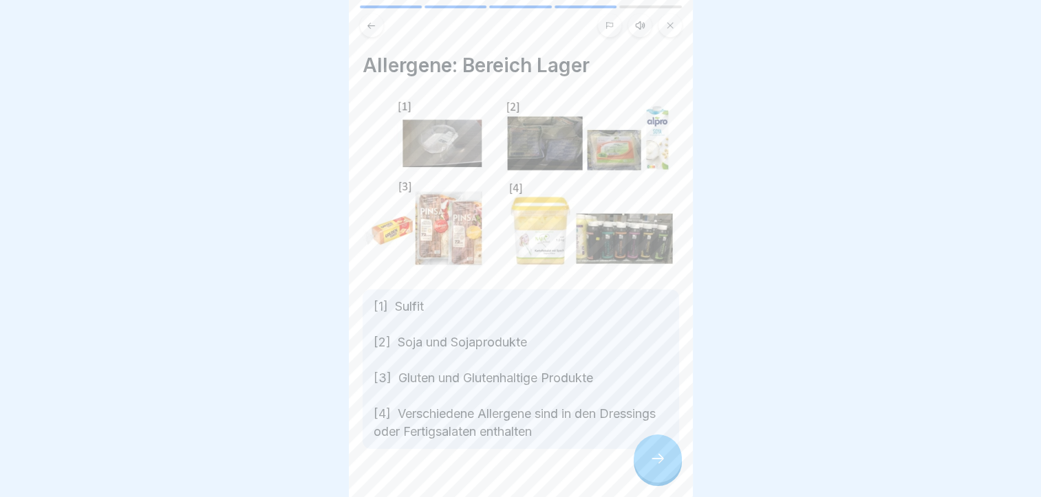
click at [652, 454] on div at bounding box center [657, 459] width 48 height 48
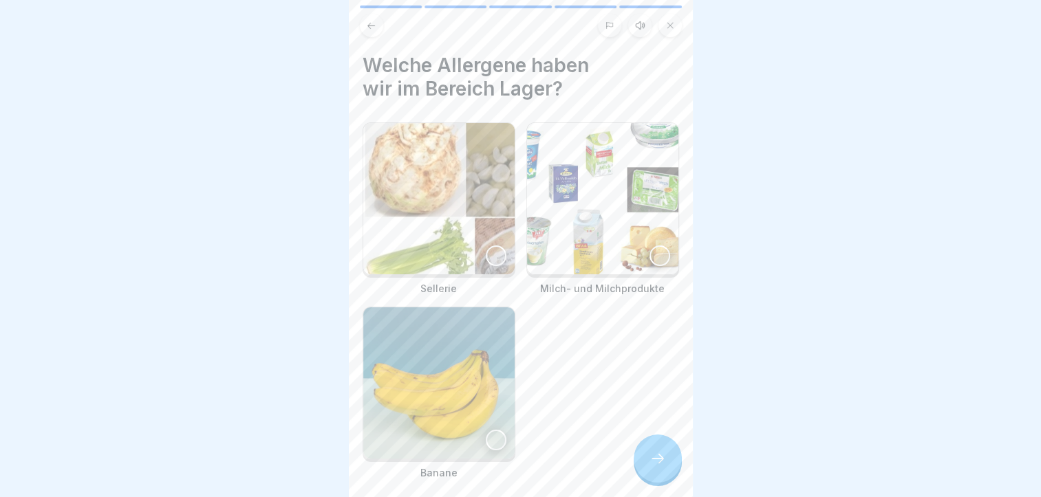
click at [594, 210] on img at bounding box center [602, 198] width 151 height 151
click at [409, 248] on img at bounding box center [438, 198] width 151 height 151
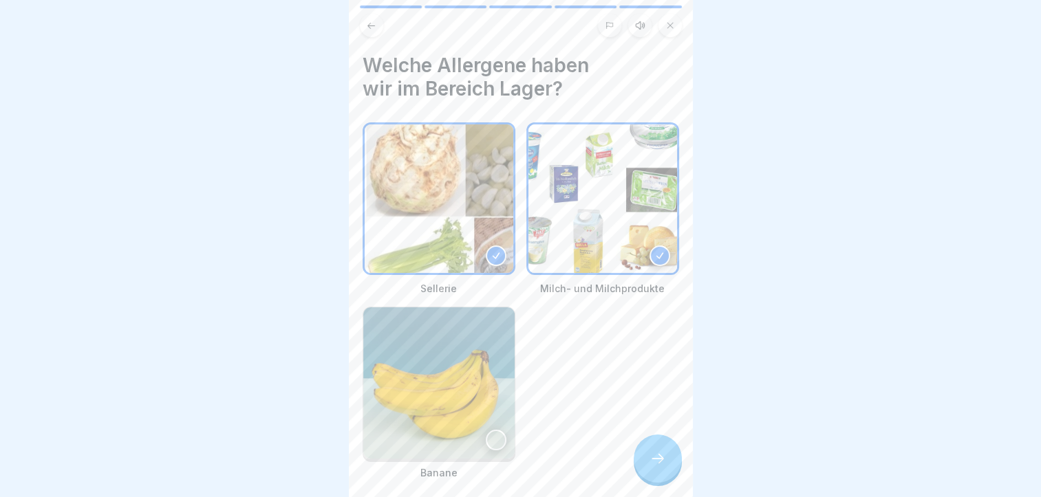
click at [435, 392] on img at bounding box center [438, 382] width 151 height 151
click at [624, 462] on div "Sellerie Milch- und Milchprodukte Banane" at bounding box center [520, 301] width 316 height 358
click at [644, 462] on div at bounding box center [657, 459] width 48 height 48
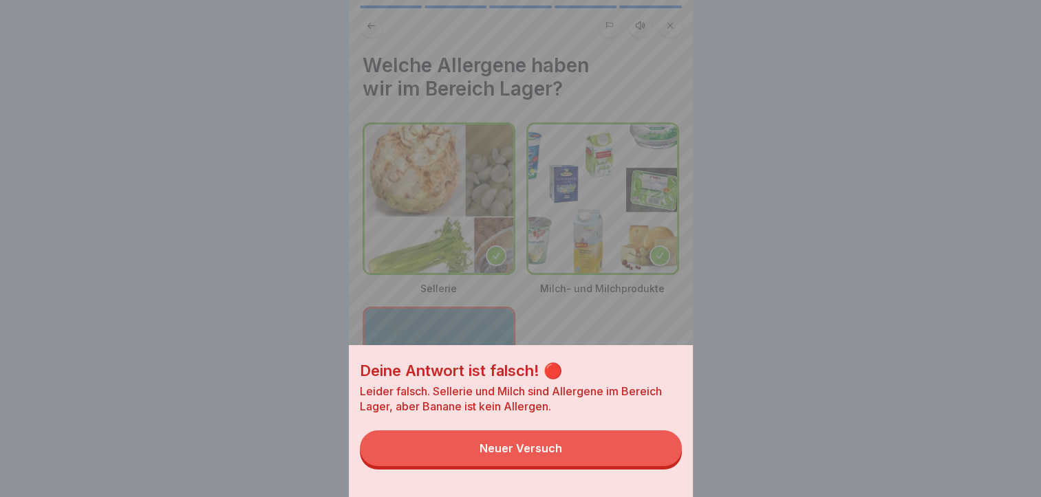
click at [619, 464] on button "Neuer Versuch" at bounding box center [521, 449] width 322 height 36
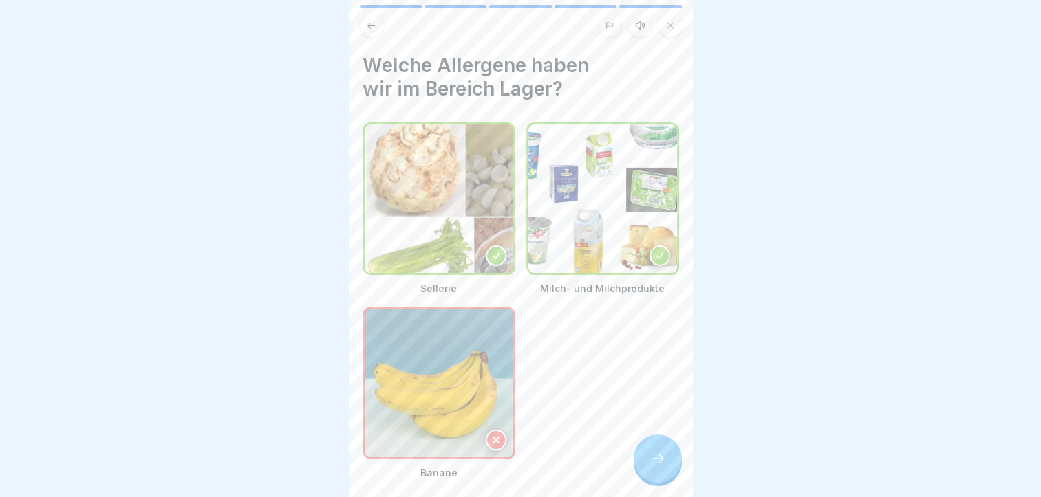
click at [572, 235] on img at bounding box center [602, 198] width 149 height 149
click at [495, 435] on icon at bounding box center [496, 440] width 10 height 10
click at [652, 467] on icon at bounding box center [657, 458] width 17 height 17
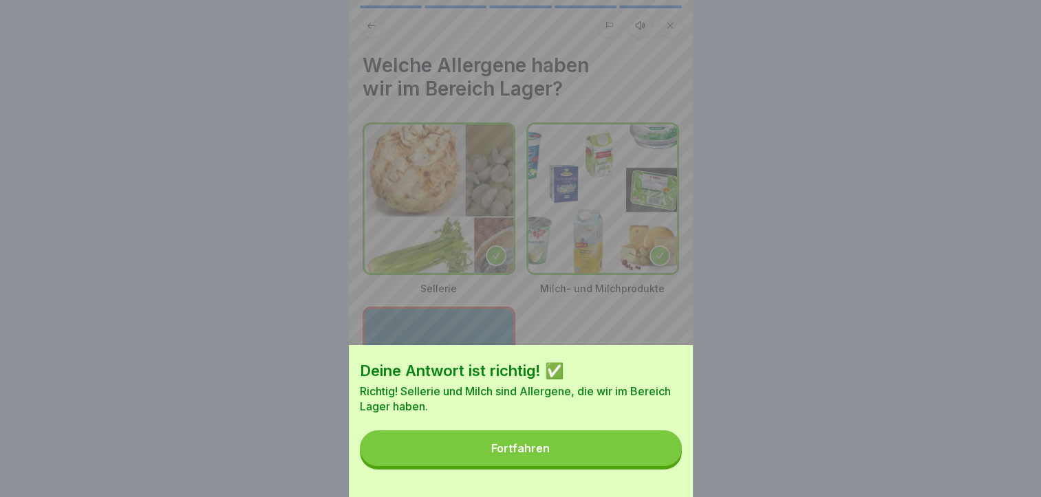
click at [619, 466] on button "Fortfahren" at bounding box center [521, 449] width 322 height 36
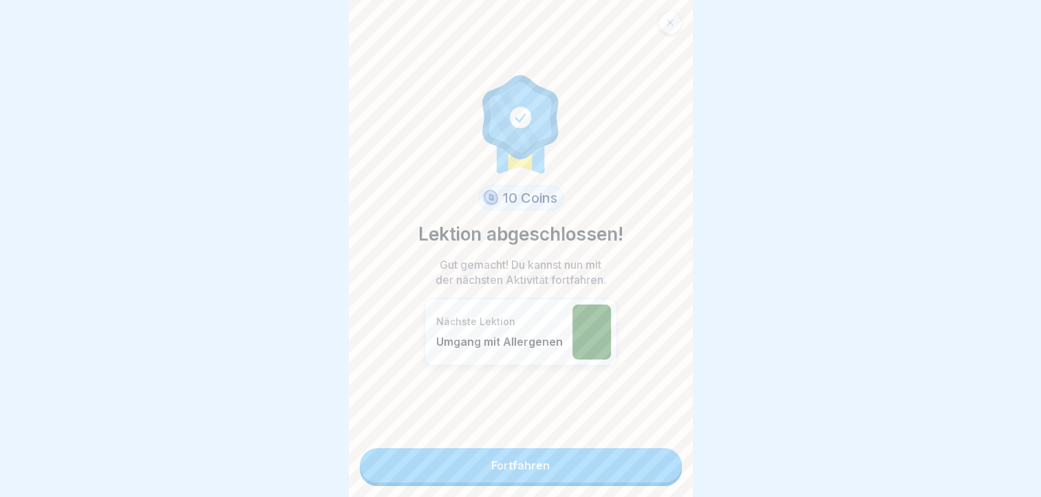
click at [616, 468] on link "Fortfahren" at bounding box center [521, 465] width 322 height 34
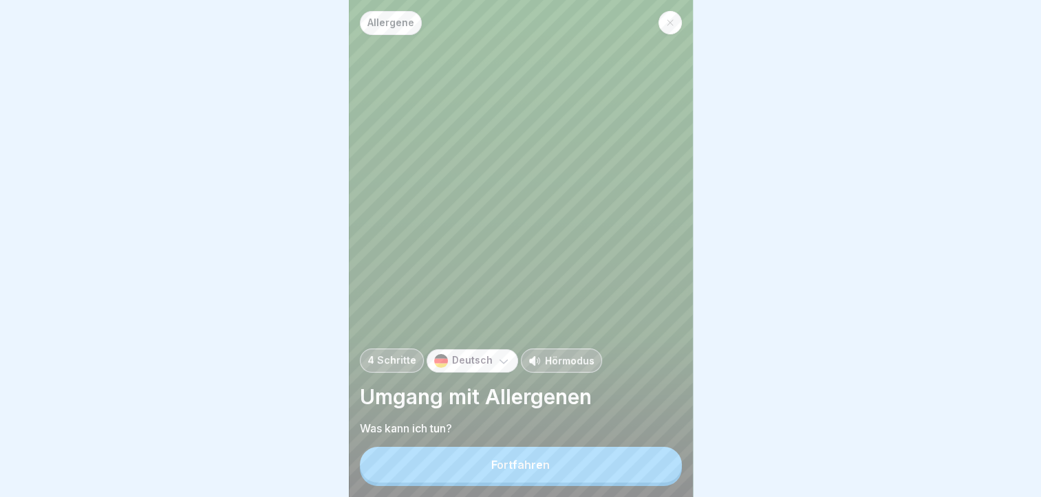
click at [613, 468] on button "Fortfahren" at bounding box center [521, 465] width 322 height 36
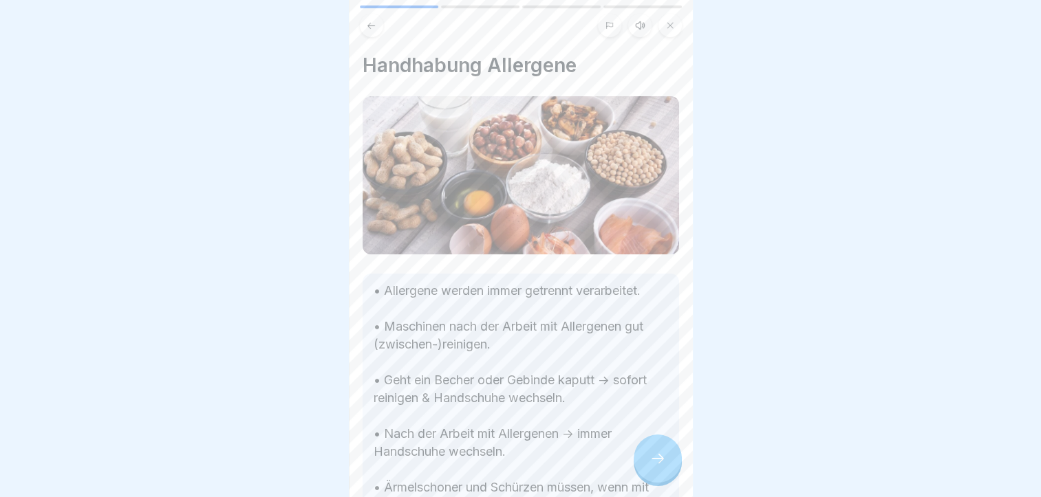
click at [667, 462] on div at bounding box center [657, 459] width 48 height 48
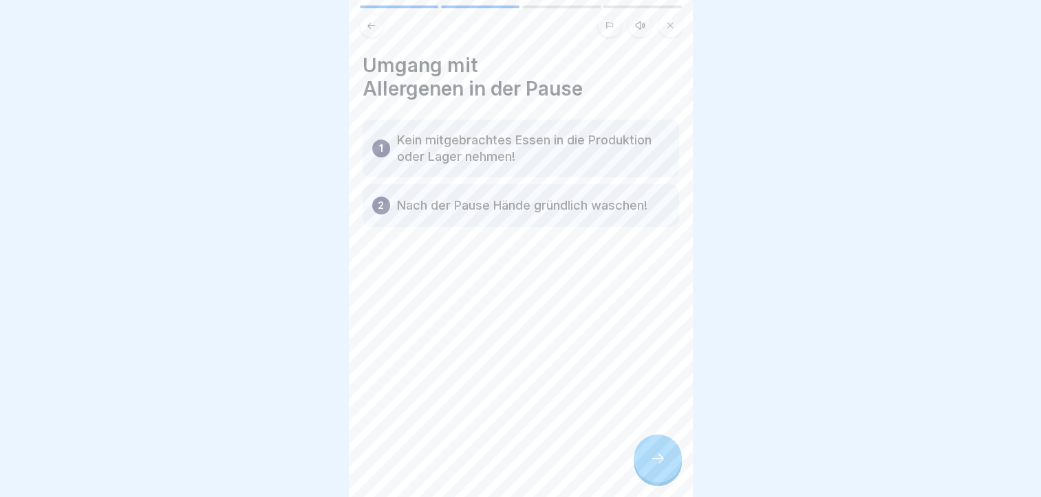
click at [669, 458] on div at bounding box center [657, 459] width 48 height 48
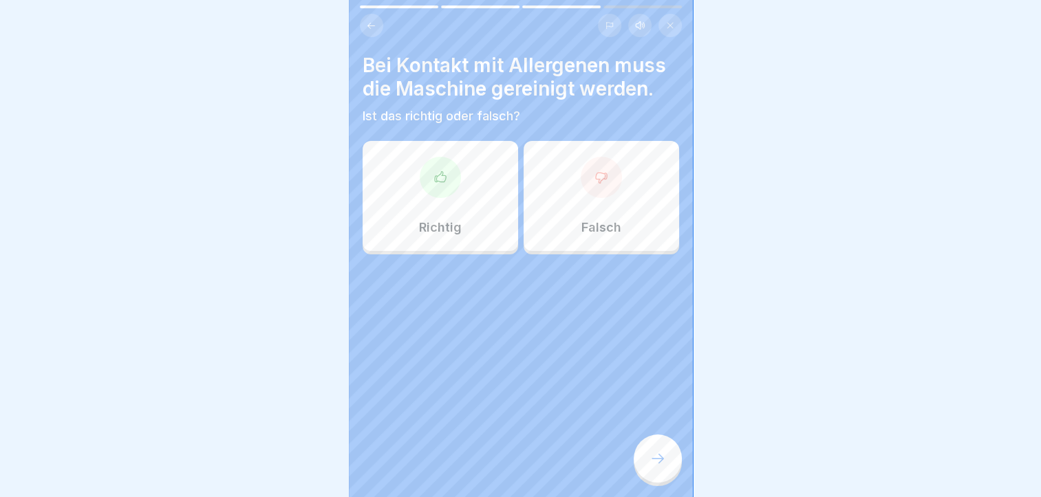
click at [473, 209] on div "Richtig" at bounding box center [439, 196] width 155 height 110
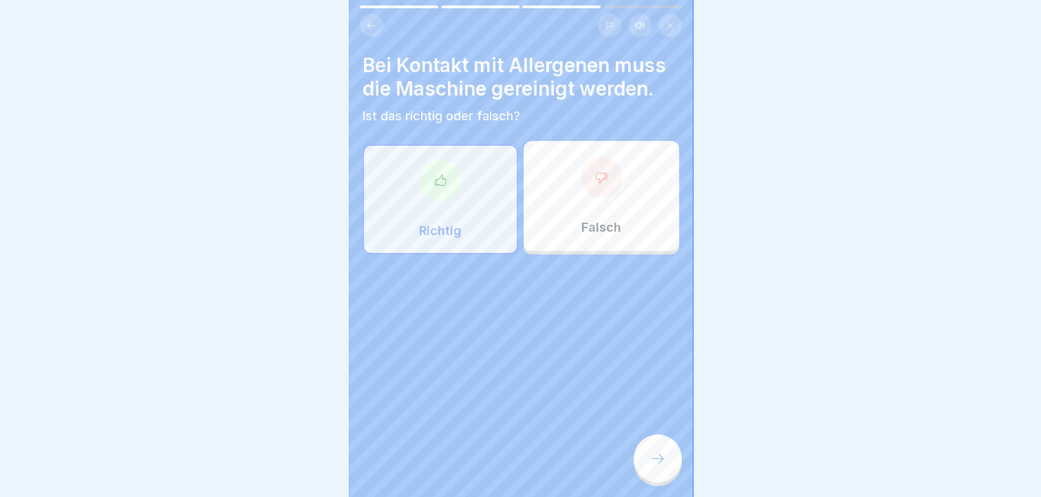
click at [646, 450] on div at bounding box center [657, 459] width 48 height 48
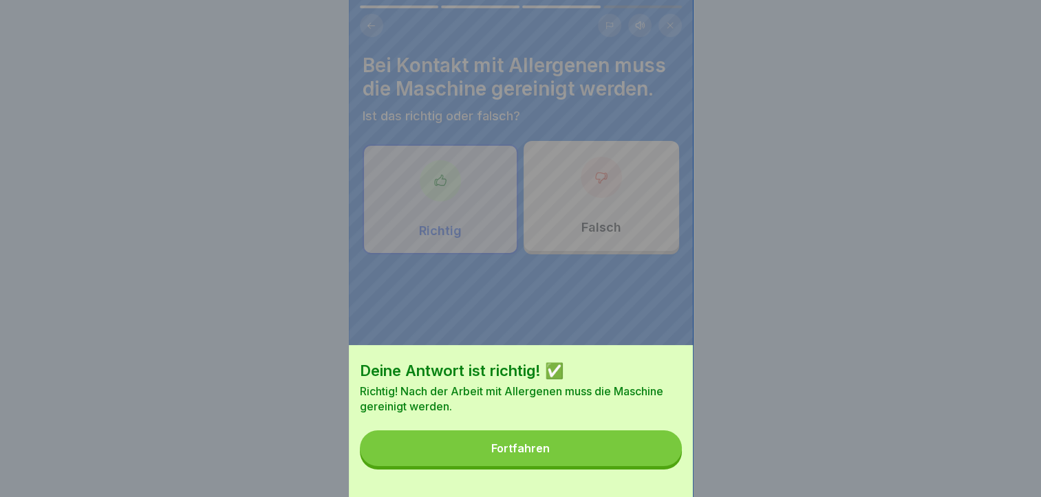
click at [607, 466] on button "Fortfahren" at bounding box center [521, 449] width 322 height 36
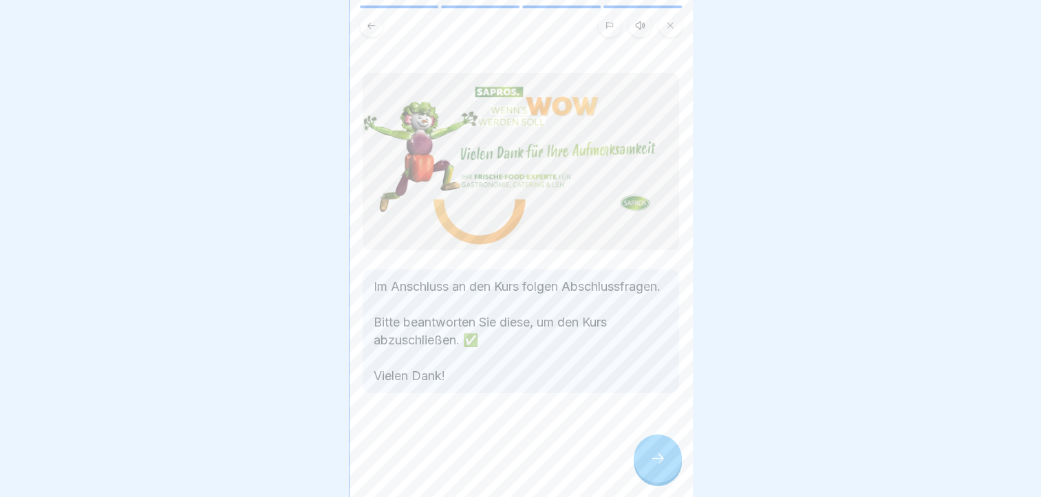
click at [662, 467] on icon at bounding box center [657, 458] width 17 height 17
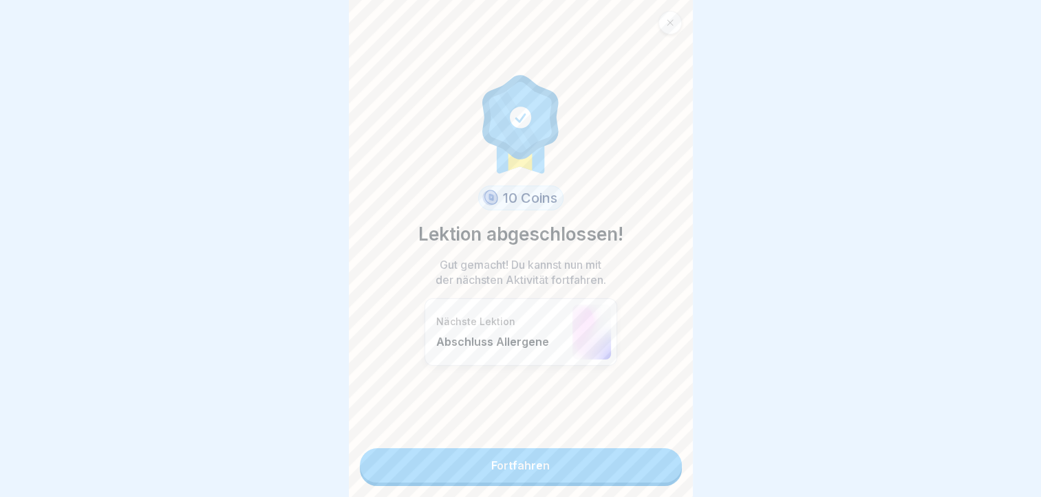
click at [662, 473] on link "Fortfahren" at bounding box center [521, 465] width 322 height 34
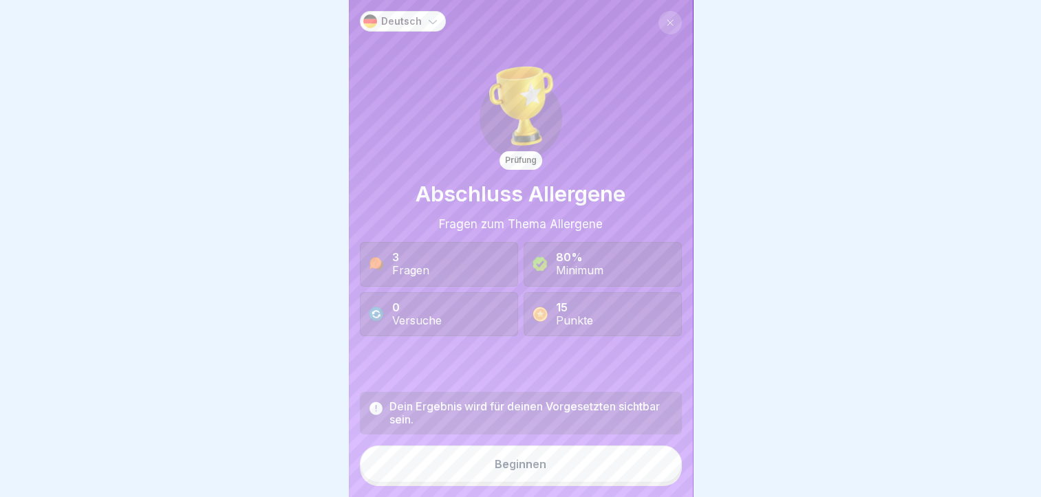
click at [642, 470] on button "Beginnen" at bounding box center [521, 464] width 322 height 37
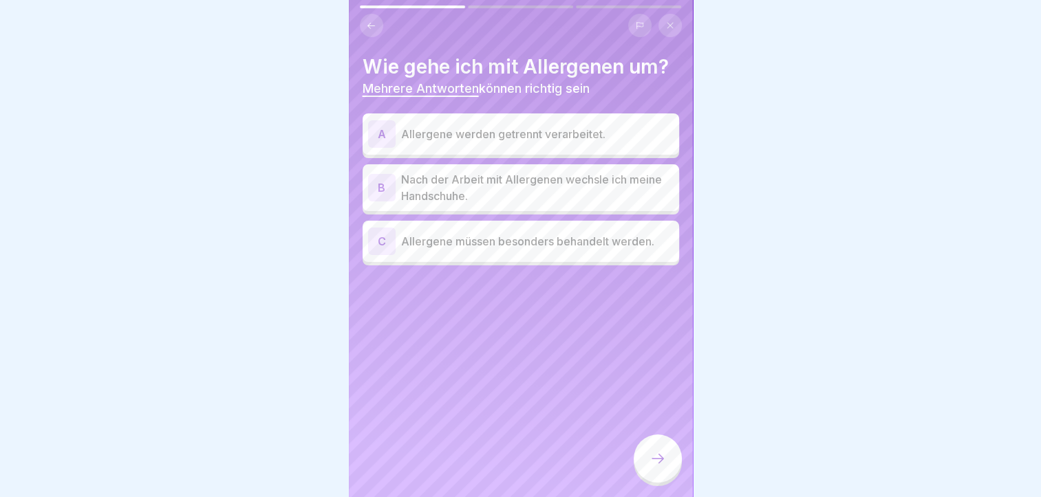
click at [483, 142] on div "A Allergene werden getrennt verarbeitet." at bounding box center [520, 134] width 305 height 28
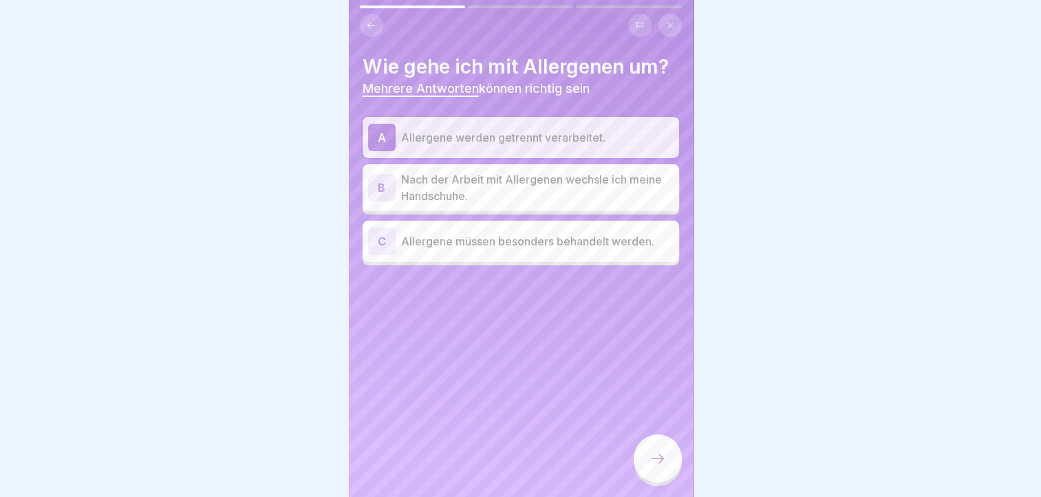
click at [522, 193] on p "Nach der Arbeit mit Allergenen wechsle ich meine Handschuhe." at bounding box center [537, 187] width 272 height 33
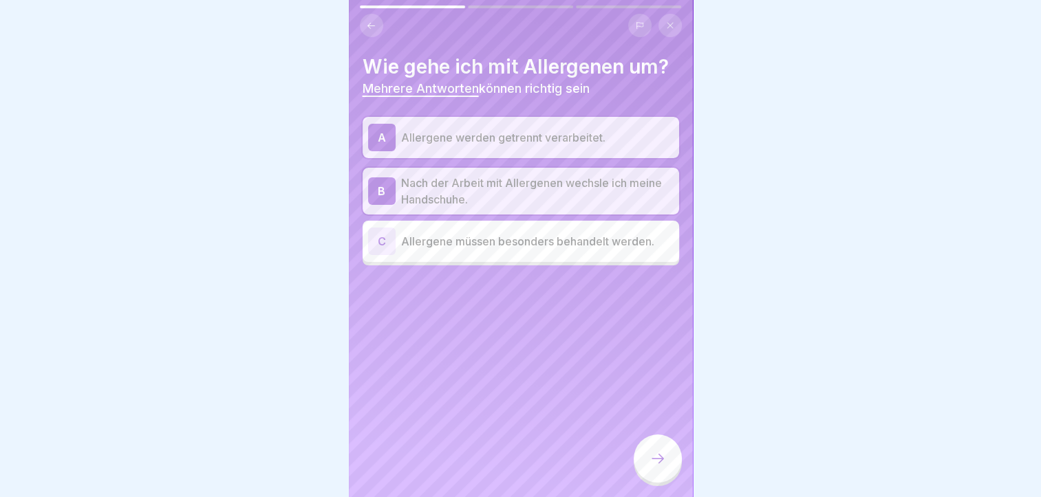
click at [541, 250] on div "C Allergene müssen besonders behandelt werden." at bounding box center [520, 242] width 305 height 28
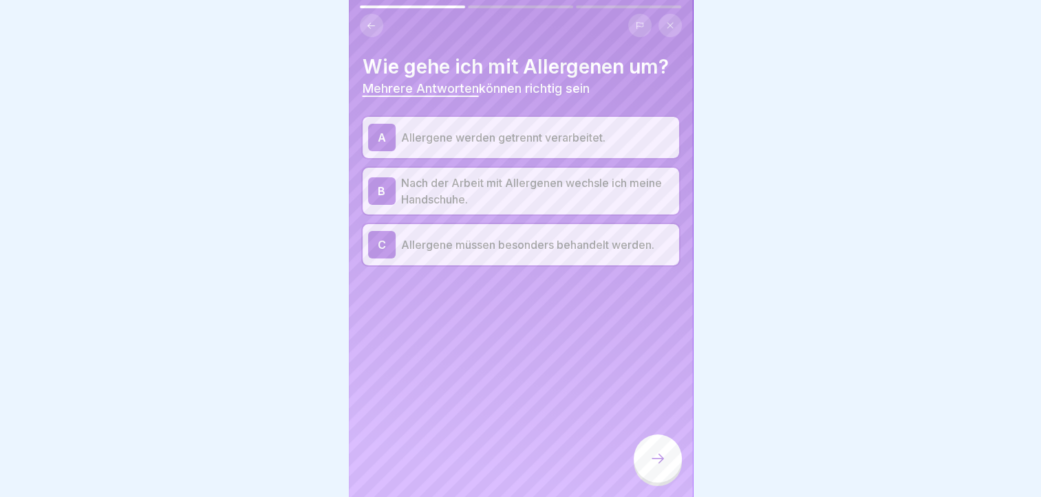
click at [656, 456] on div at bounding box center [657, 459] width 48 height 48
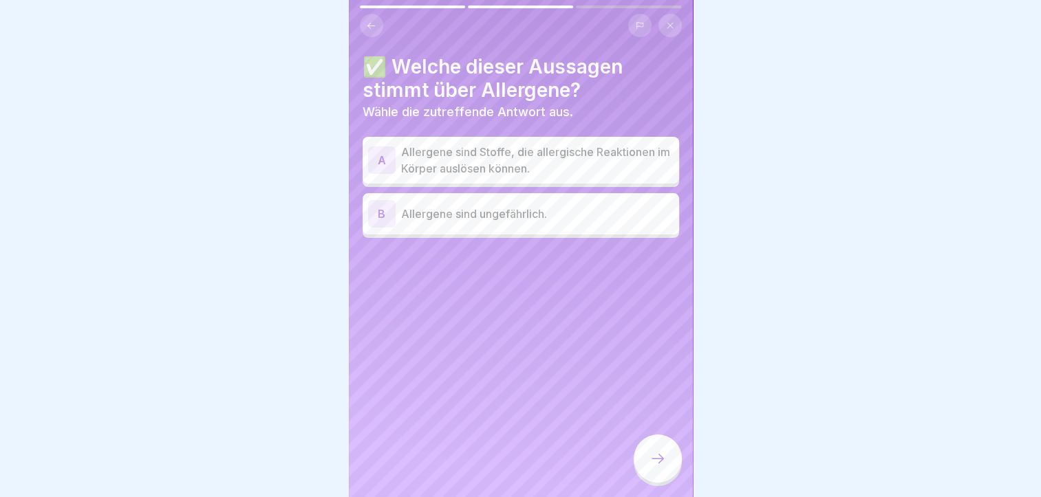
click at [560, 172] on p "Allergene sind Stoffe, die allergische Reaktionen im Körper auslösen können." at bounding box center [537, 160] width 272 height 33
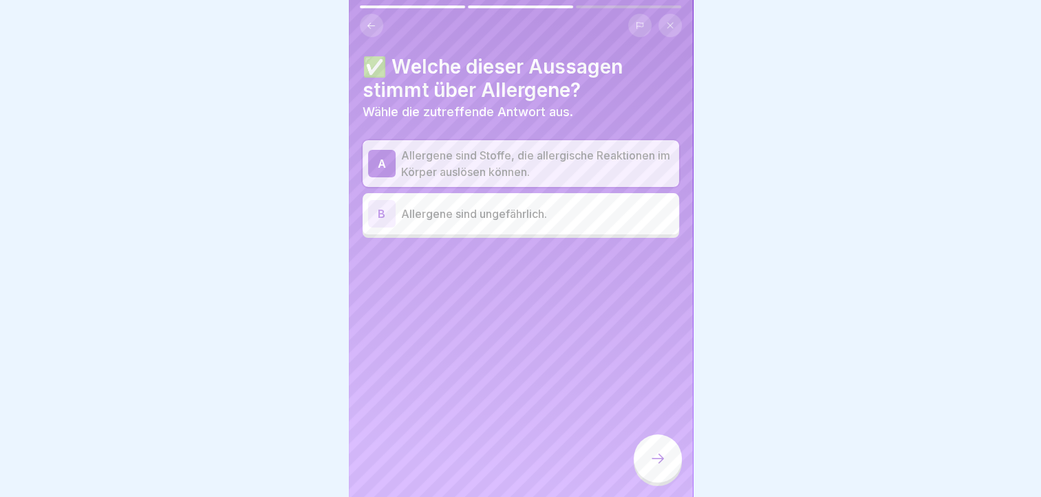
click at [666, 475] on div at bounding box center [657, 459] width 48 height 48
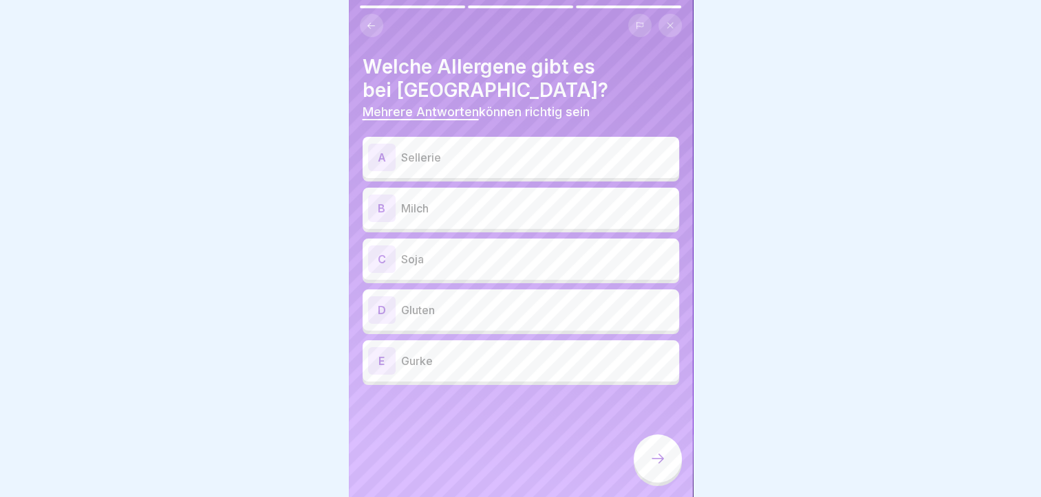
click at [521, 155] on p "Sellerie" at bounding box center [537, 157] width 272 height 17
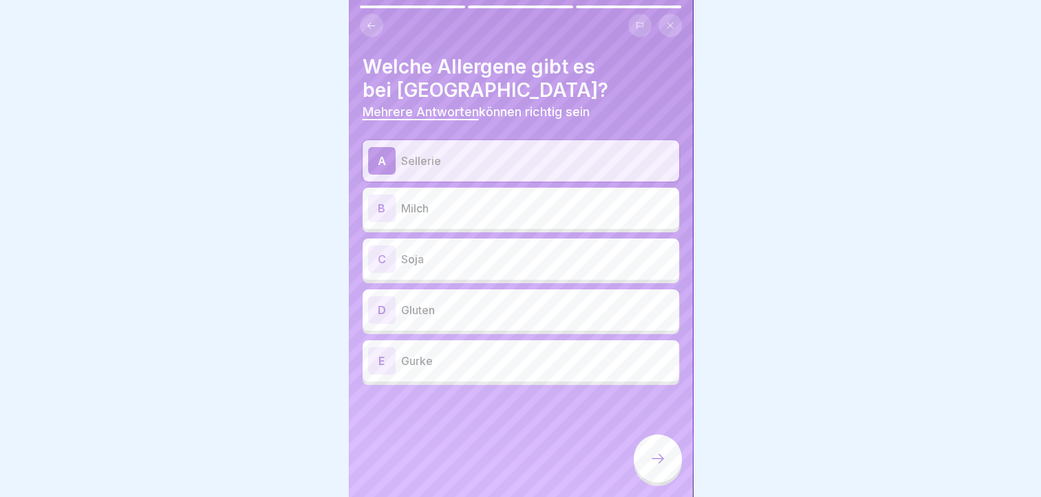
click at [520, 197] on div "B Milch" at bounding box center [520, 209] width 305 height 28
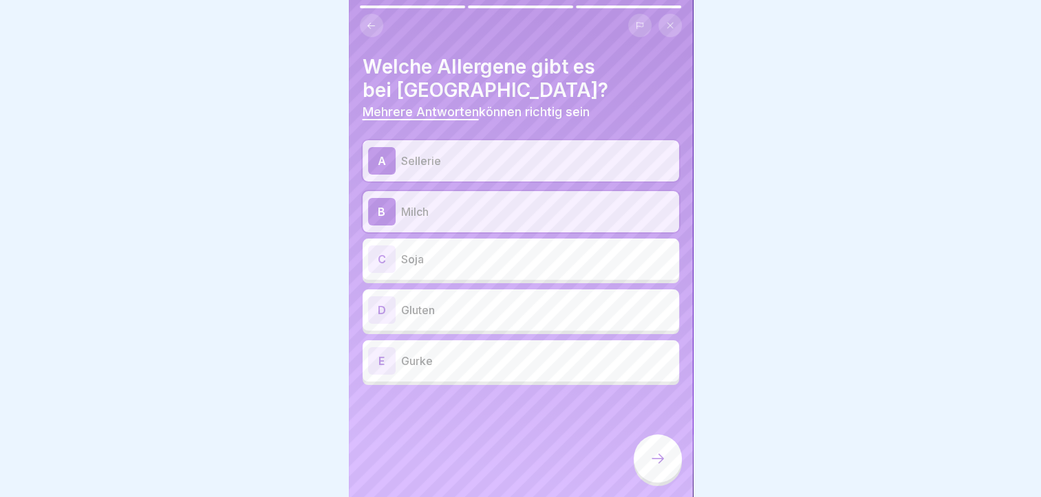
click at [521, 259] on p "Soja" at bounding box center [537, 259] width 272 height 17
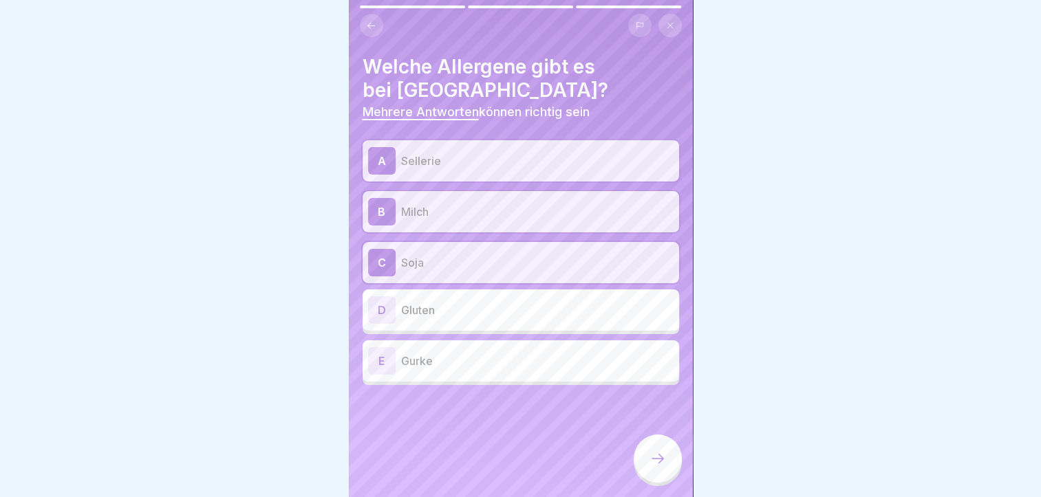
click at [520, 299] on div "D Gluten" at bounding box center [520, 310] width 305 height 28
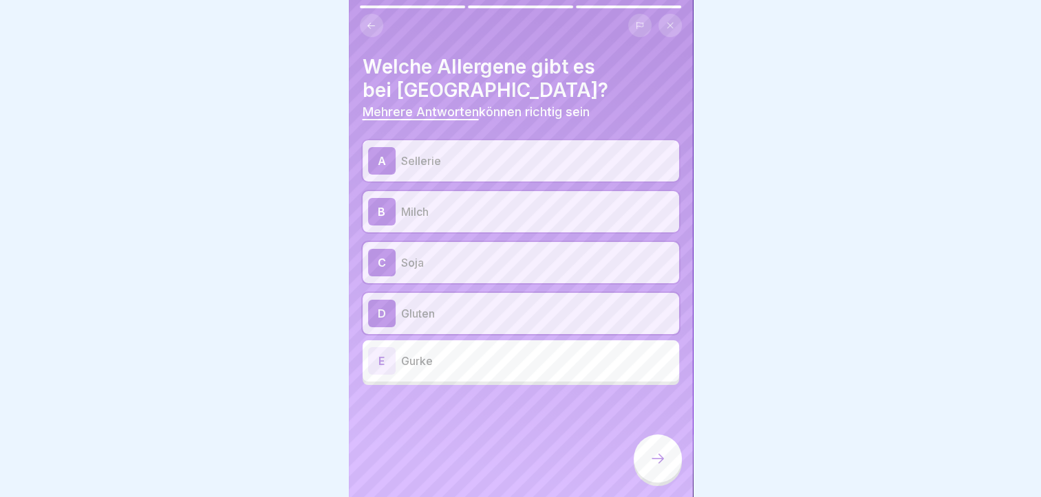
click at [534, 359] on p "Gurke" at bounding box center [537, 361] width 272 height 17
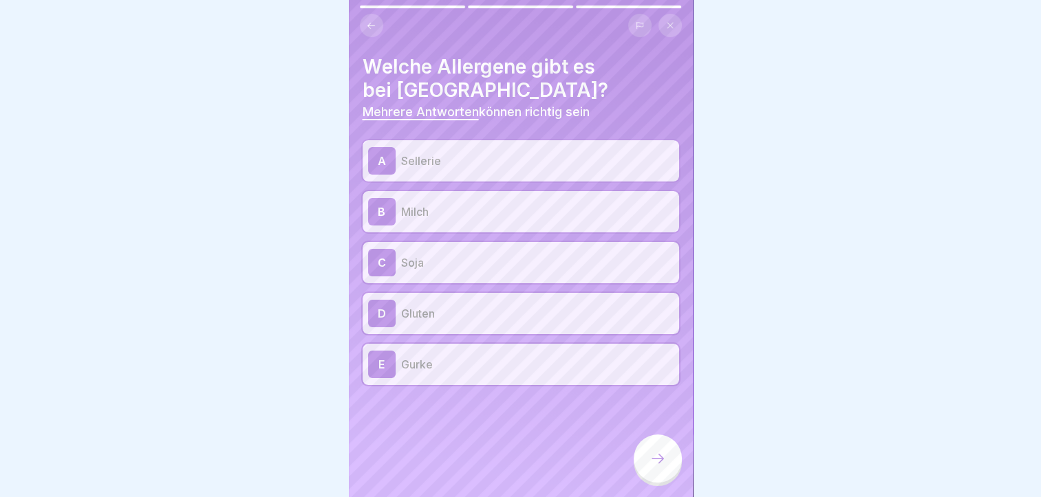
click at [578, 367] on p "Gurke" at bounding box center [537, 364] width 272 height 17
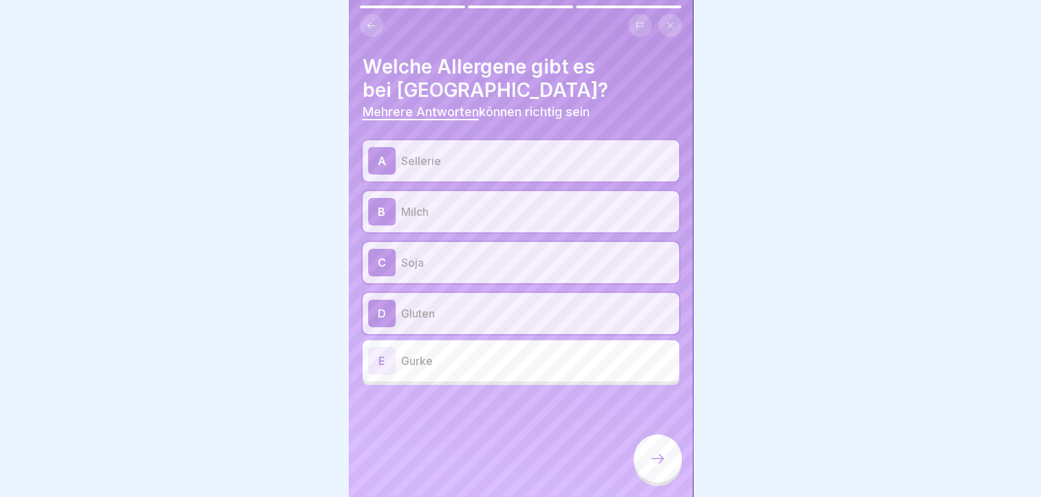
click at [653, 467] on icon at bounding box center [657, 458] width 17 height 17
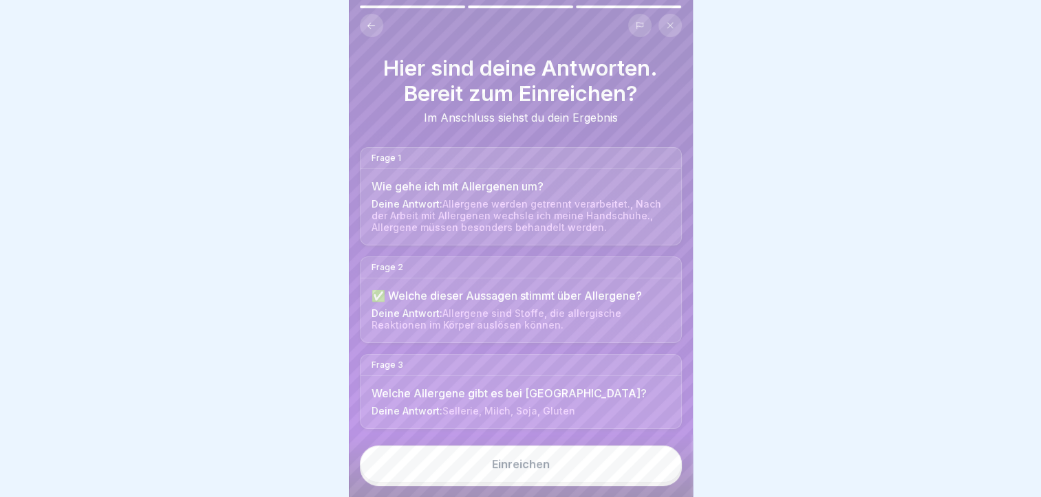
click at [634, 468] on button "Einreichen" at bounding box center [521, 464] width 322 height 37
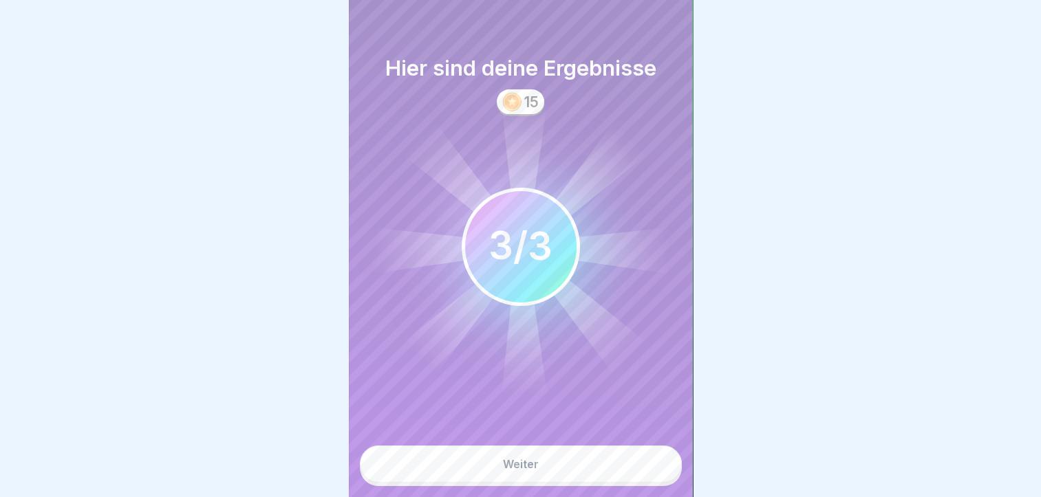
click at [619, 470] on button "Weiter" at bounding box center [521, 464] width 322 height 37
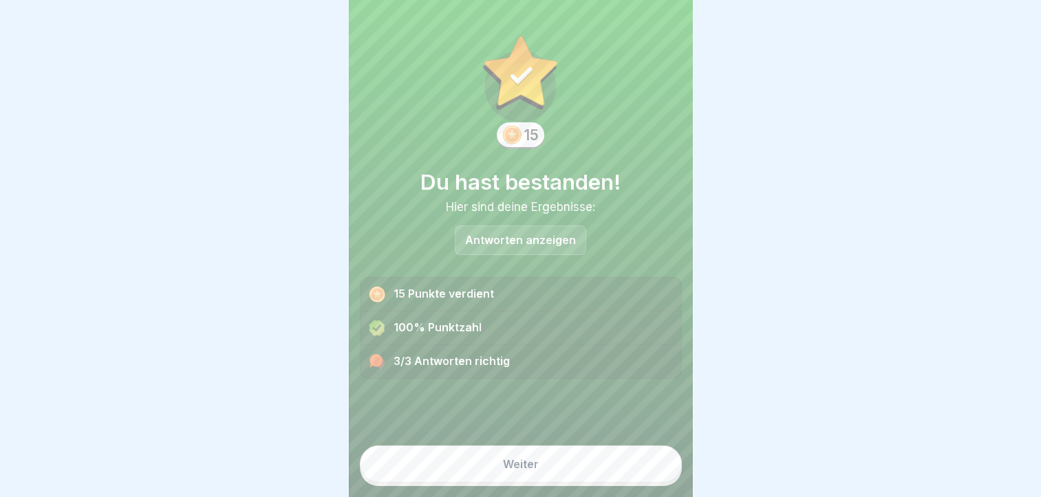
click at [619, 470] on button "Weiter" at bounding box center [521, 464] width 322 height 37
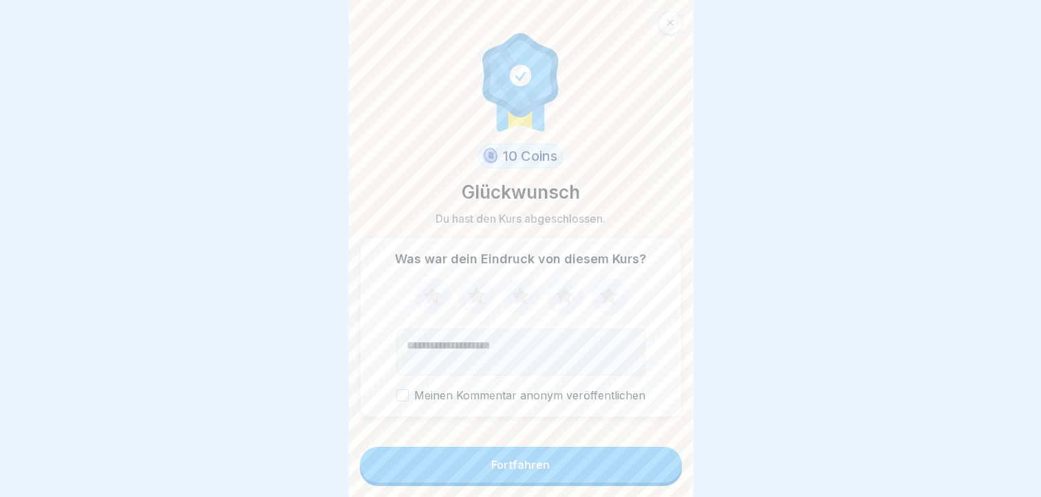
click at [617, 472] on button "Fortfahren" at bounding box center [521, 465] width 322 height 36
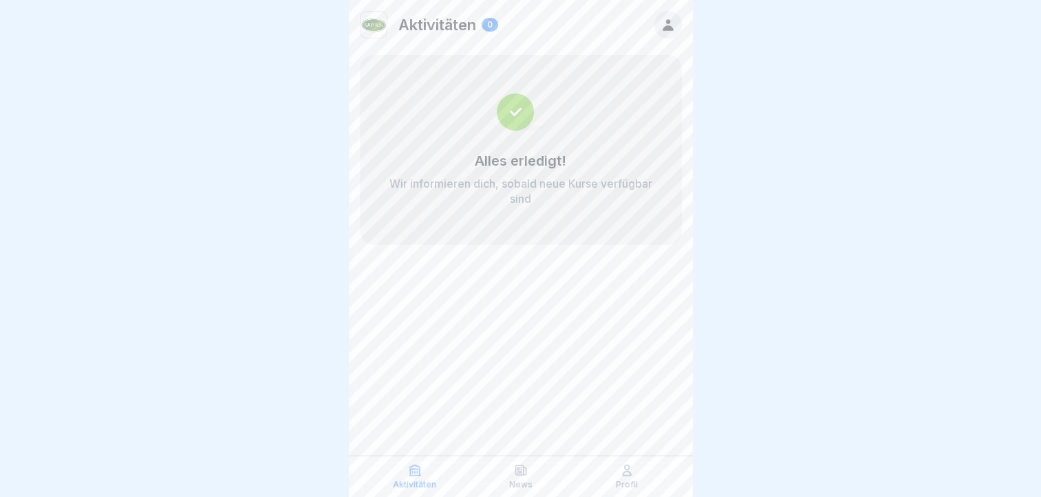
click at [531, 194] on p "Wir informieren dich, sobald neue Kurse verfügbar sind" at bounding box center [520, 191] width 267 height 30
